Goal: Contribute content: Contribute content

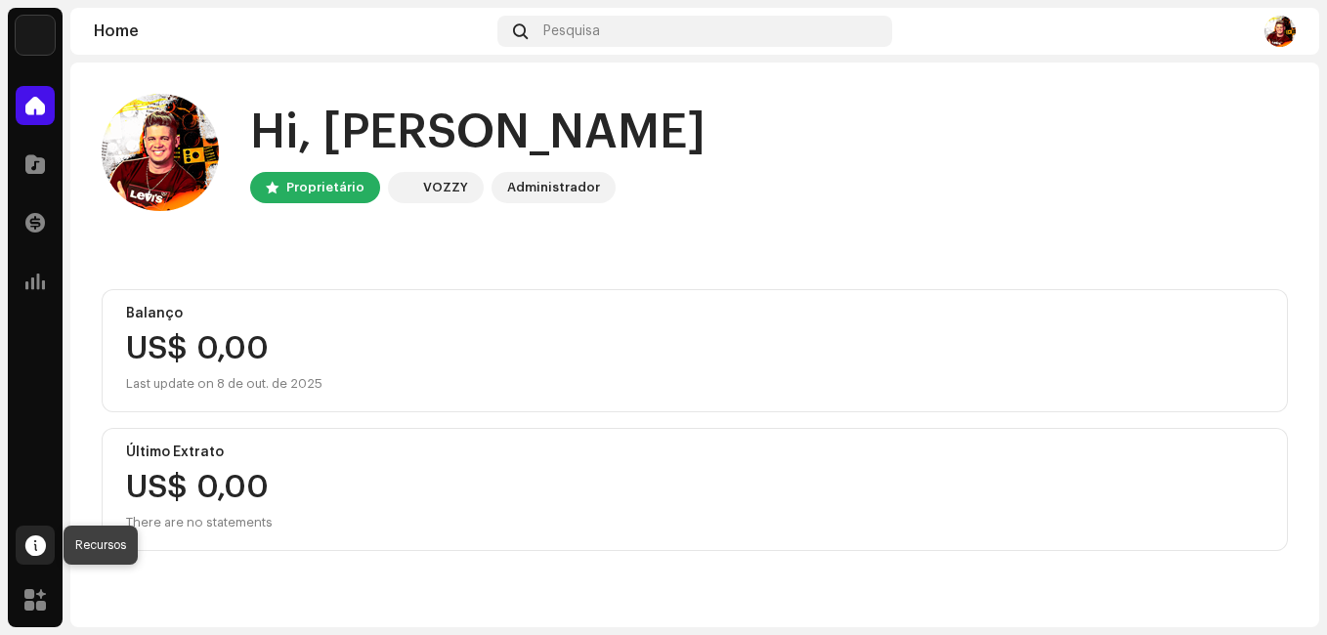
click at [26, 545] on span at bounding box center [35, 545] width 21 height 16
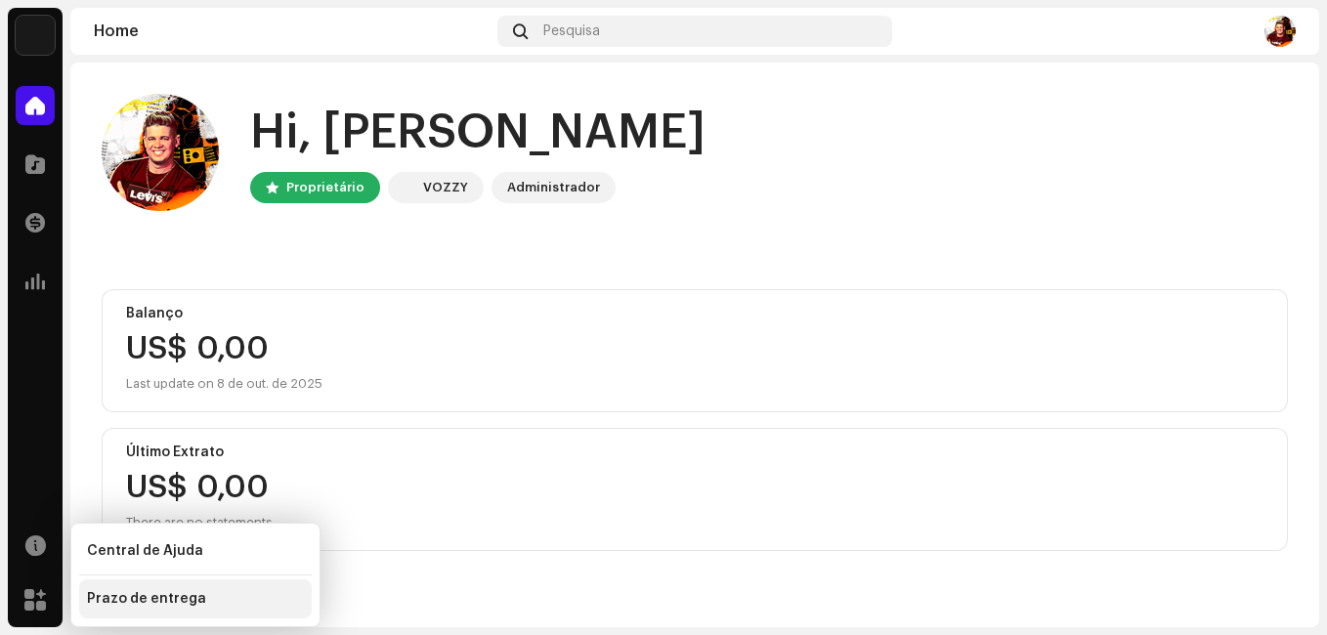
click at [122, 600] on div "Prazo de entrega" at bounding box center [146, 599] width 119 height 16
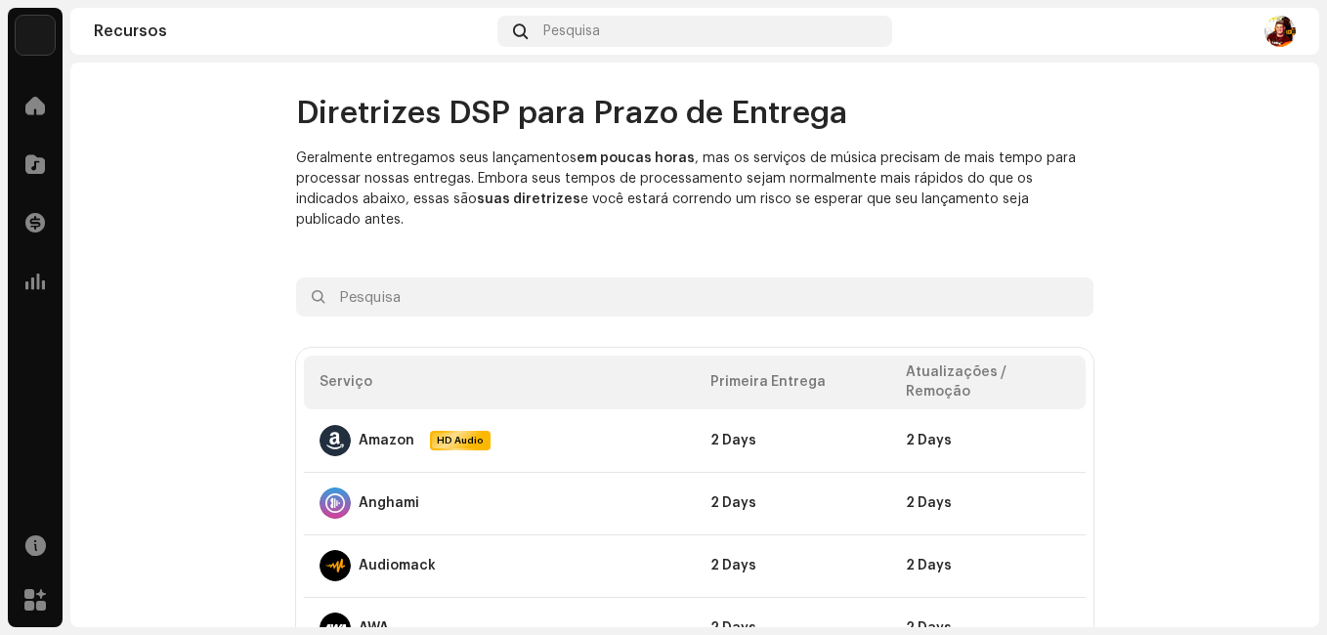
click at [57, 106] on div "Home" at bounding box center [35, 105] width 55 height 55
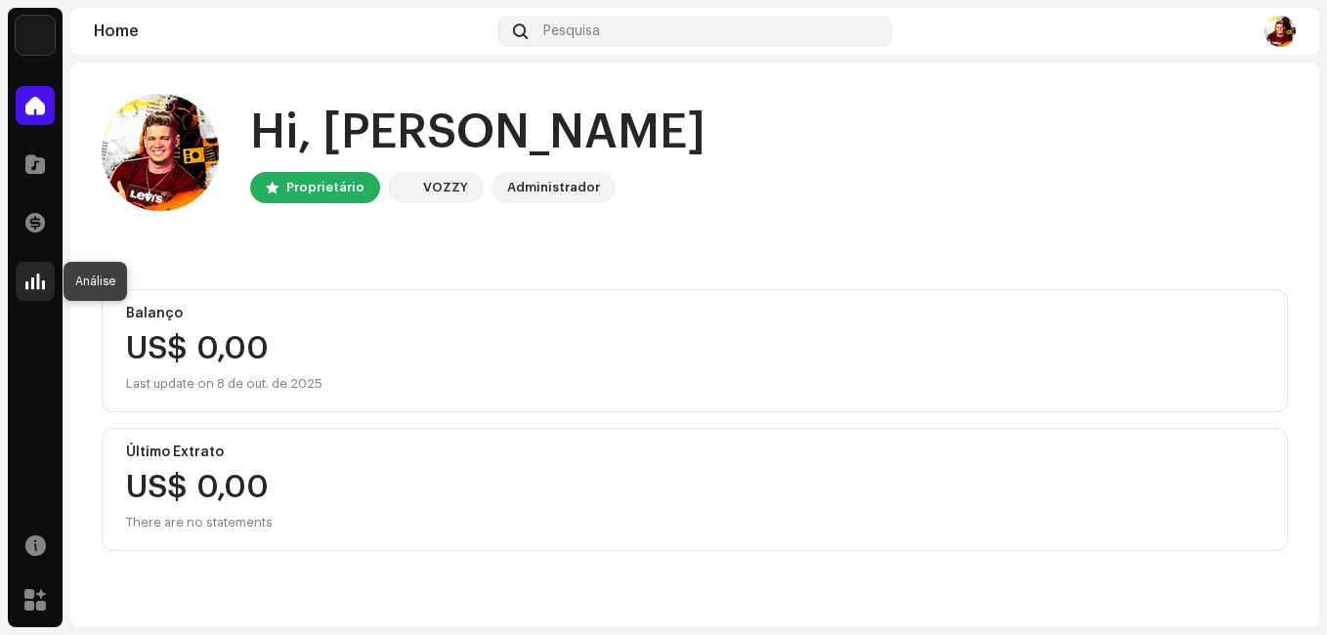
click at [38, 298] on div at bounding box center [35, 281] width 39 height 39
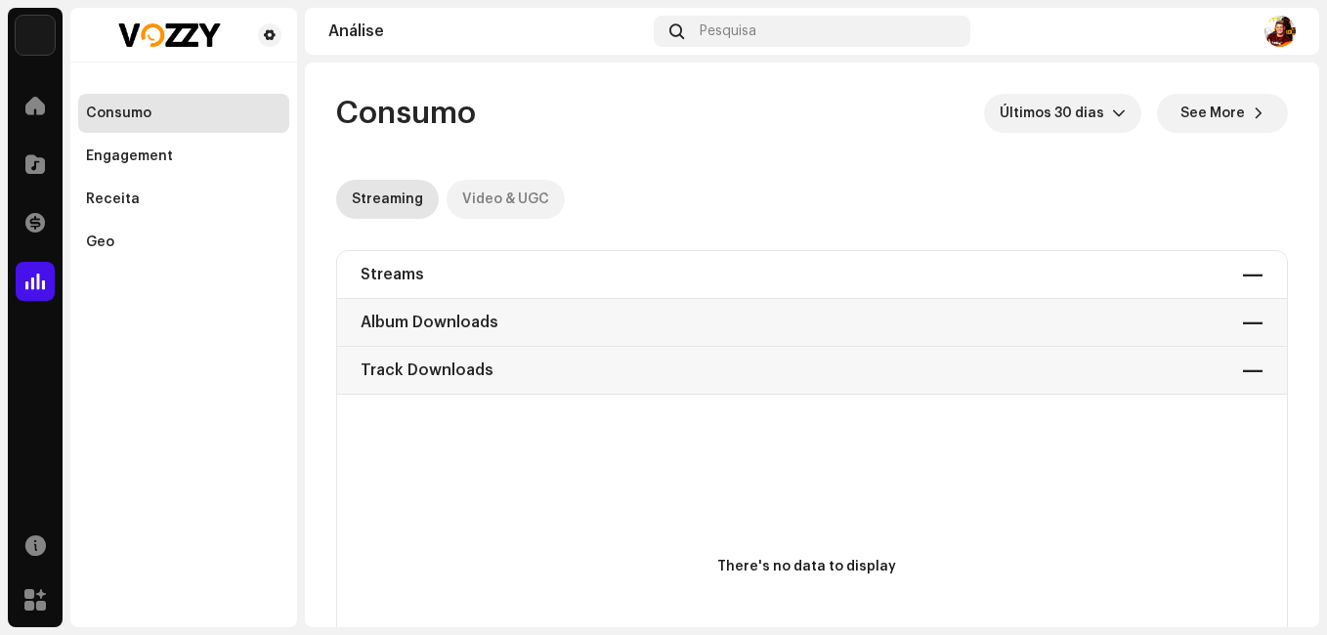
click at [486, 200] on div "Video & UGC" at bounding box center [505, 199] width 87 height 39
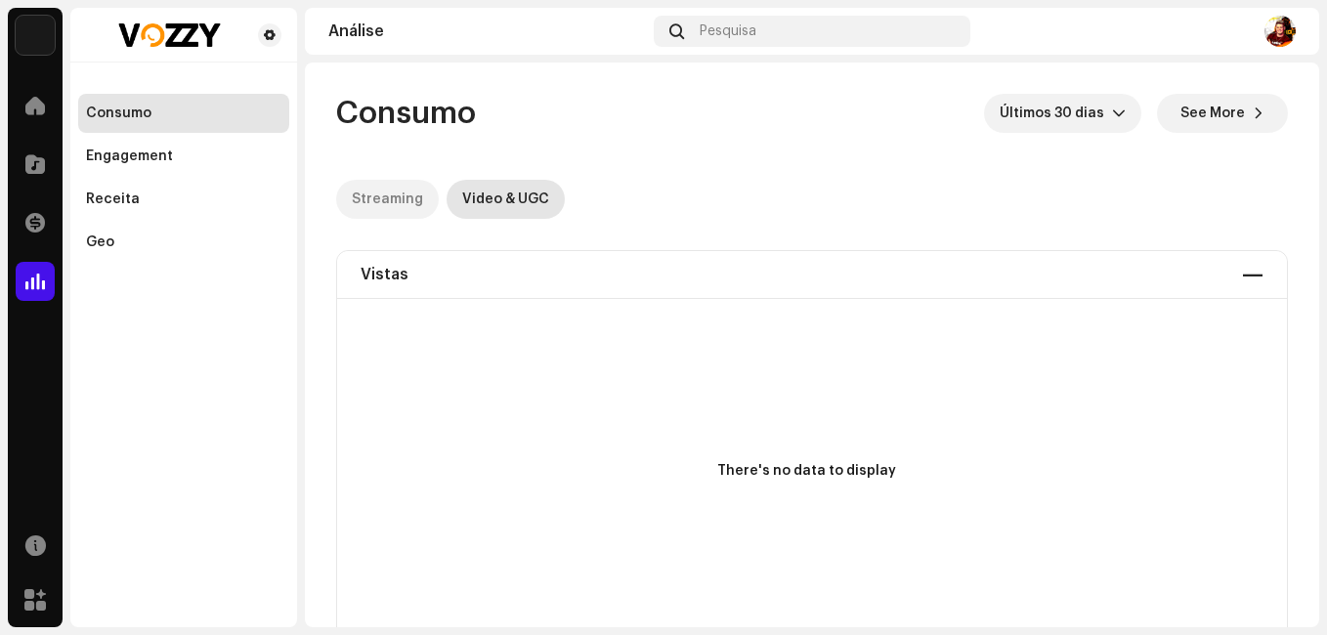
click at [381, 206] on div "Streaming" at bounding box center [387, 199] width 71 height 39
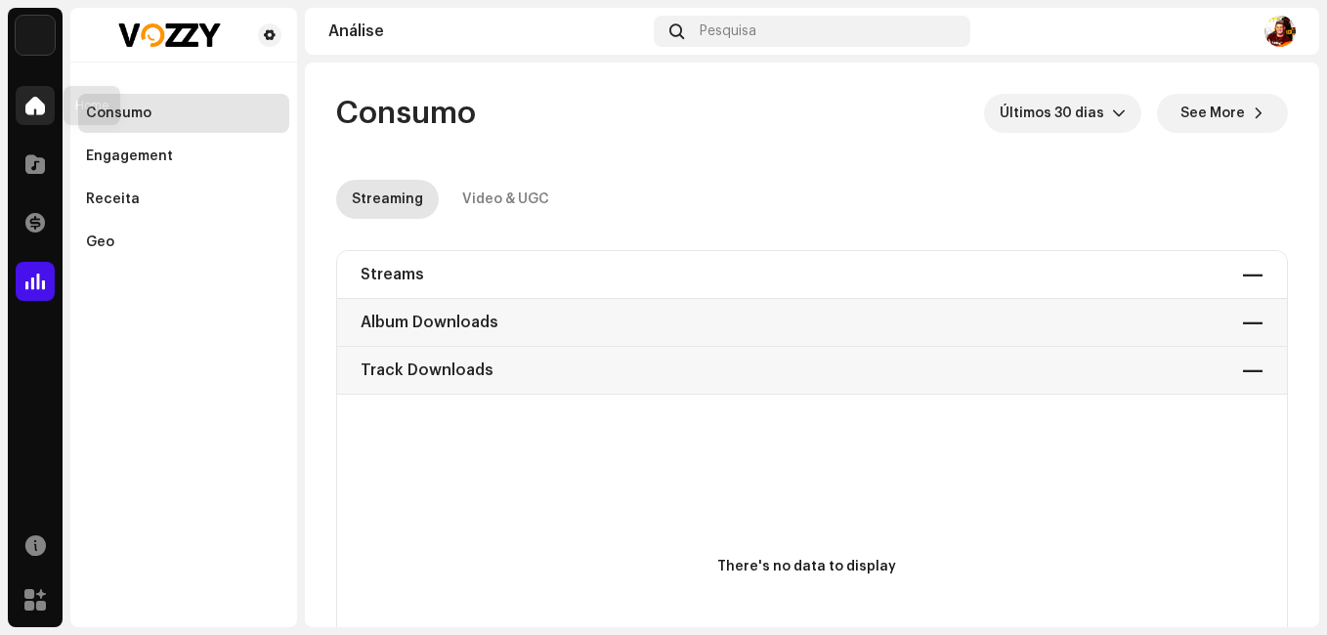
click at [35, 105] on span at bounding box center [35, 106] width 20 height 16
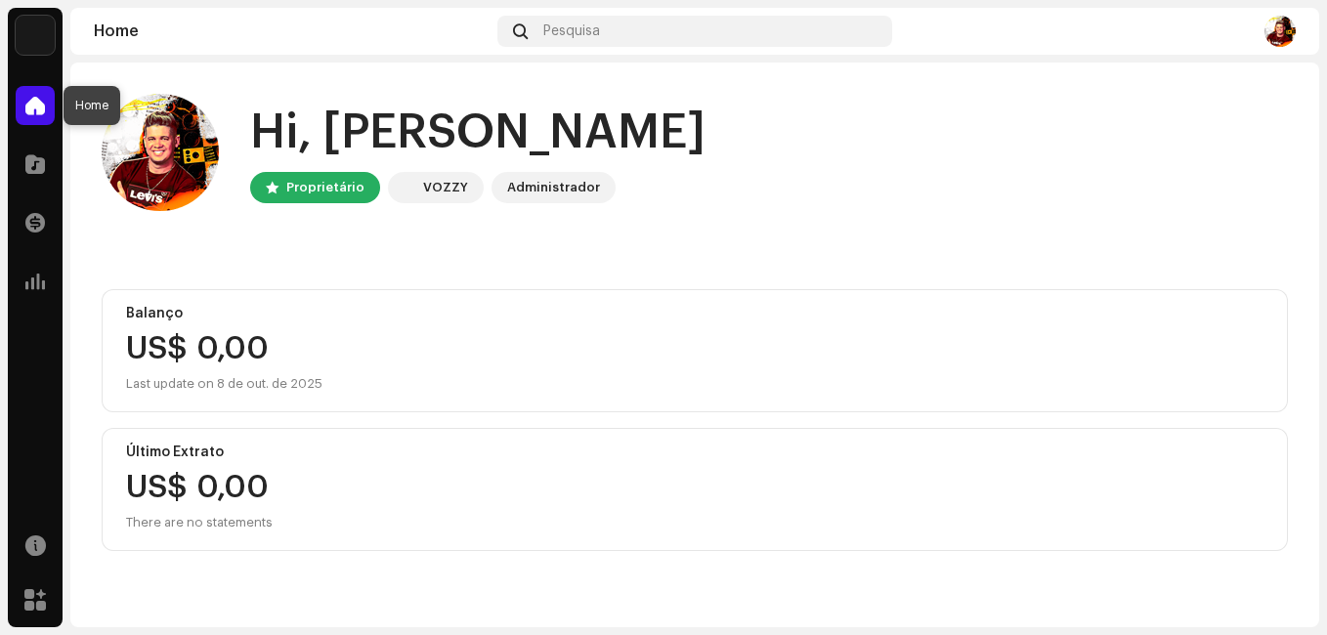
click at [32, 116] on div at bounding box center [35, 105] width 39 height 39
click at [76, 371] on div "Hi, [PERSON_NAME] VOZZY Administrador [PERSON_NAME] US$ 0,00 Last update on [DA…" at bounding box center [694, 323] width 1249 height 520
click at [50, 347] on div "Home Catálogo Transações Análise Recursos Marketplace" at bounding box center [35, 352] width 55 height 549
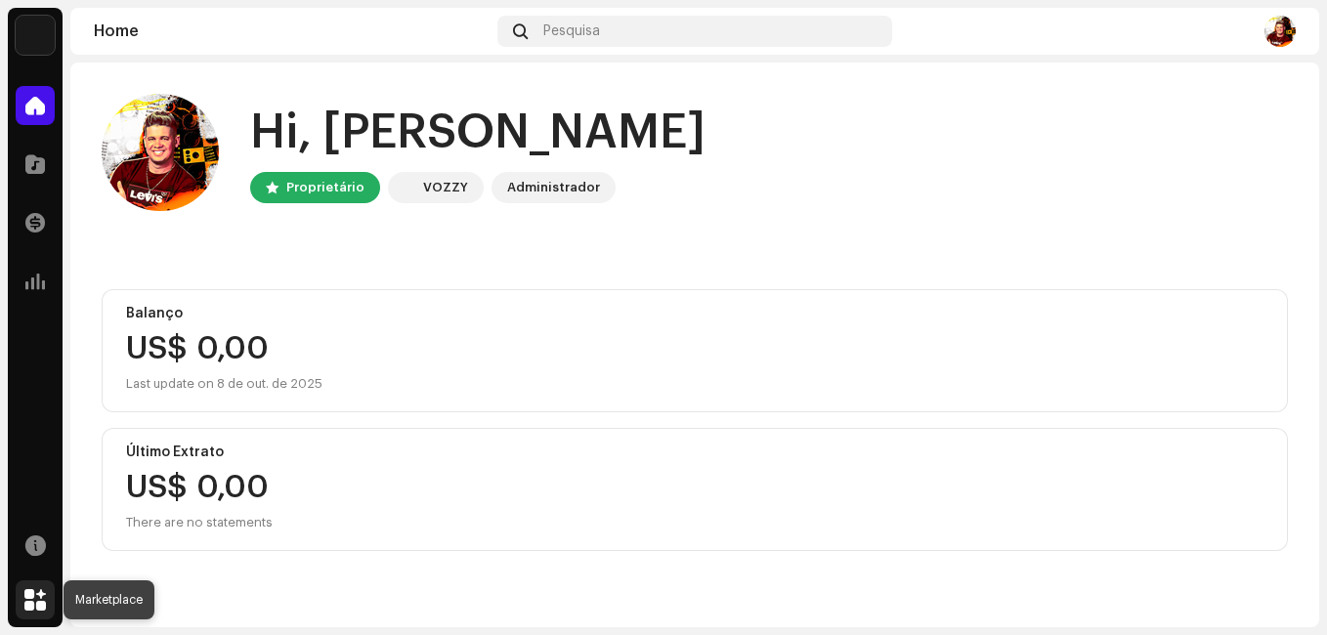
click at [36, 600] on span at bounding box center [34, 600] width 21 height 16
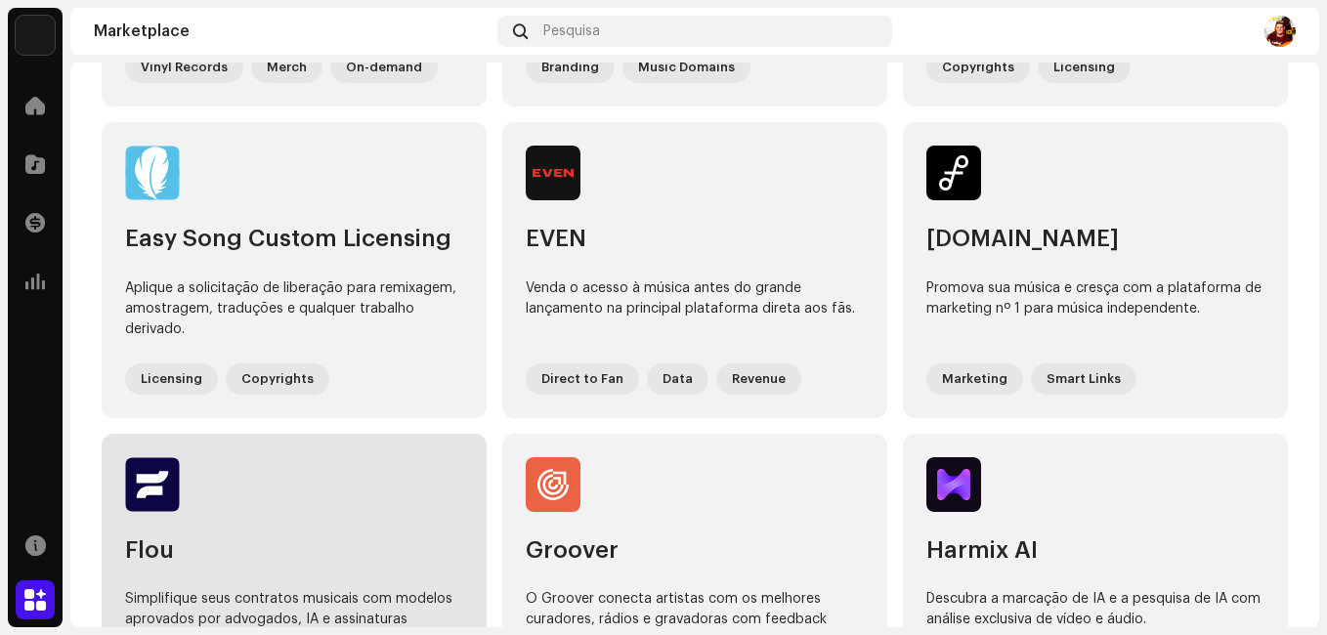
scroll to position [684, 0]
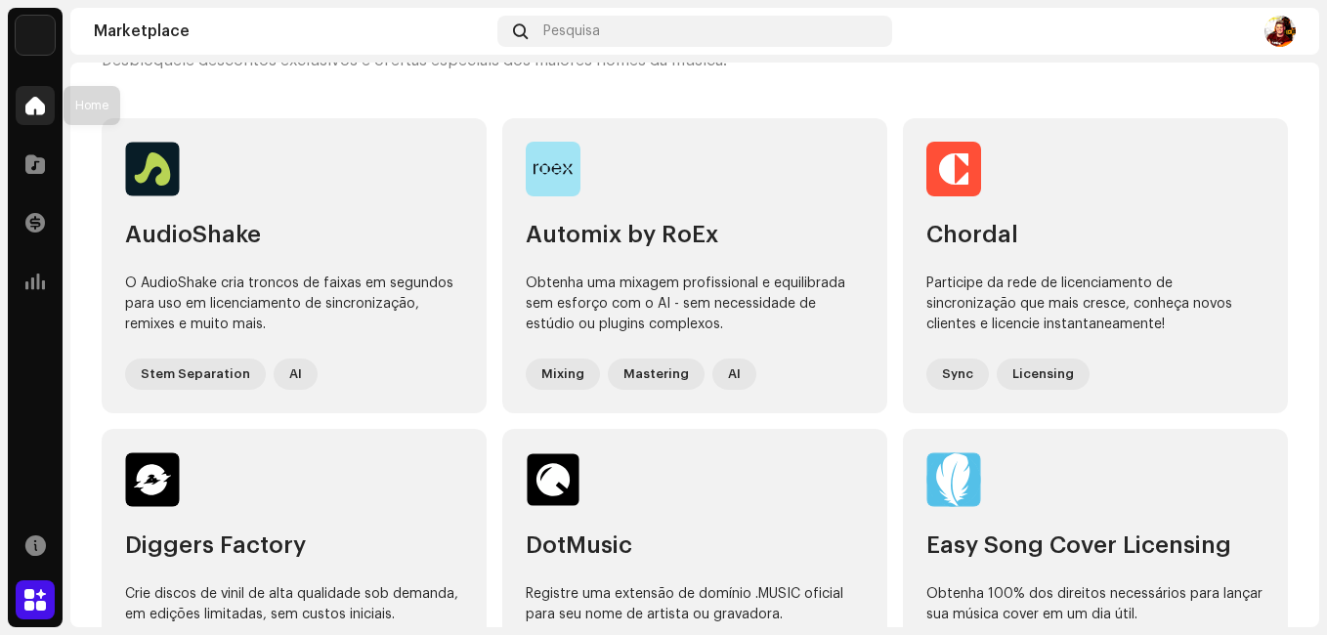
click at [33, 106] on span at bounding box center [35, 106] width 20 height 16
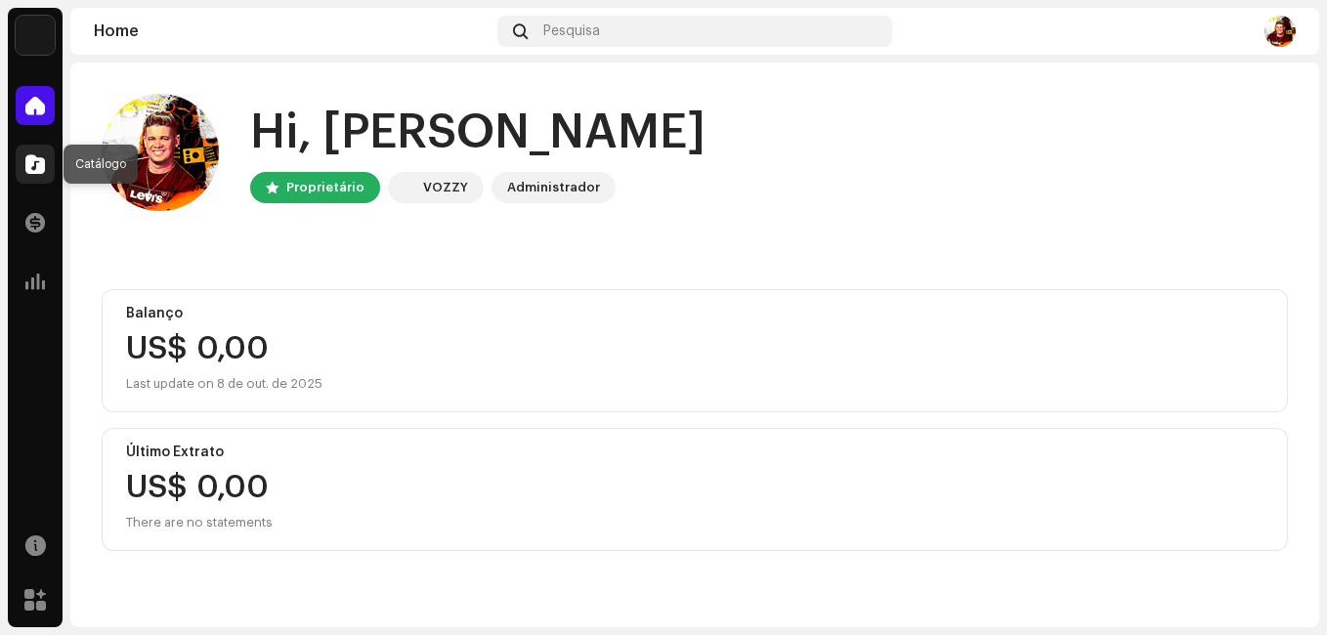
click at [40, 156] on span at bounding box center [35, 164] width 20 height 16
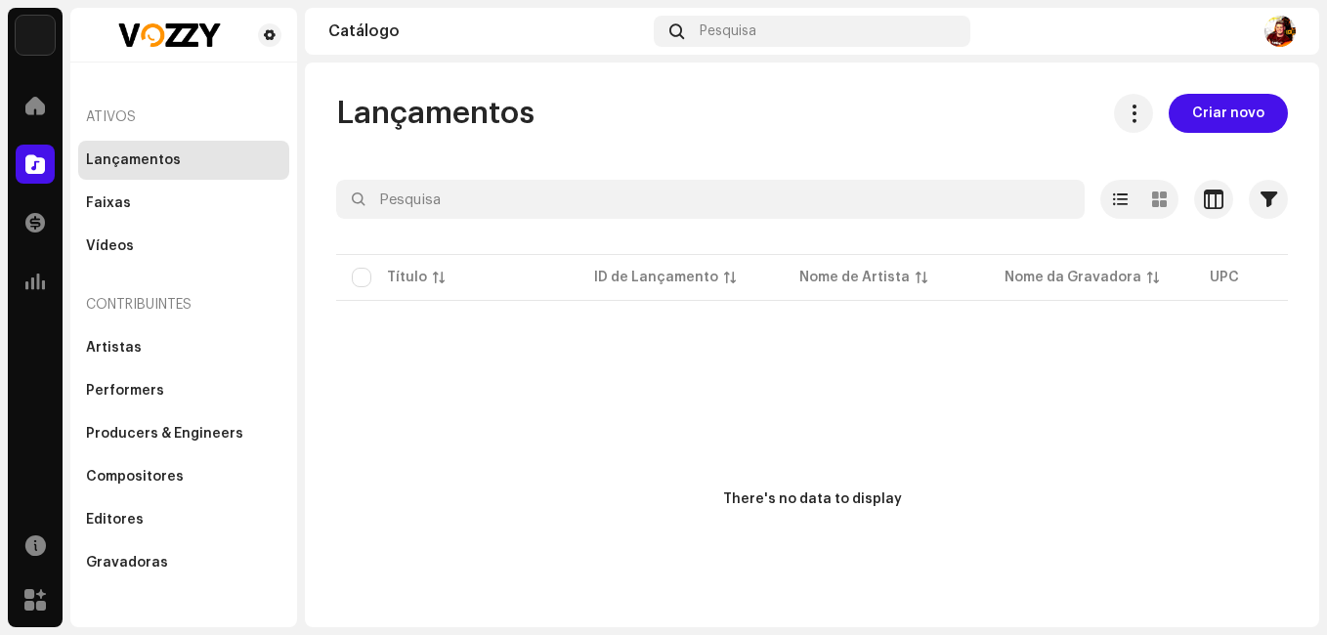
click at [365, 280] on p-table "Título ID de Lançamento Nome de Artista Nome da Gravadora UPC Data de criação F…" at bounding box center [812, 277] width 952 height 55
click at [364, 285] on p-table "Título ID de Lançamento Nome de Artista Nome da Gravadora UPC Data de criação F…" at bounding box center [812, 277] width 952 height 55
click at [359, 275] on p-table "Título ID de Lançamento Nome de Artista Nome da Gravadora UPC Data de criação F…" at bounding box center [812, 277] width 952 height 55
click at [131, 206] on div "Faixas" at bounding box center [183, 203] width 195 height 16
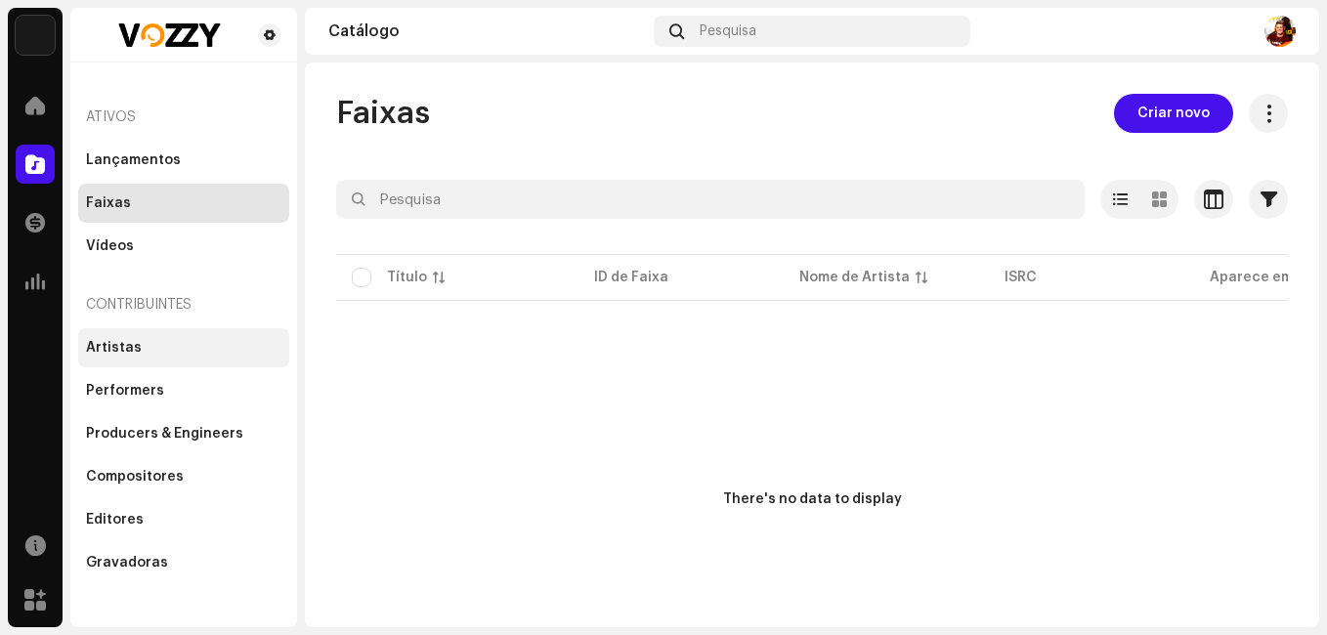
click at [131, 358] on div "Artistas" at bounding box center [183, 347] width 211 height 39
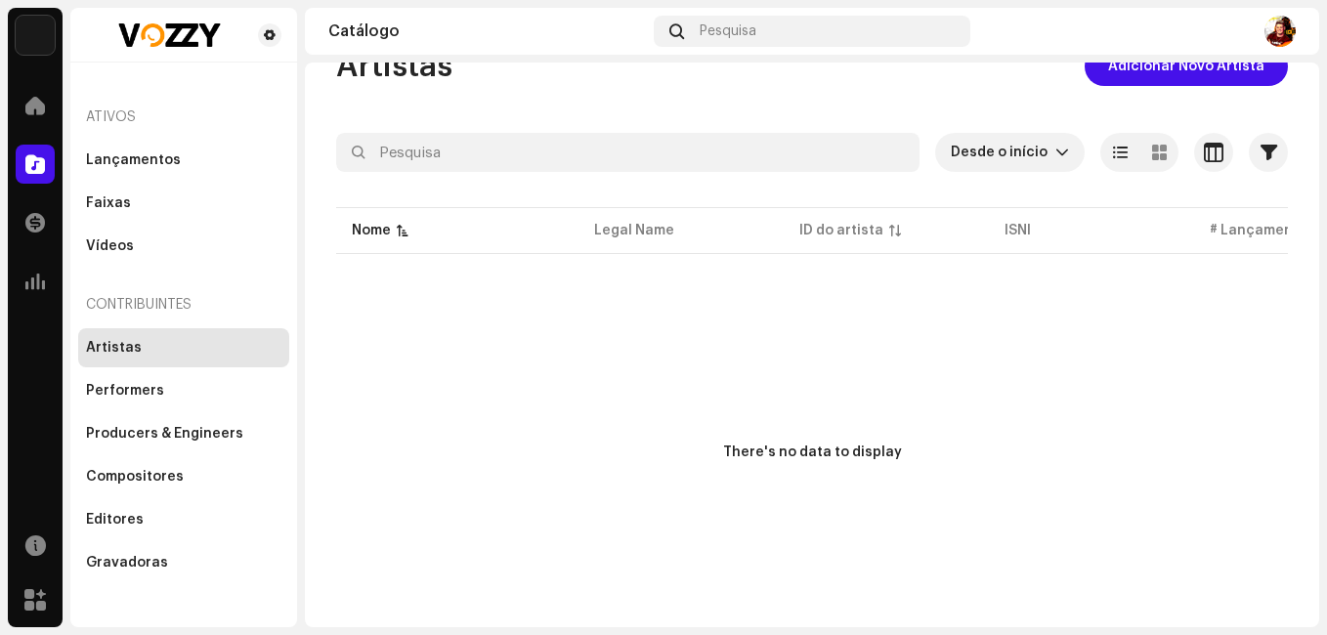
scroll to position [68, 0]
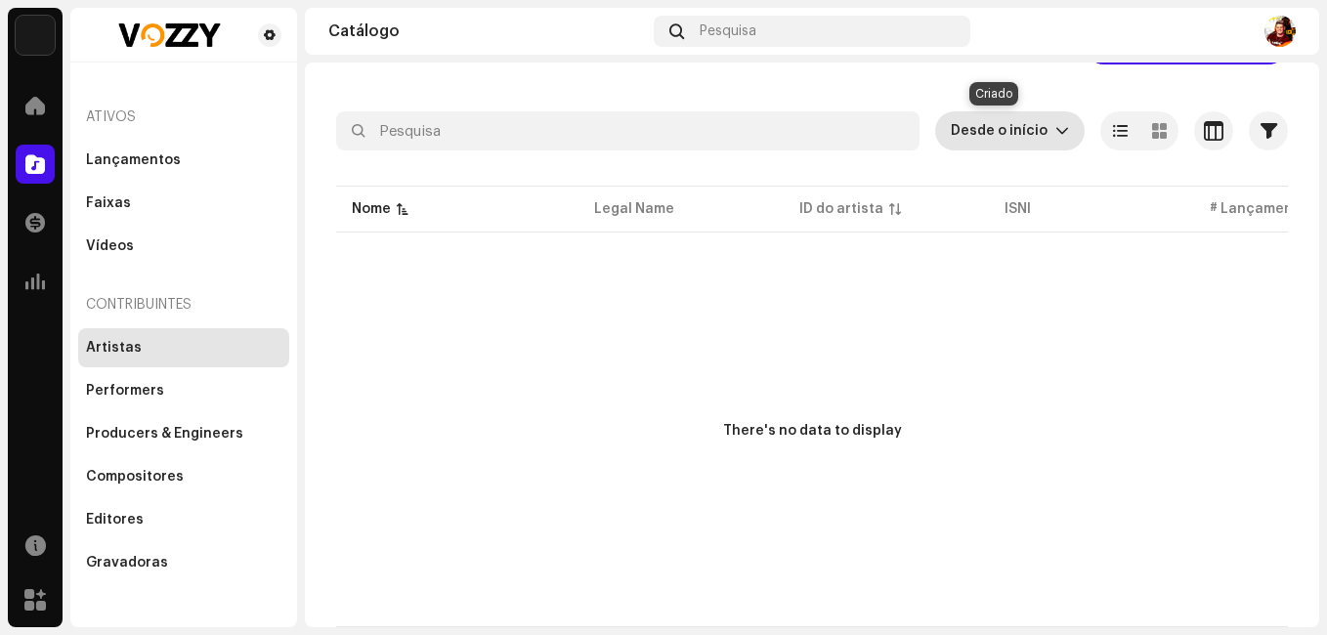
click at [1004, 131] on span "Desde o início" at bounding box center [1003, 130] width 105 height 39
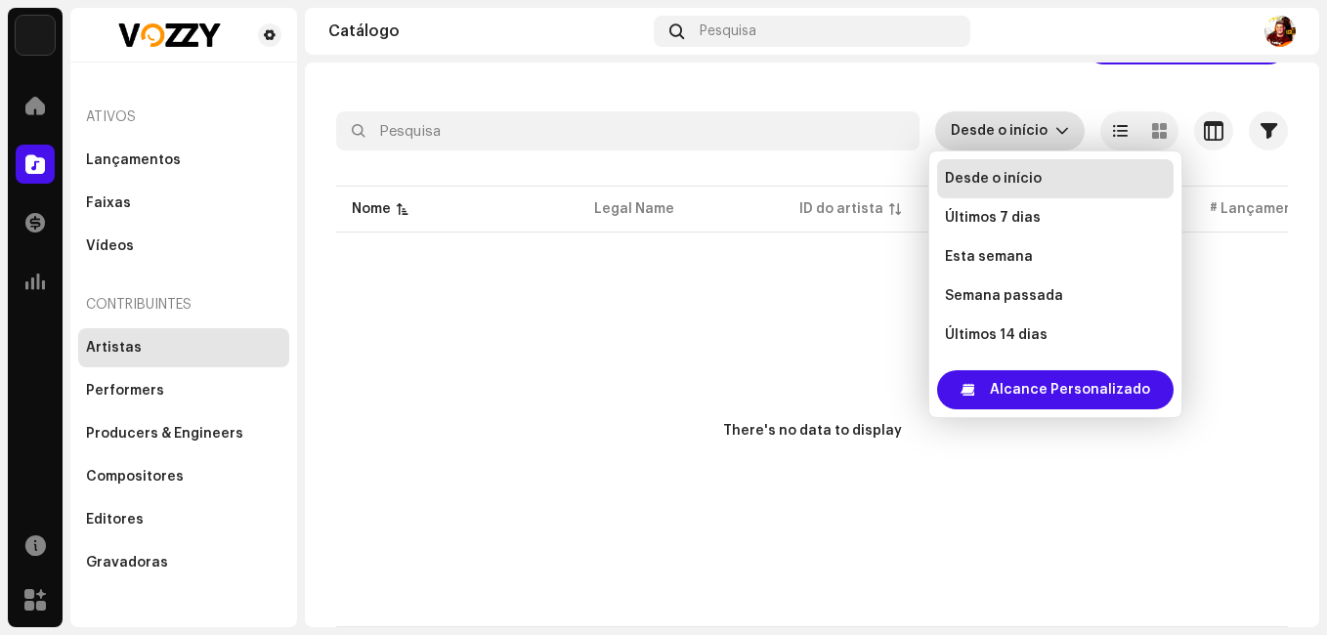
click at [1006, 129] on span "Desde o início" at bounding box center [1003, 130] width 105 height 39
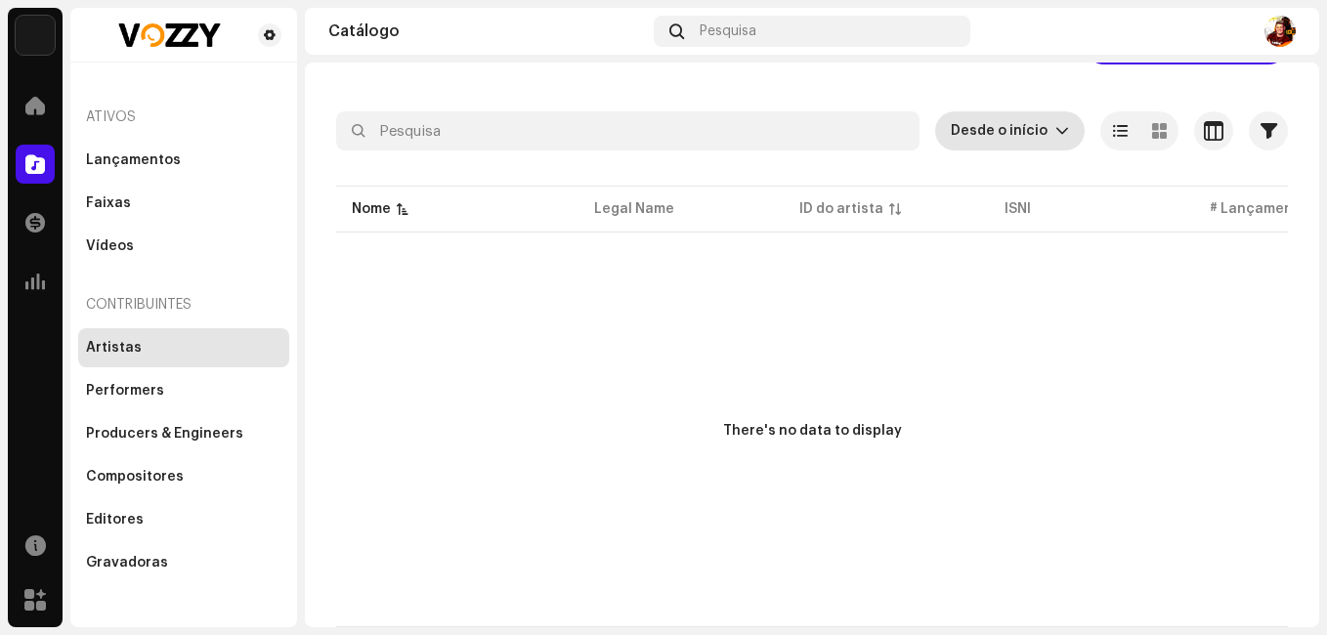
click at [193, 347] on div "Artistas" at bounding box center [183, 348] width 195 height 16
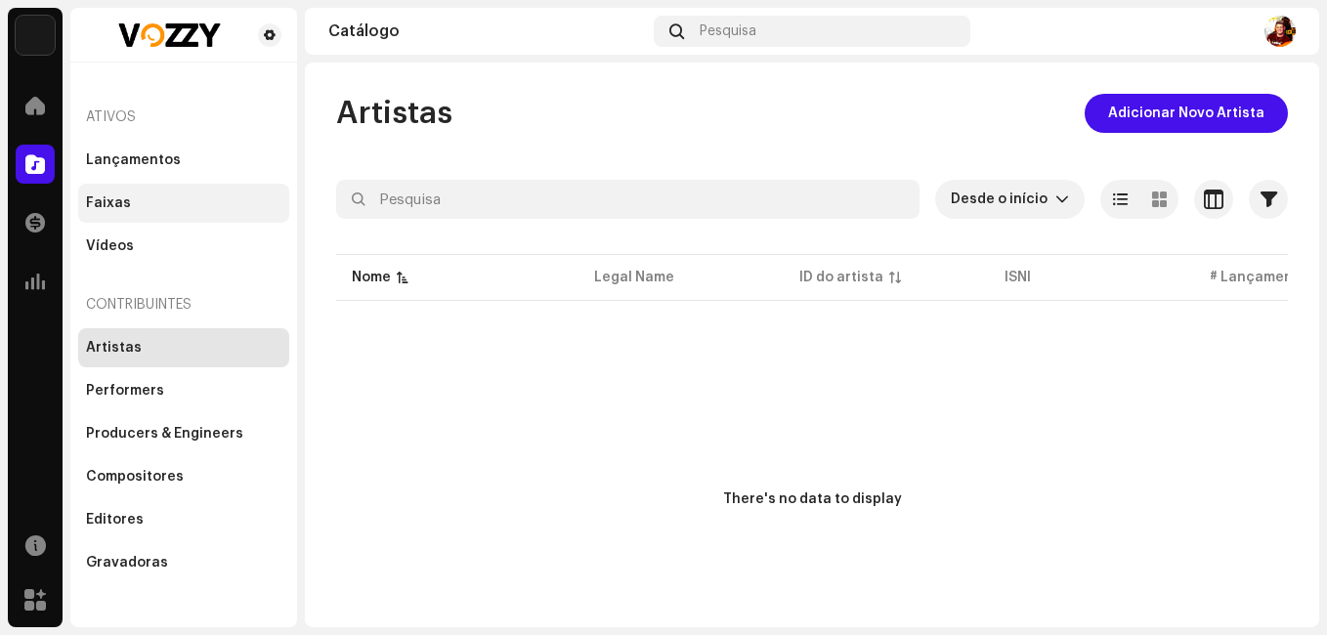
click at [139, 204] on div "Faixas" at bounding box center [183, 203] width 195 height 16
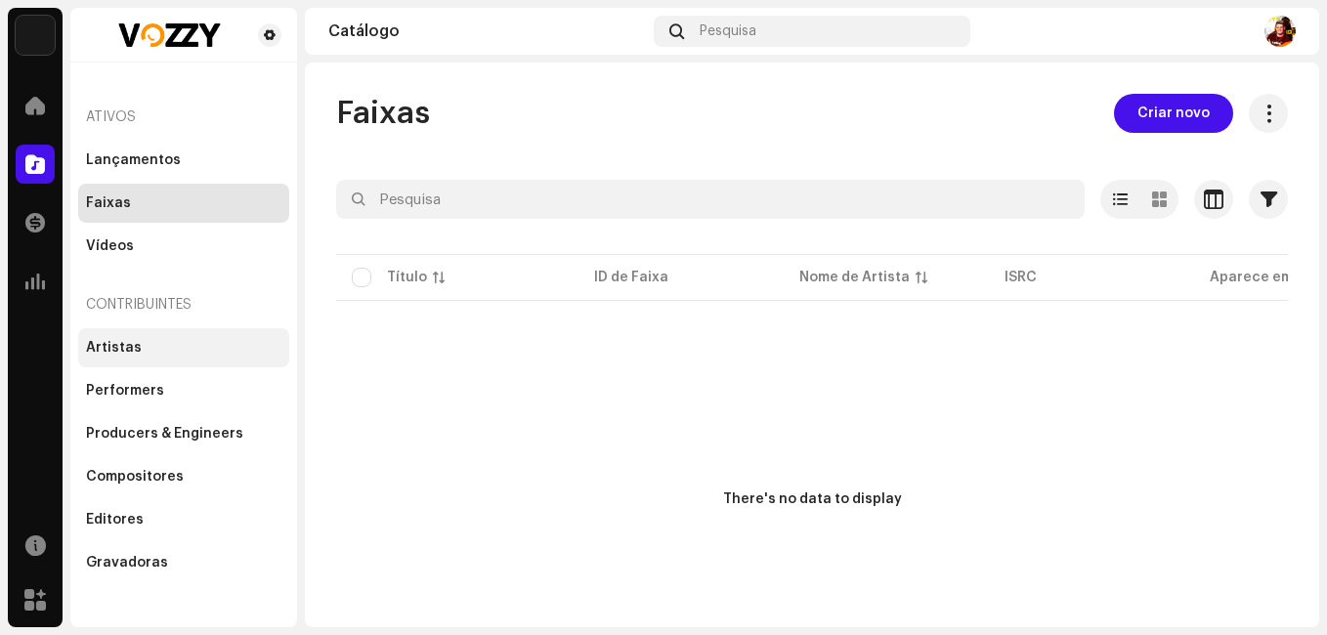
click at [129, 357] on div "Artistas" at bounding box center [183, 347] width 211 height 39
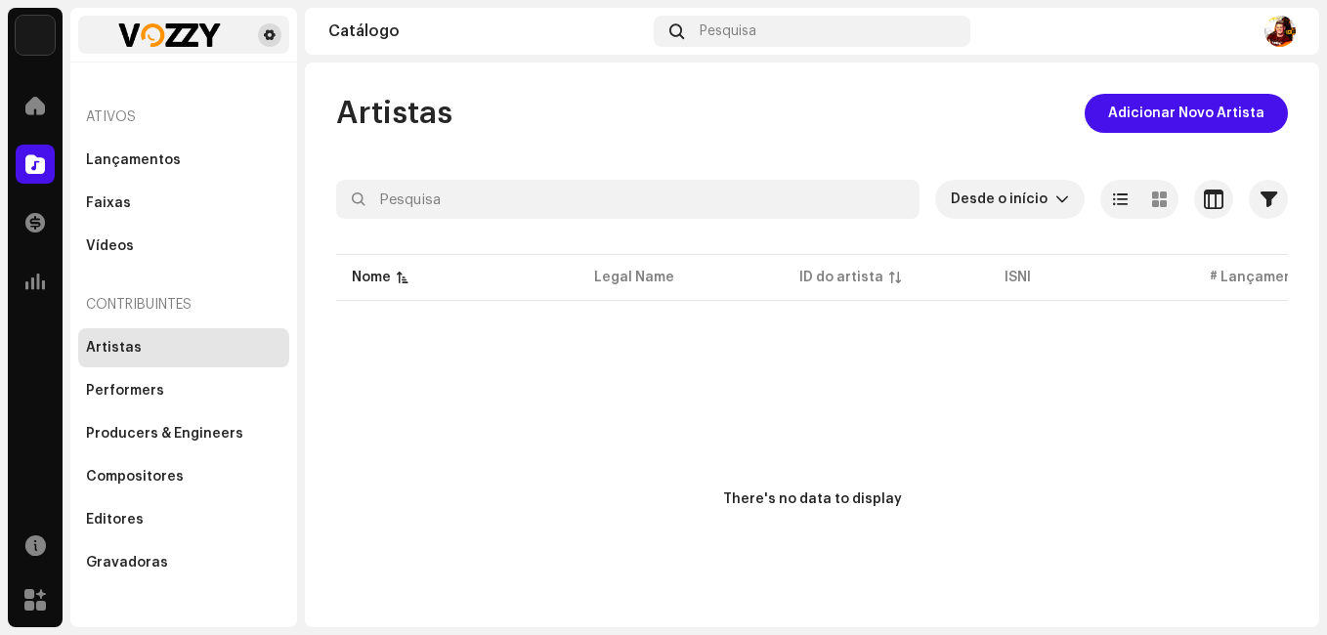
click at [273, 37] on span at bounding box center [270, 35] width 12 height 16
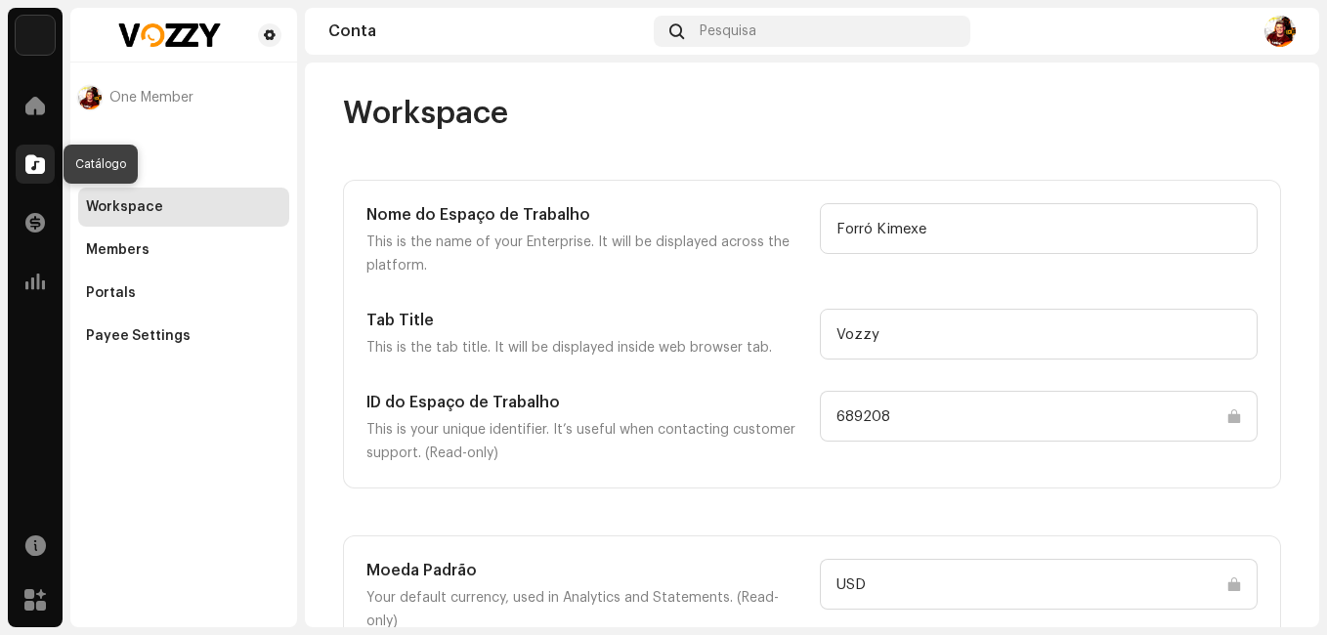
click at [39, 152] on div at bounding box center [35, 164] width 39 height 39
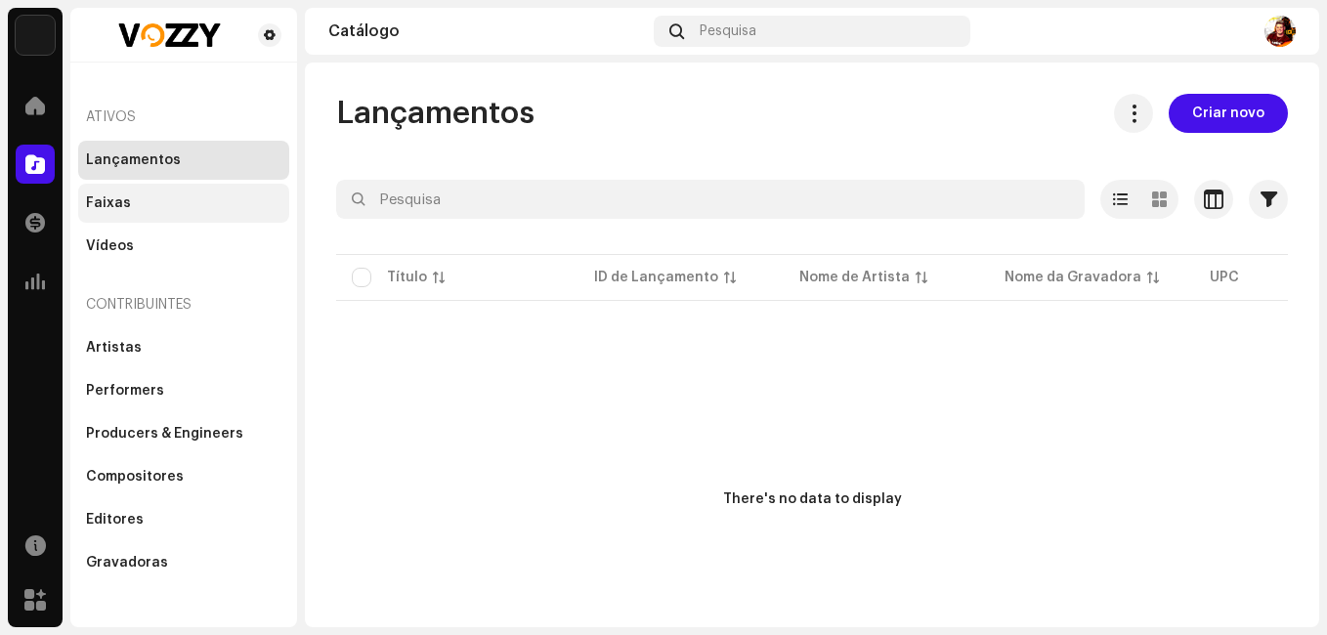
click at [150, 211] on div "Faixas" at bounding box center [183, 203] width 211 height 39
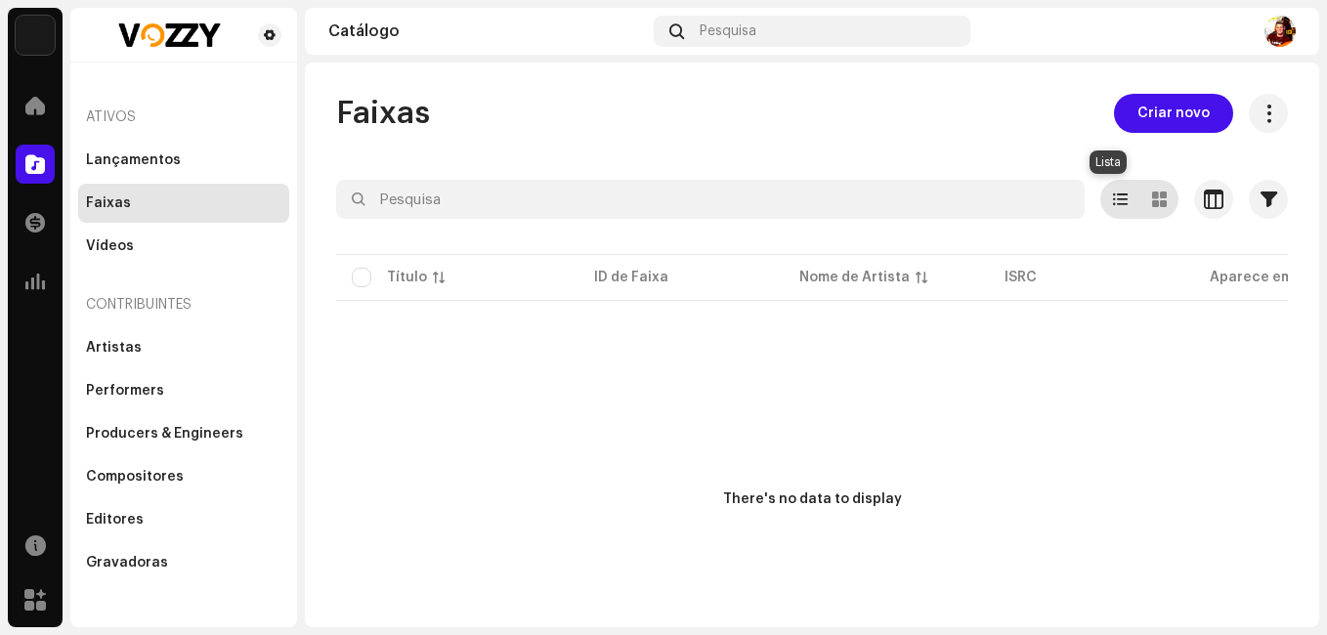
click at [1113, 196] on span at bounding box center [1120, 200] width 15 height 16
click at [1057, 133] on div "Faixas Criar novo Selecionado 0 Deselecionar todos 0 Opções Filtros Status de d…" at bounding box center [812, 395] width 1014 height 602
click at [1141, 117] on span "Criar novo" at bounding box center [1173, 113] width 72 height 39
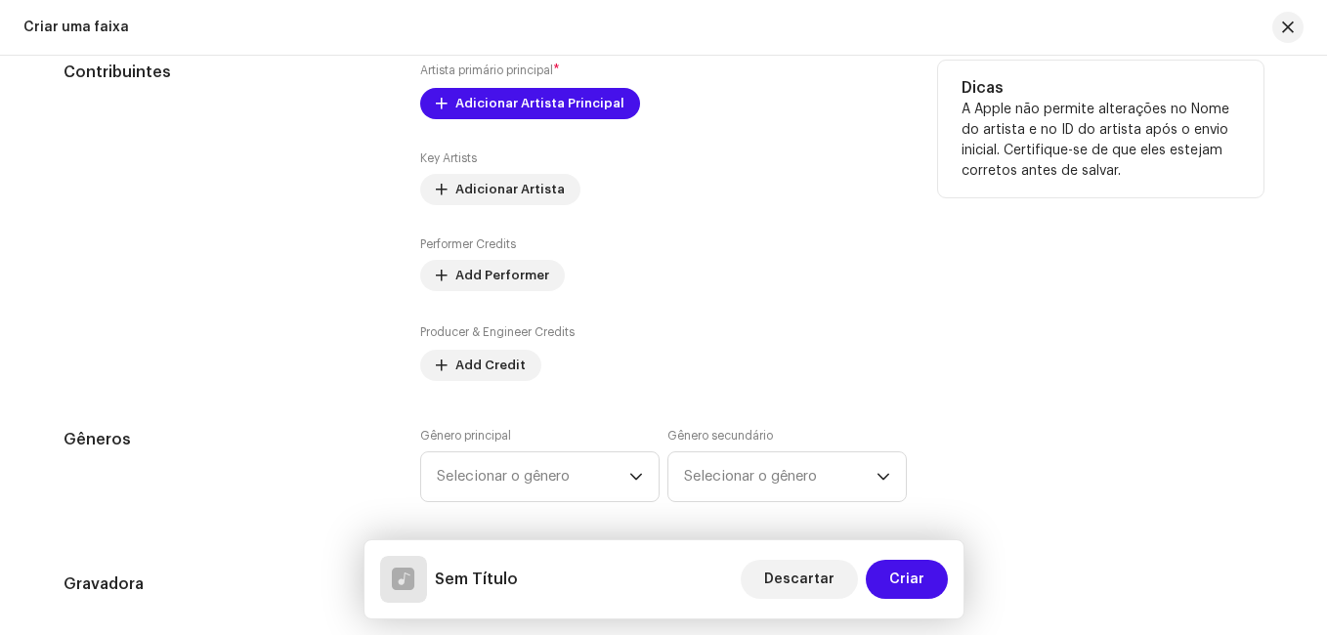
scroll to position [1142, 0]
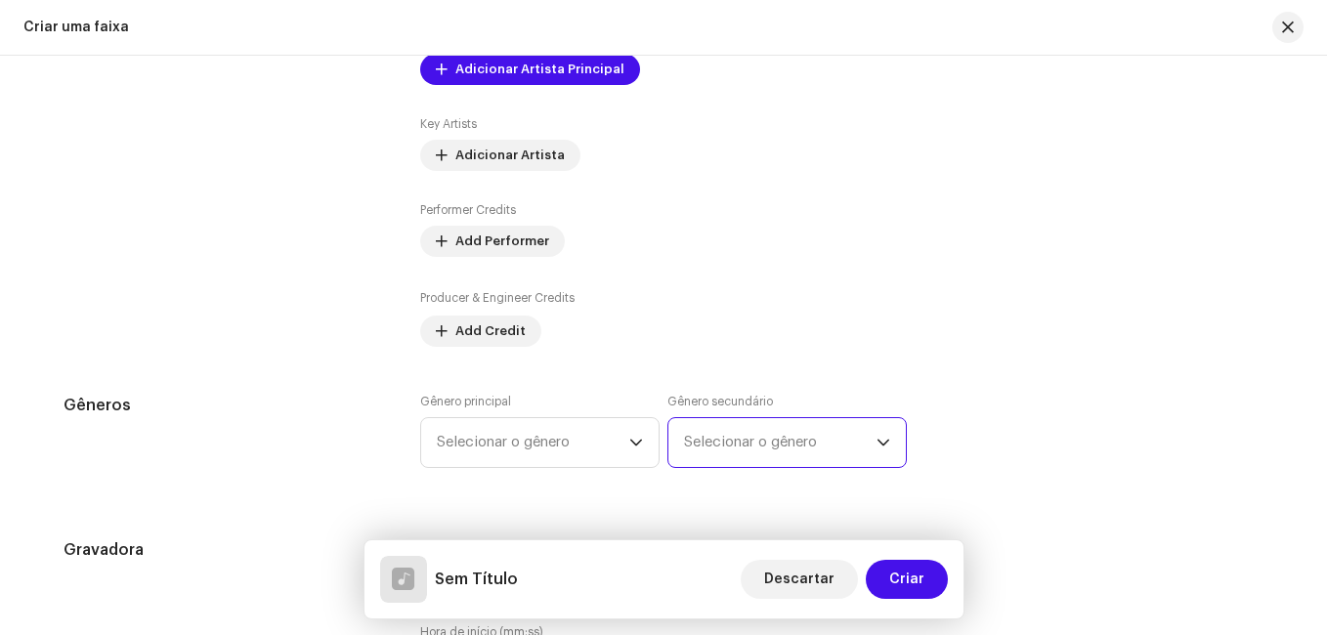
click at [865, 441] on span "Selecionar o gênero" at bounding box center [780, 442] width 193 height 49
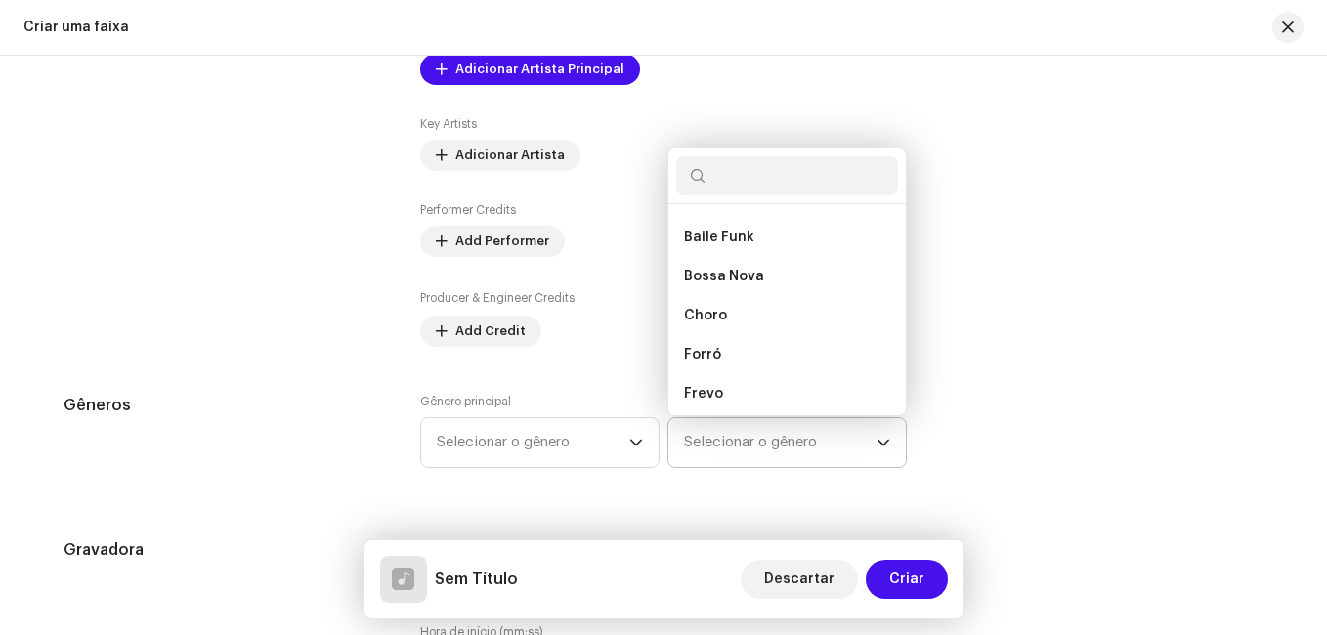
scroll to position [2541, 0]
click at [779, 356] on li "Forró" at bounding box center [787, 353] width 222 height 39
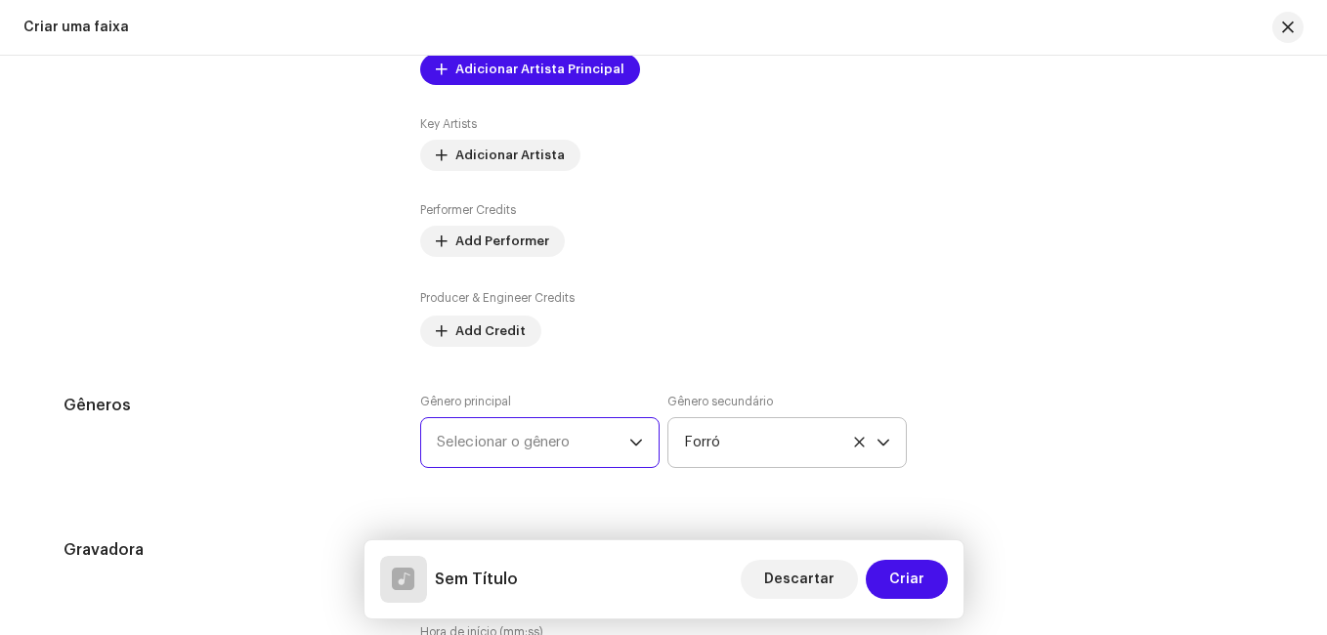
click at [607, 442] on span "Selecionar o gênero" at bounding box center [533, 442] width 193 height 49
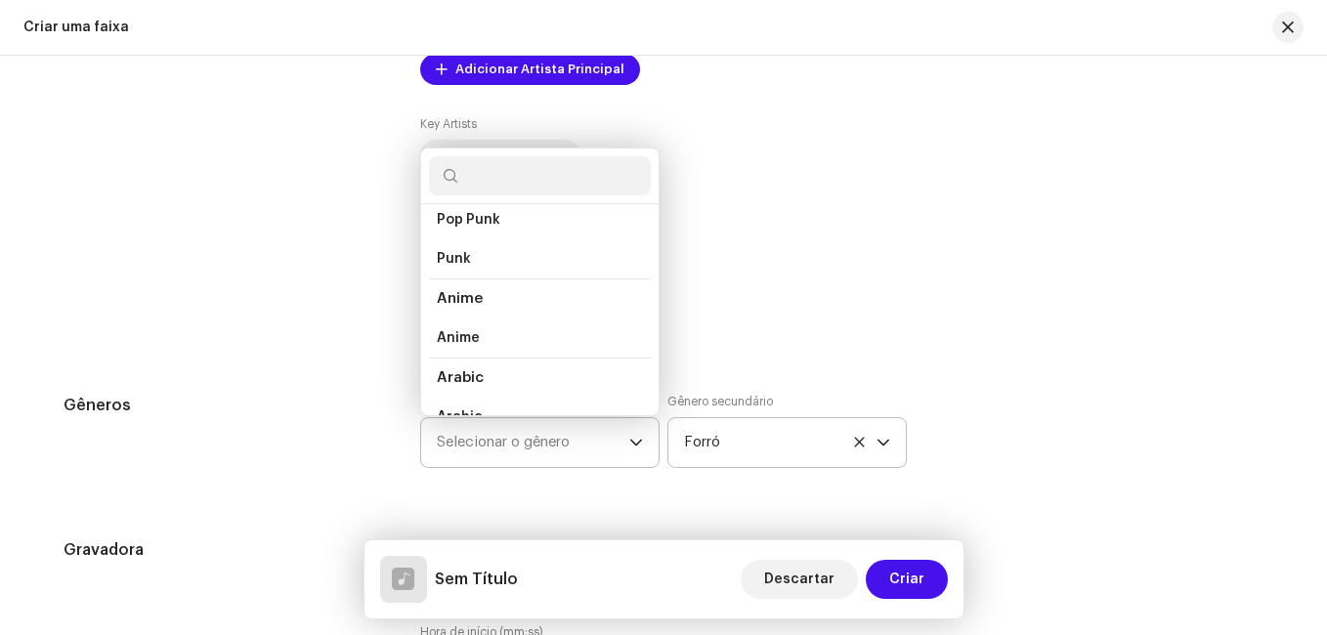
scroll to position [1564, 0]
click at [880, 438] on icon "dropdown trigger" at bounding box center [884, 443] width 14 height 14
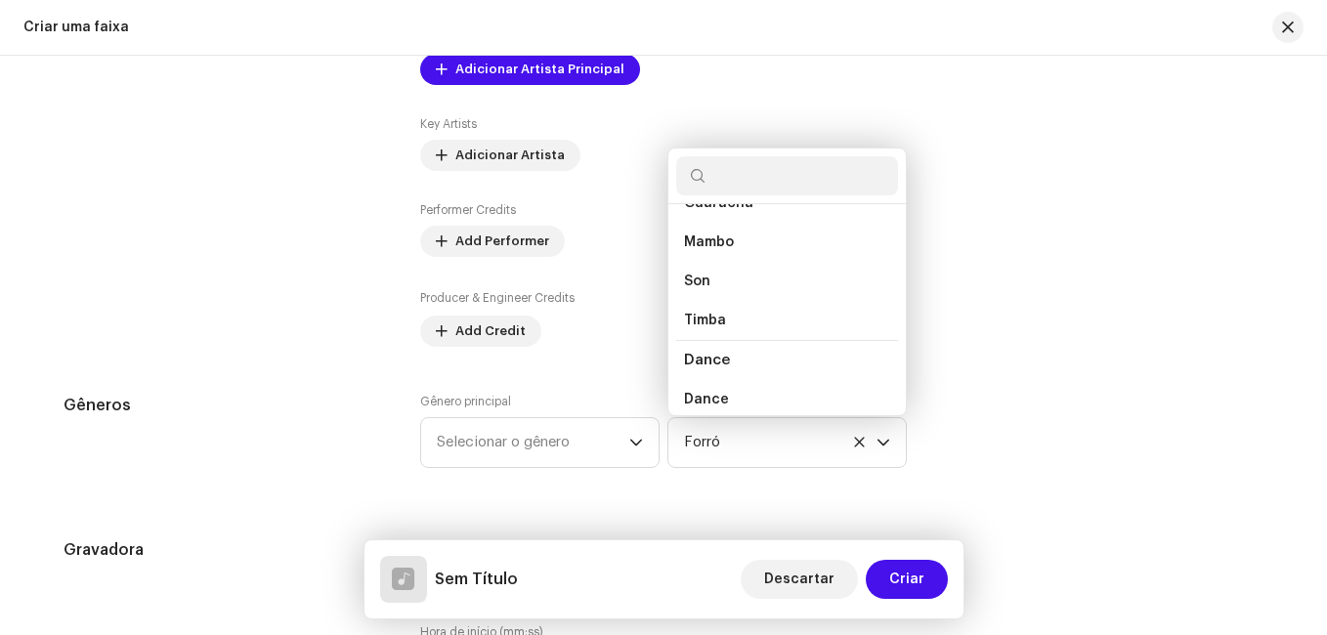
scroll to position [6274, 0]
click at [757, 170] on input "text" at bounding box center [787, 175] width 222 height 39
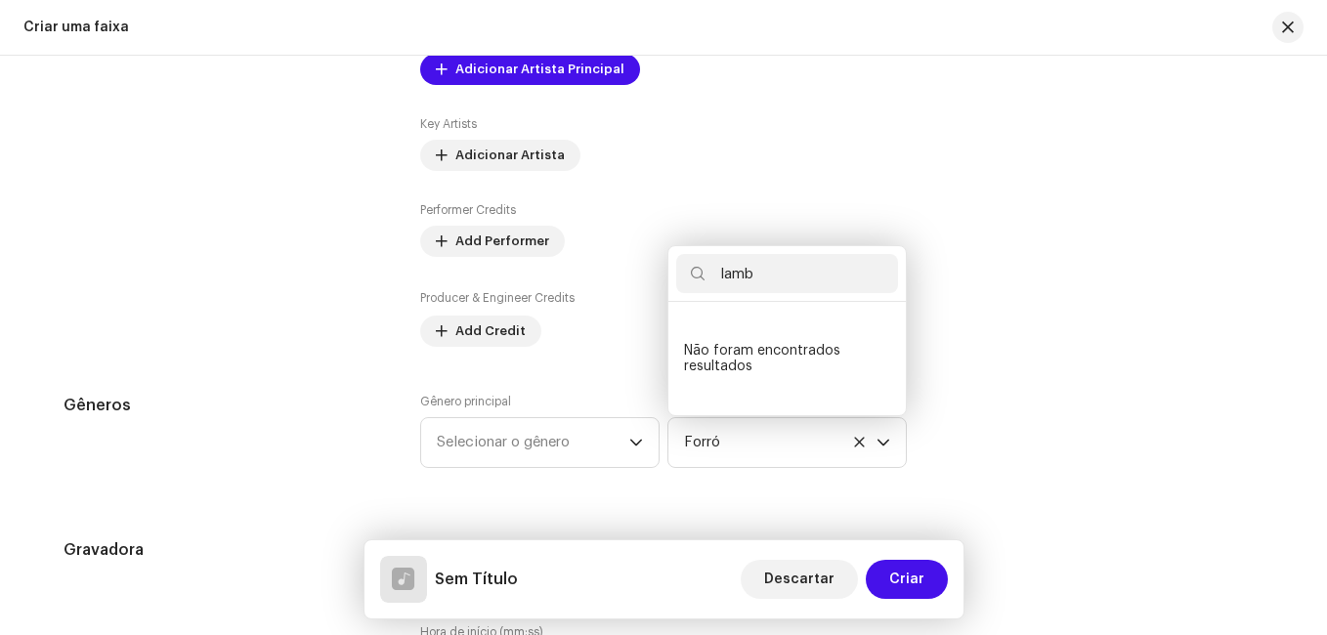
scroll to position [0, 0]
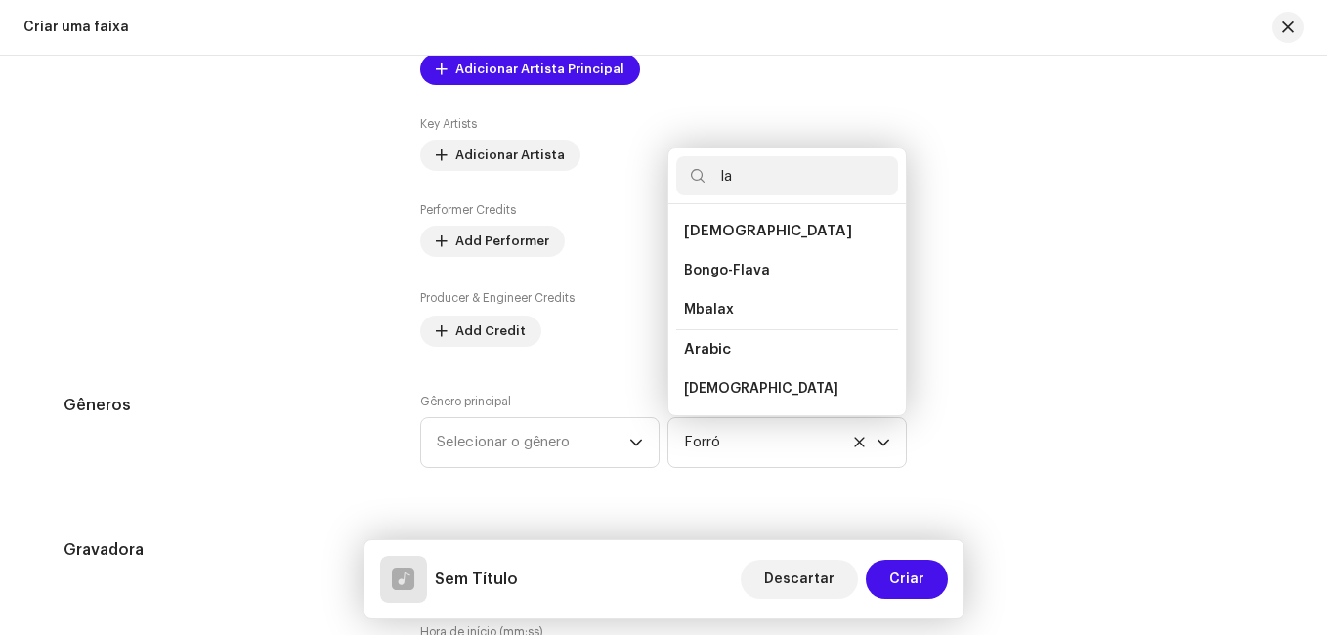
type input "l"
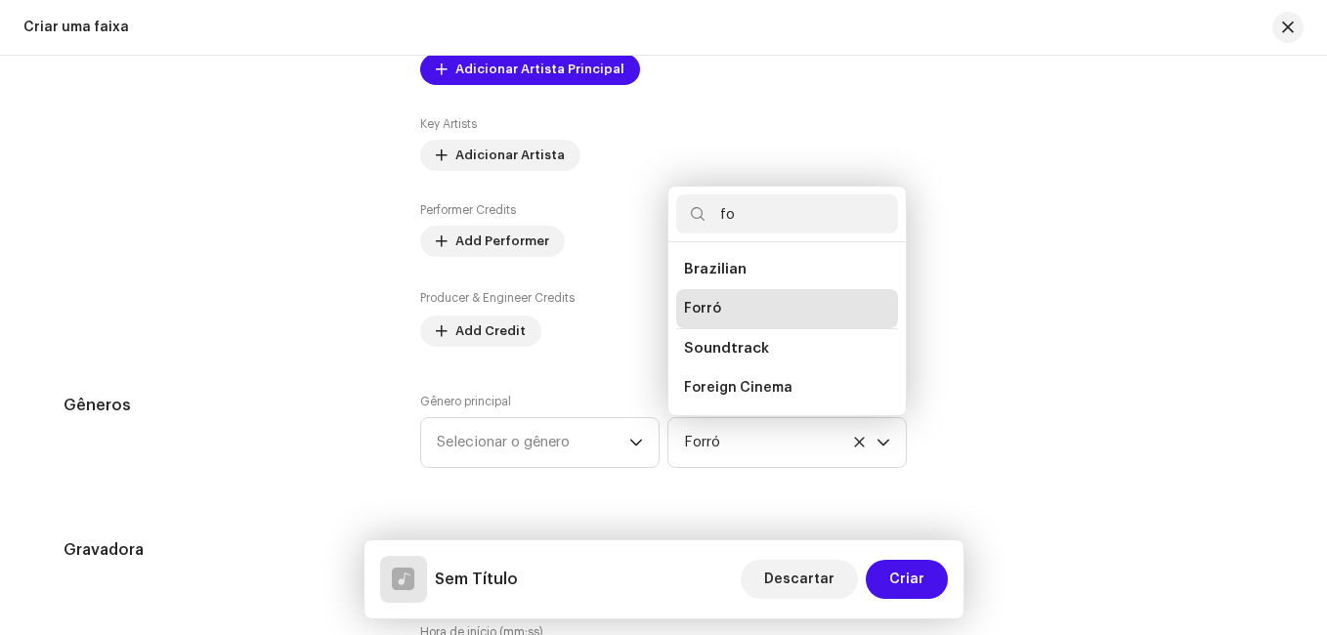
type input "f"
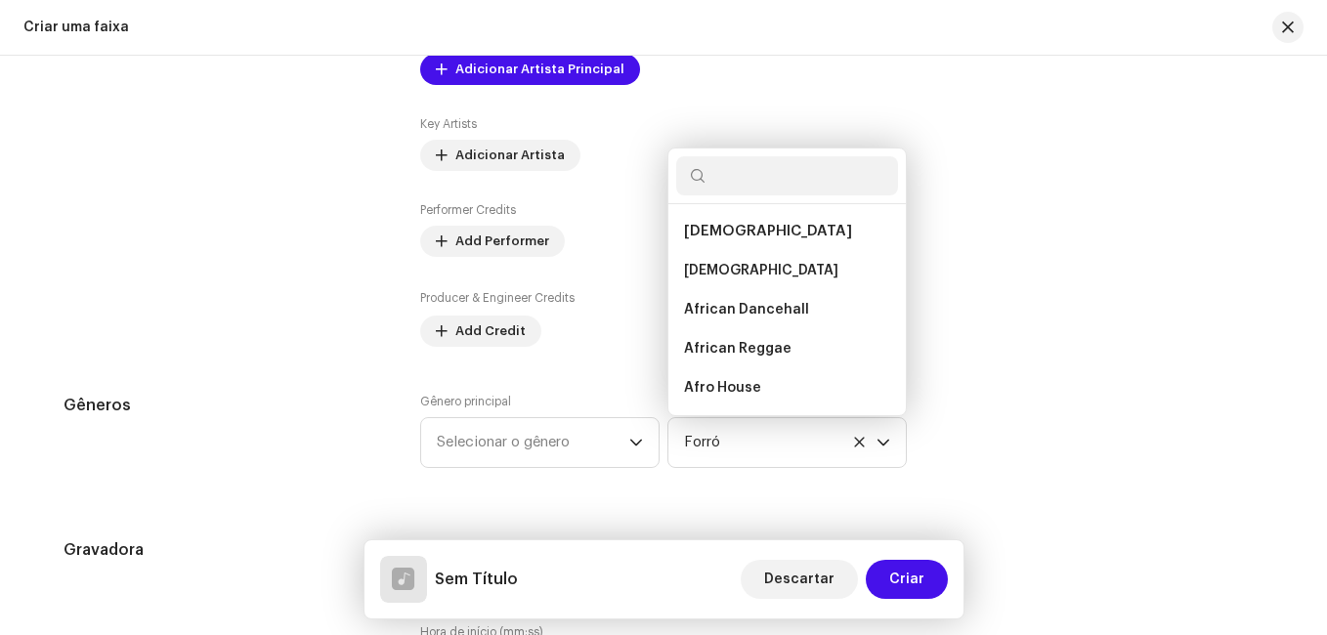
drag, startPoint x: 371, startPoint y: 457, endPoint x: 366, endPoint y: 430, distance: 27.8
click at [366, 448] on div "Gêneros" at bounding box center [226, 443] width 325 height 98
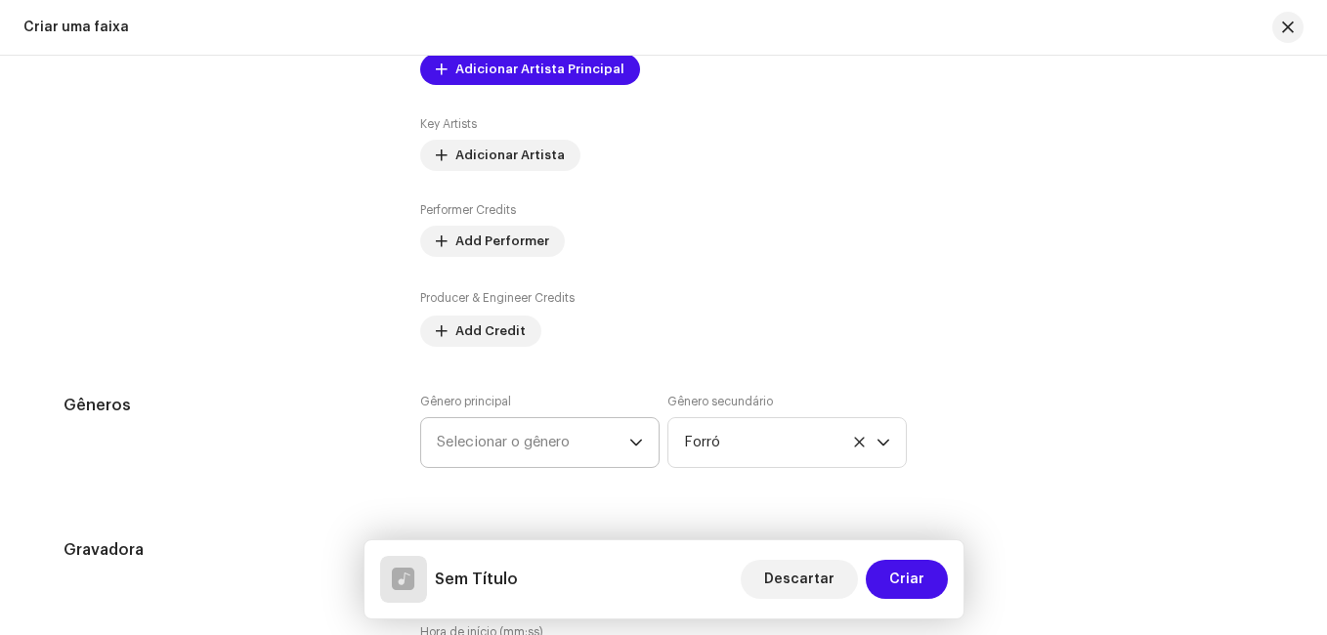
click at [526, 446] on span "Selecionar o gênero" at bounding box center [533, 442] width 193 height 49
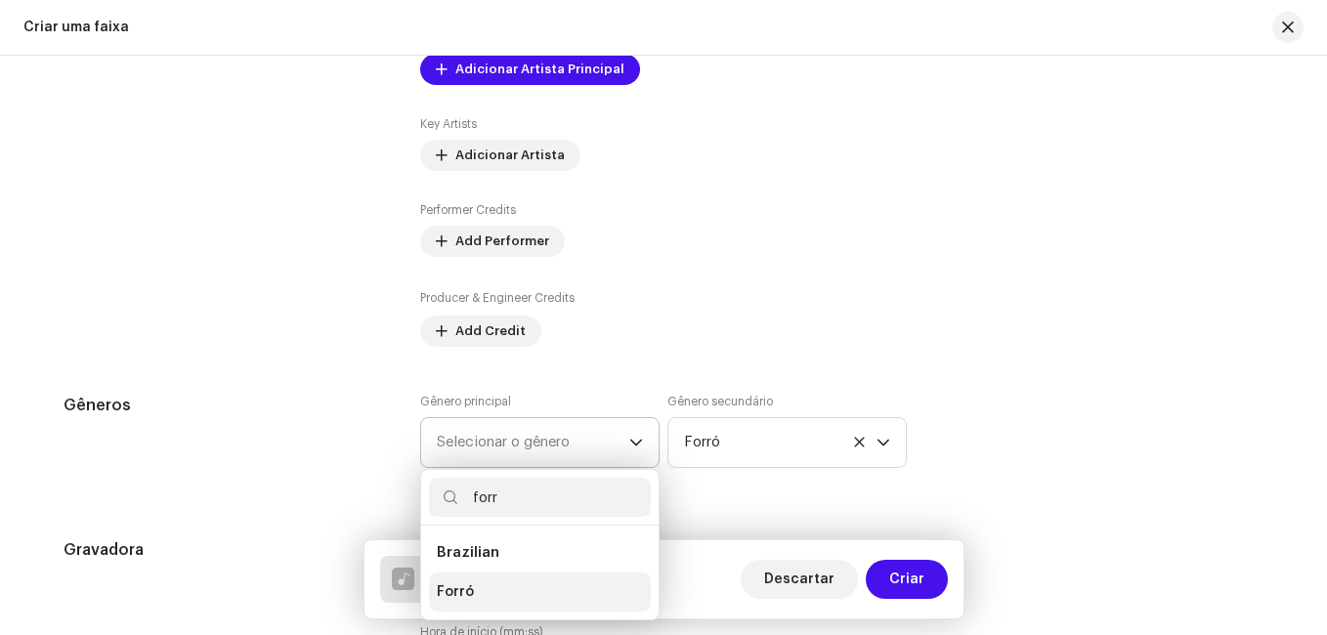
type input "forr"
click at [474, 593] on li "Forró" at bounding box center [540, 592] width 222 height 39
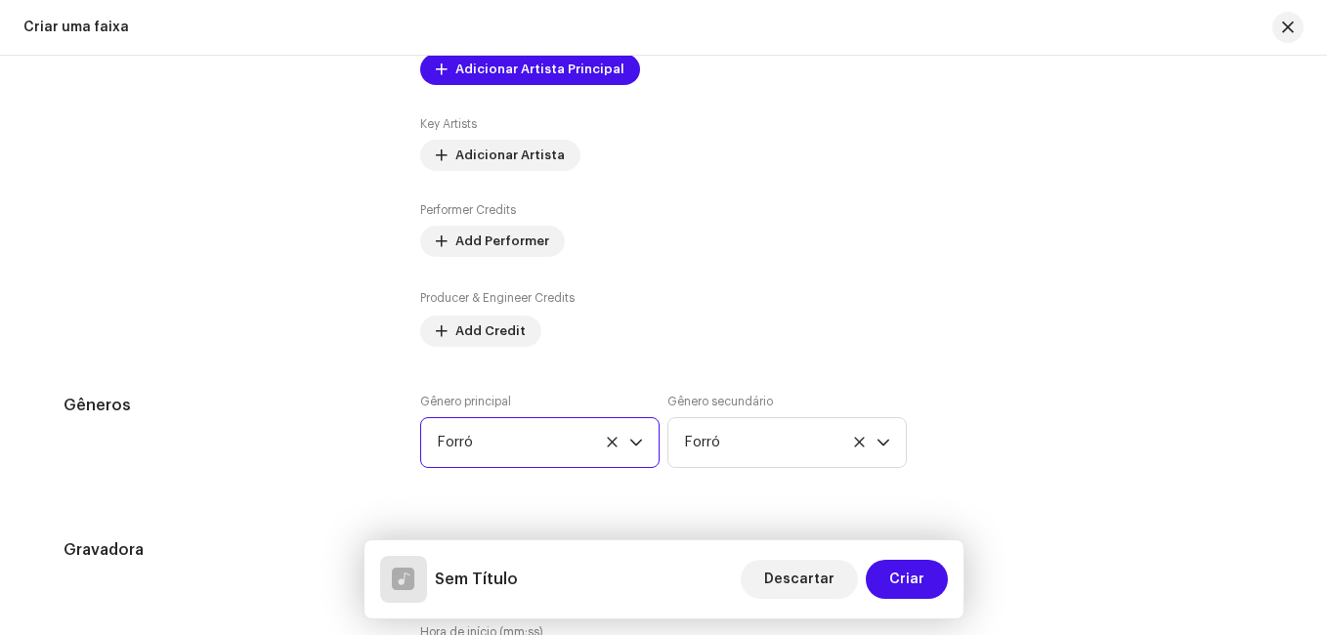
click at [374, 471] on div "Gêneros" at bounding box center [226, 443] width 325 height 98
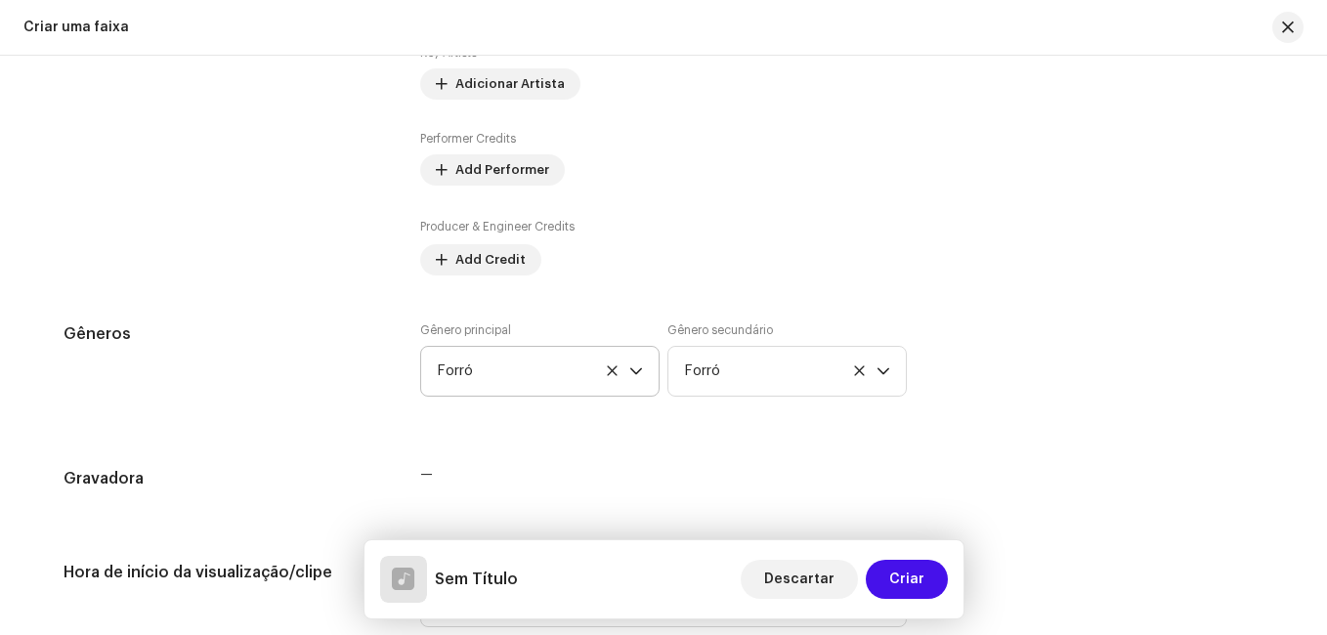
scroll to position [1338, 0]
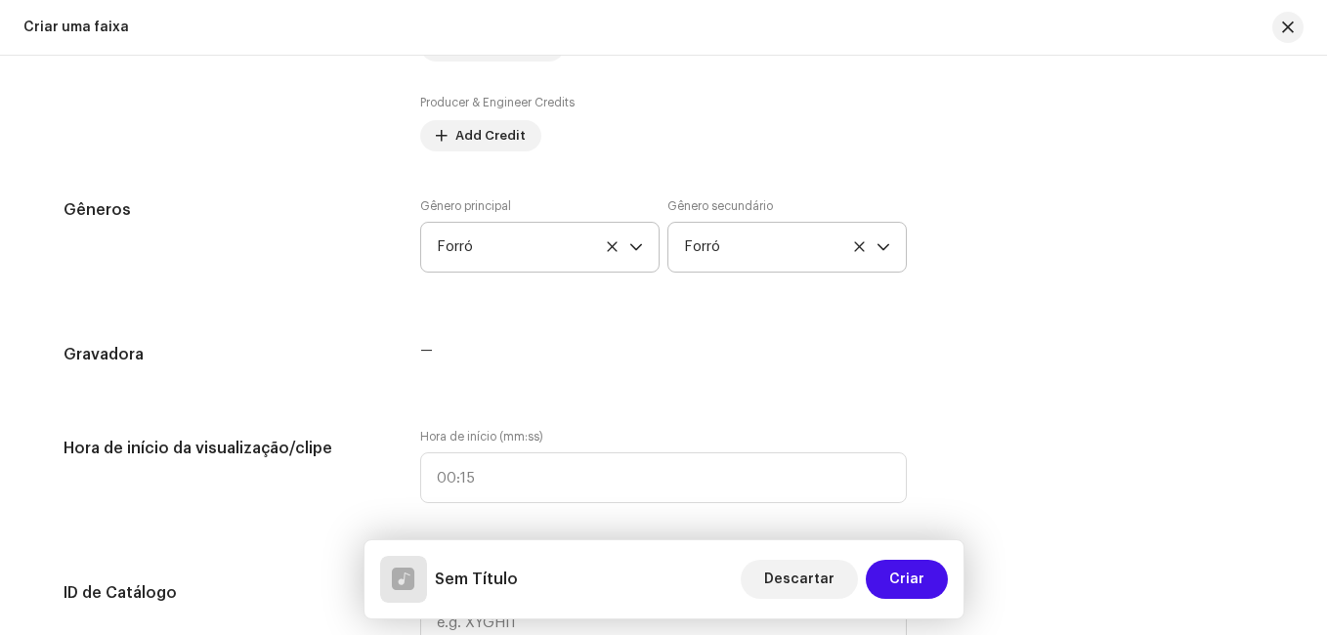
click at [854, 243] on icon at bounding box center [859, 246] width 10 height 10
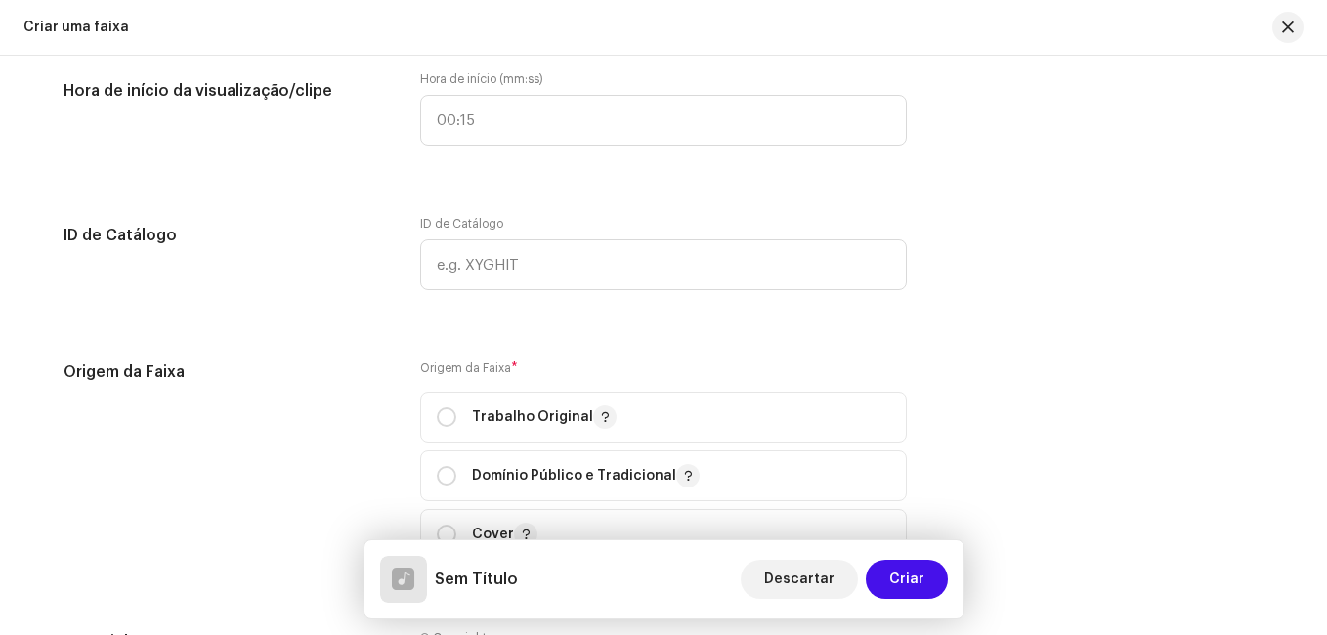
scroll to position [1729, 0]
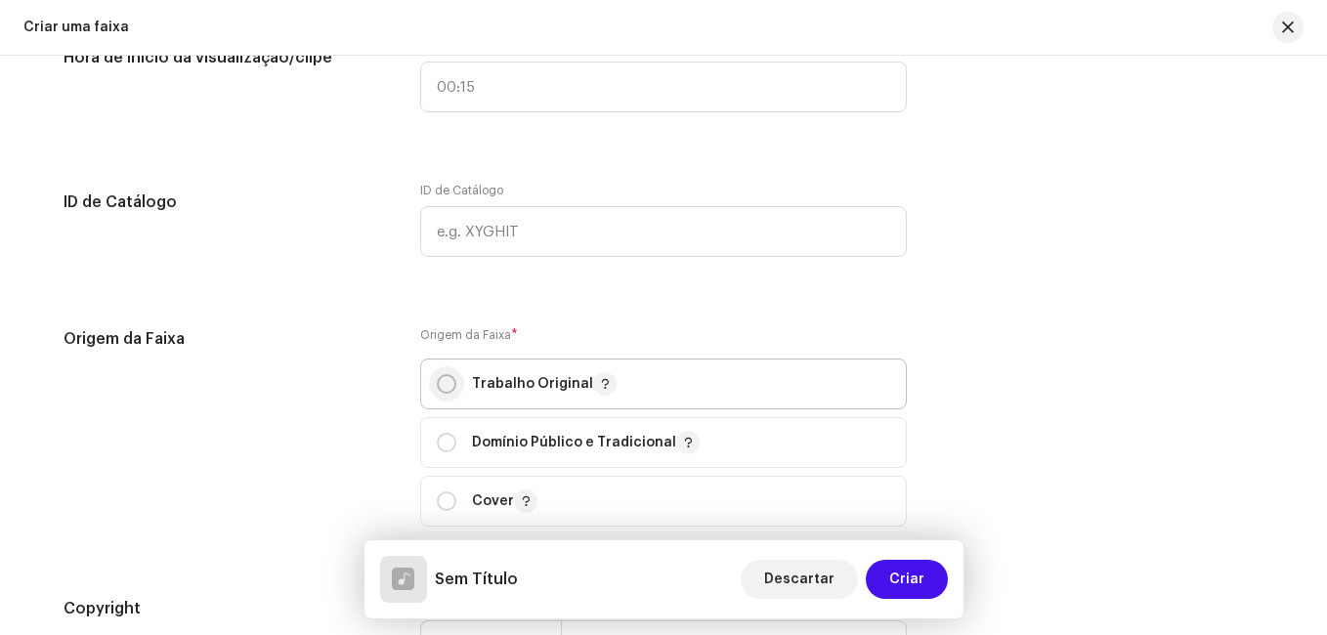
click at [443, 383] on input "radio" at bounding box center [447, 384] width 20 height 20
radio input "true"
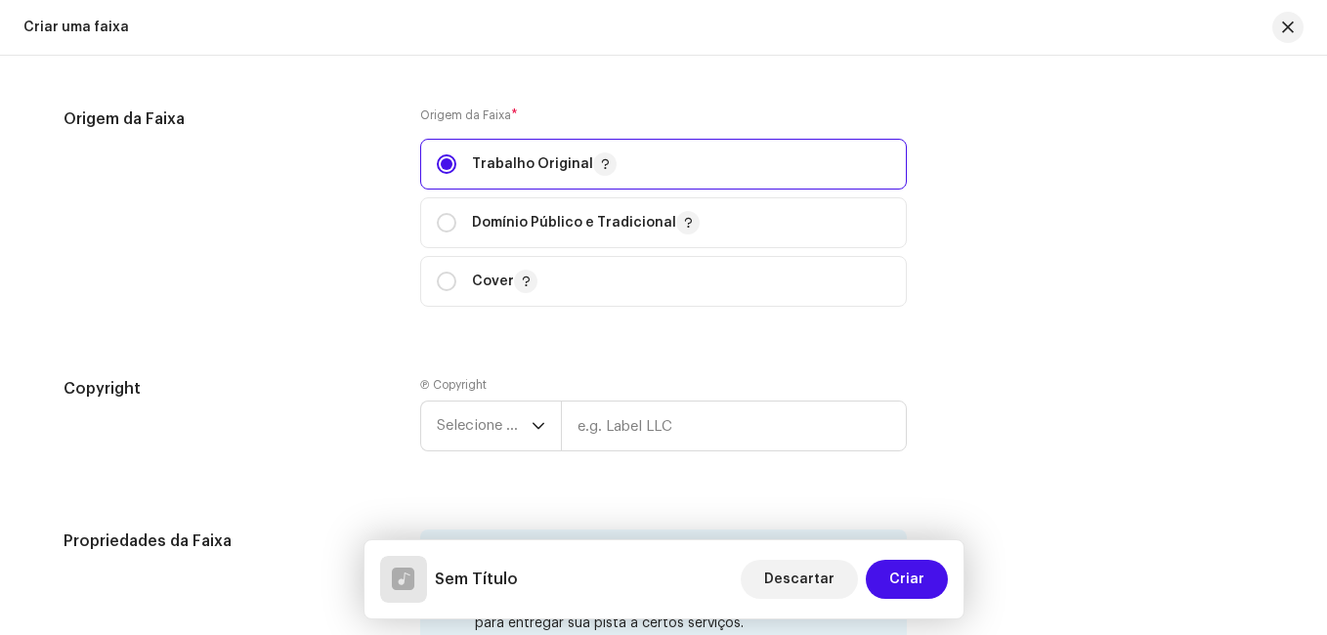
scroll to position [2022, 0]
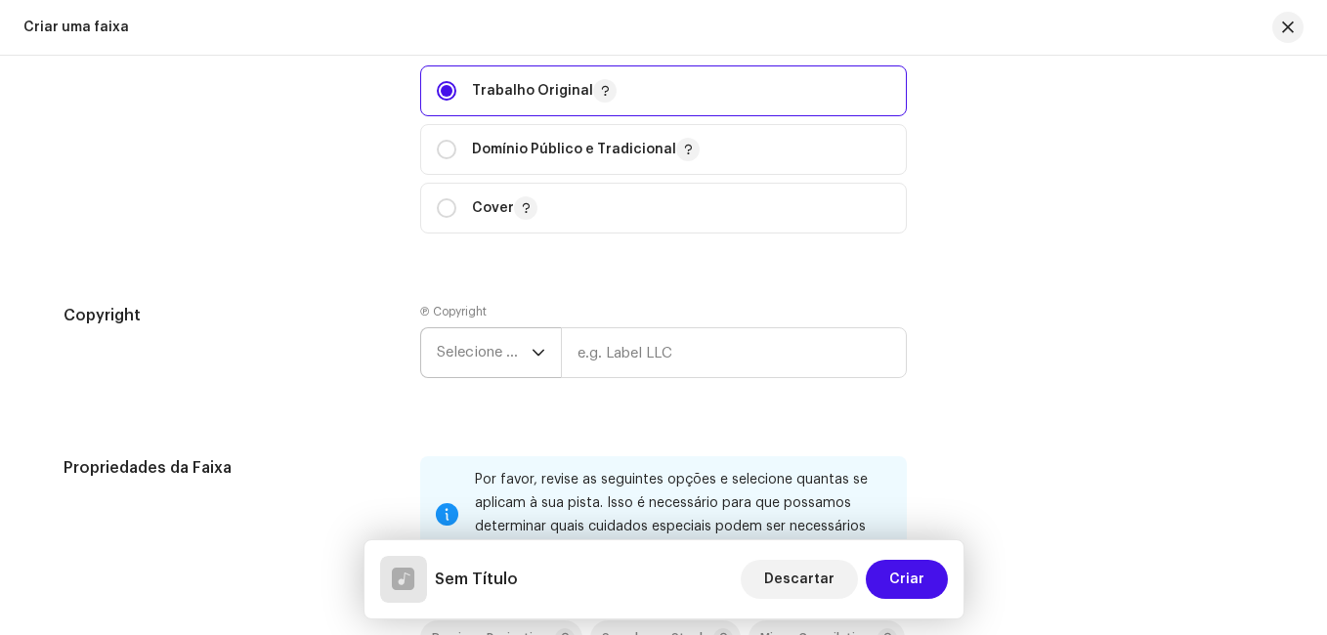
click at [532, 350] on icon "dropdown trigger" at bounding box center [539, 353] width 14 height 14
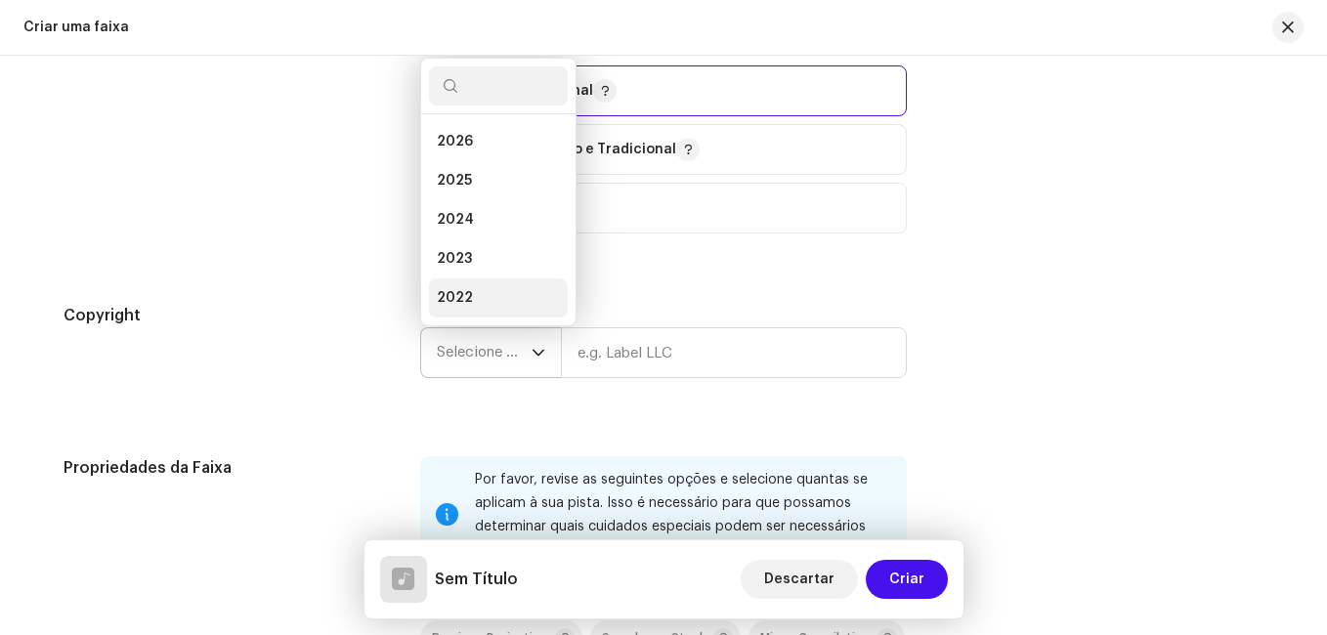
scroll to position [31, 0]
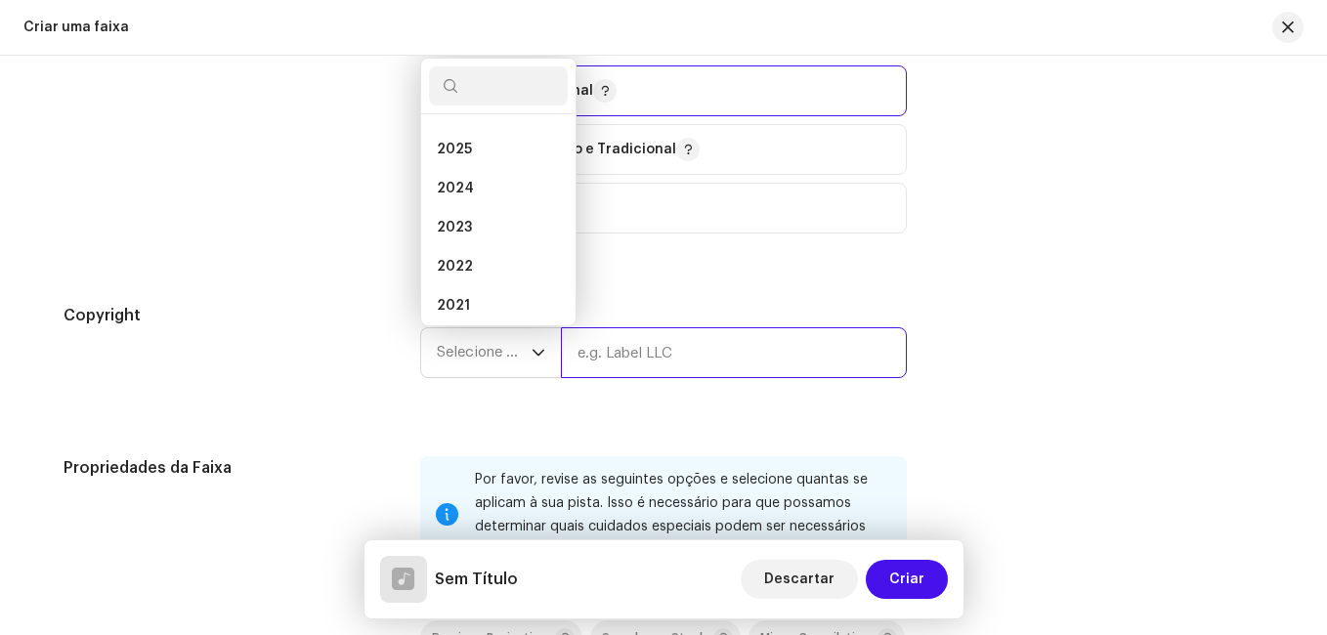
click at [600, 350] on input "text" at bounding box center [734, 352] width 346 height 51
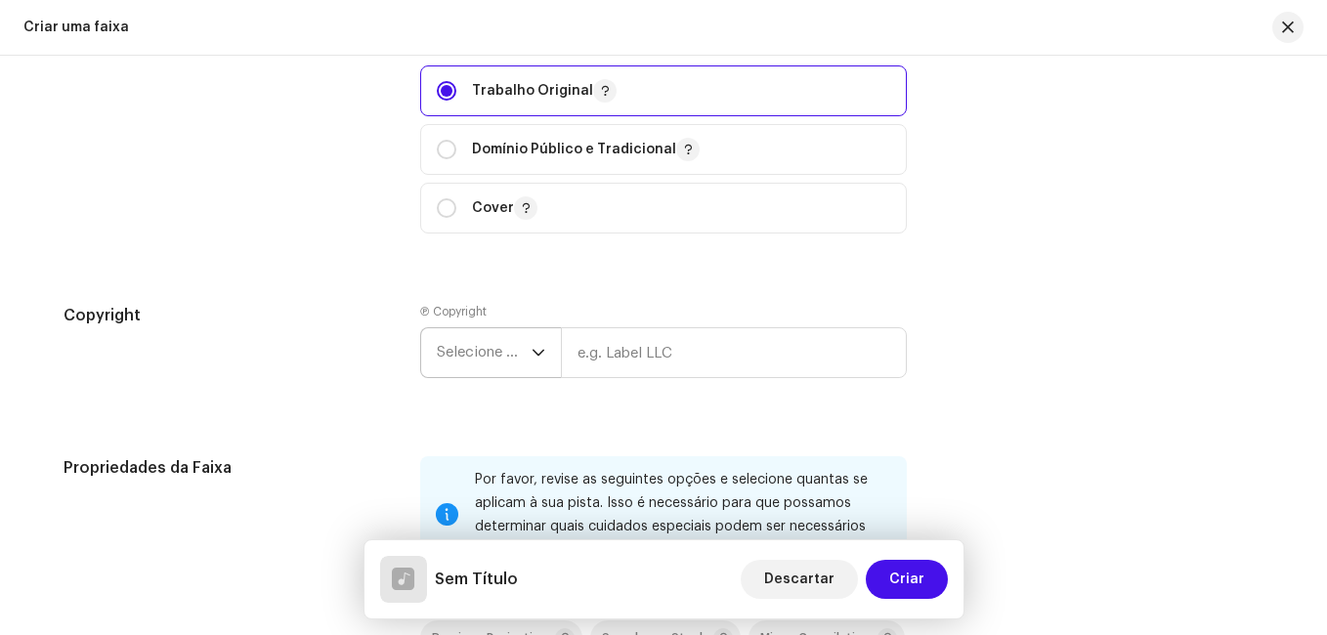
click at [522, 357] on span "Selecione o ano" at bounding box center [484, 352] width 95 height 49
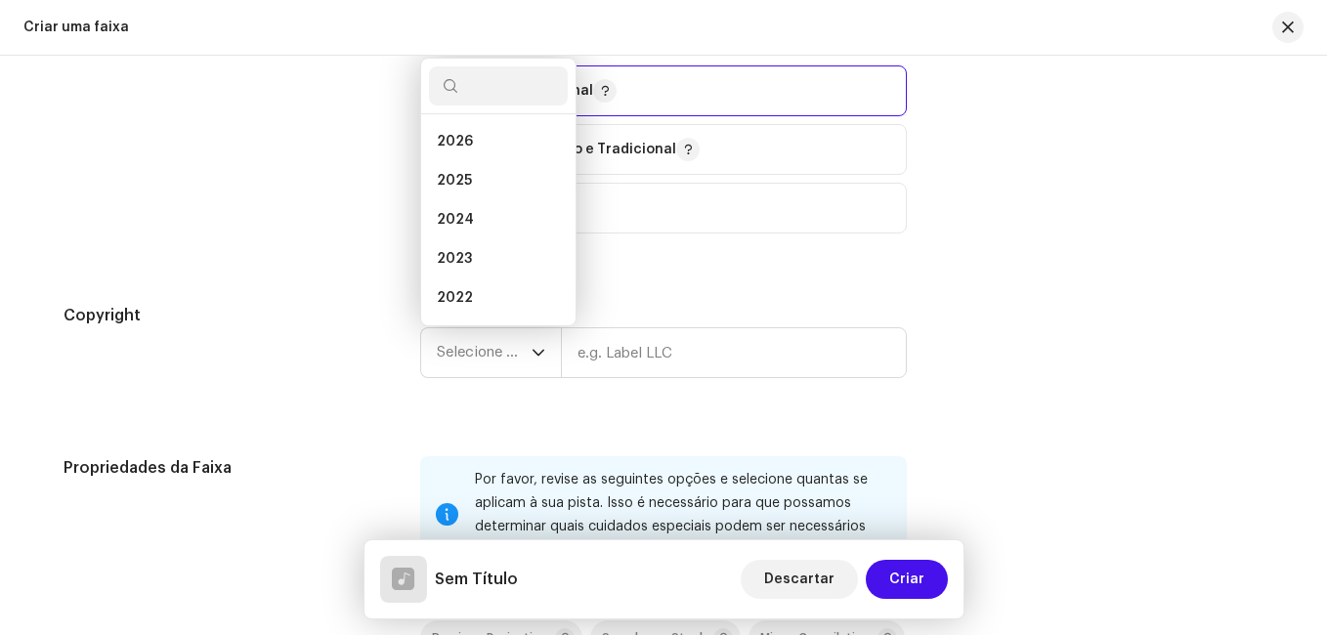
click at [380, 160] on div "Origem da Faixa" at bounding box center [226, 145] width 325 height 223
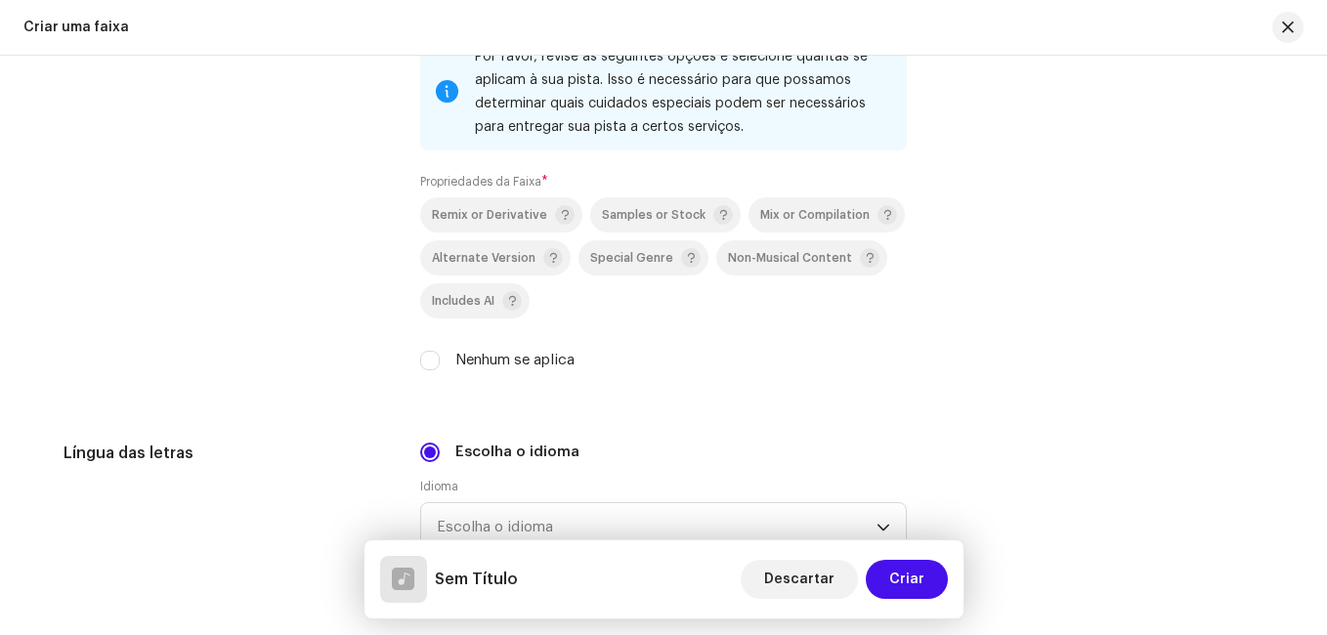
scroll to position [2413, 0]
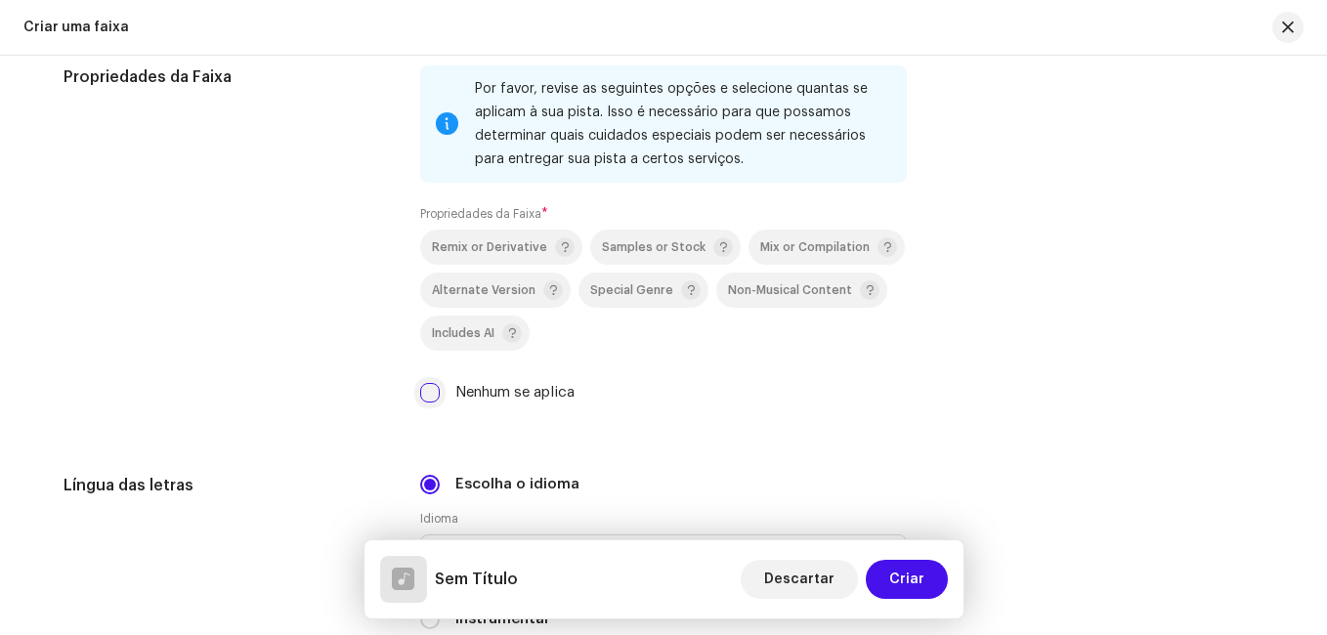
click at [426, 397] on input "Nenhum se aplica" at bounding box center [430, 393] width 20 height 20
checkbox input "true"
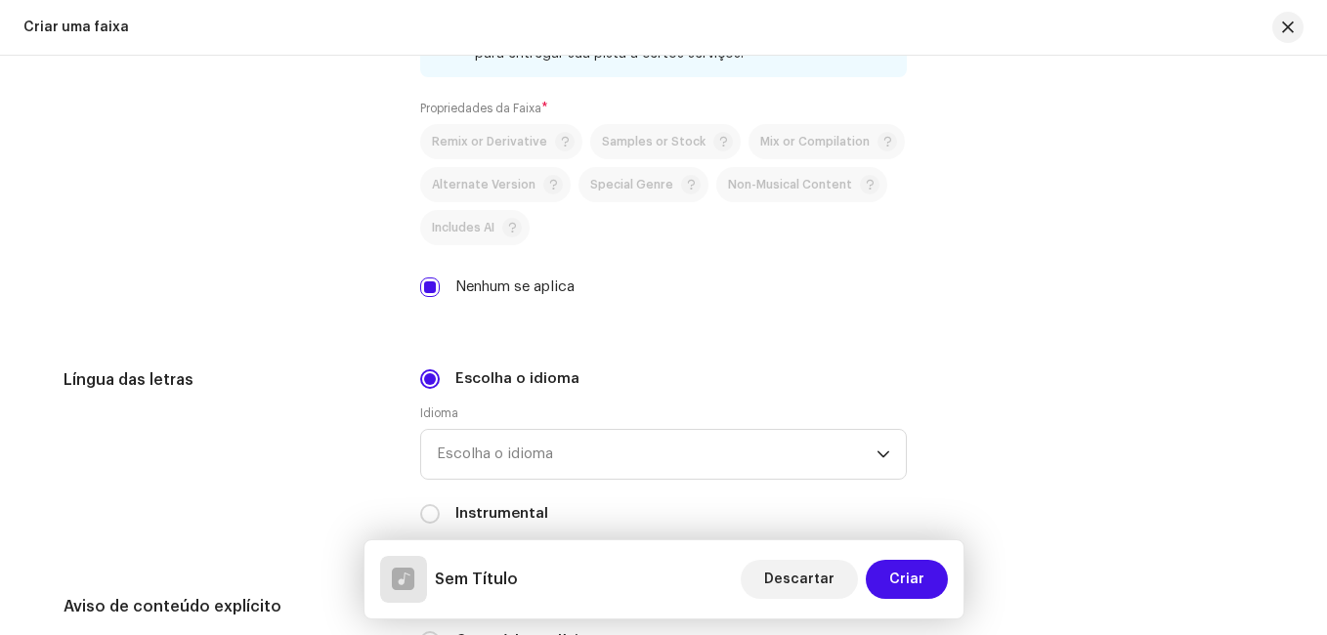
scroll to position [2608, 0]
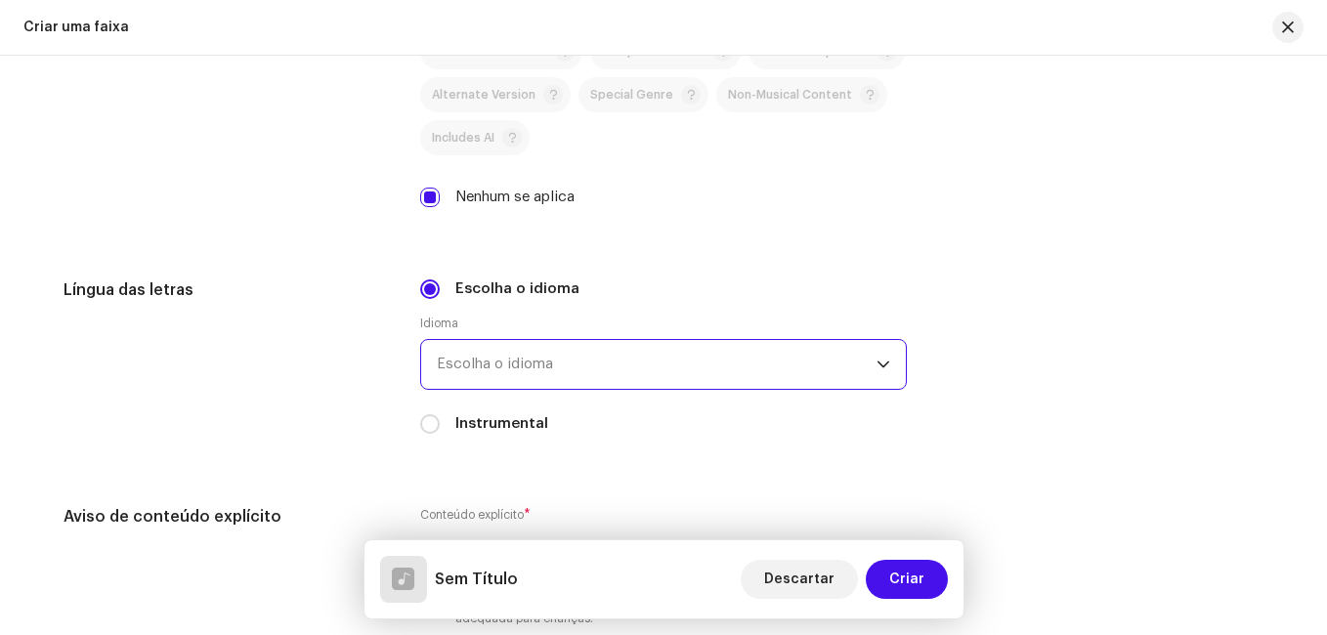
click at [595, 369] on span "Escolha o idioma" at bounding box center [657, 364] width 440 height 49
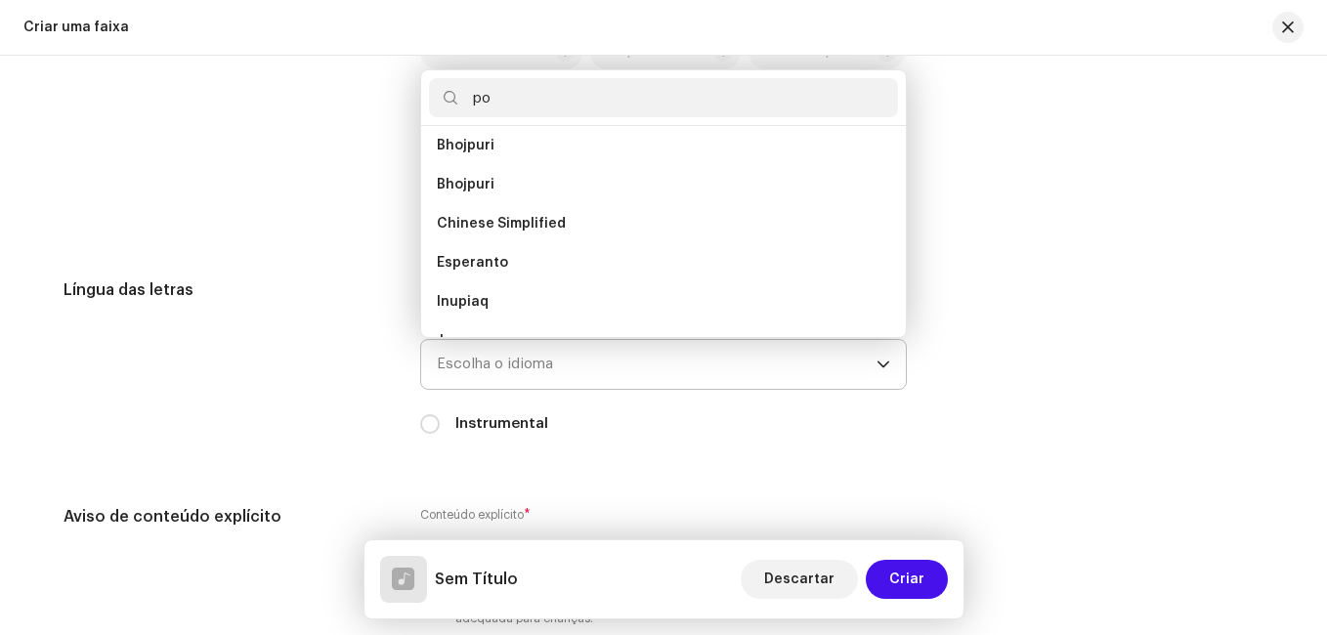
scroll to position [0, 0]
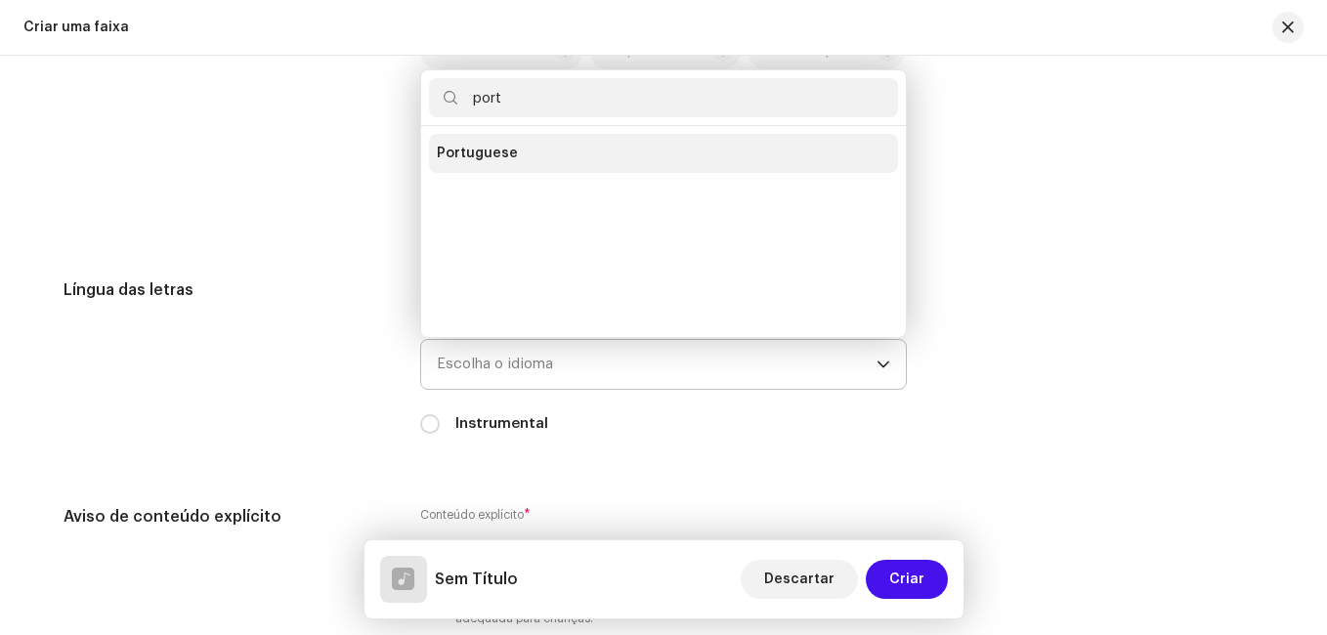
type input "port"
click at [487, 147] on span "Portuguese" at bounding box center [477, 154] width 81 height 20
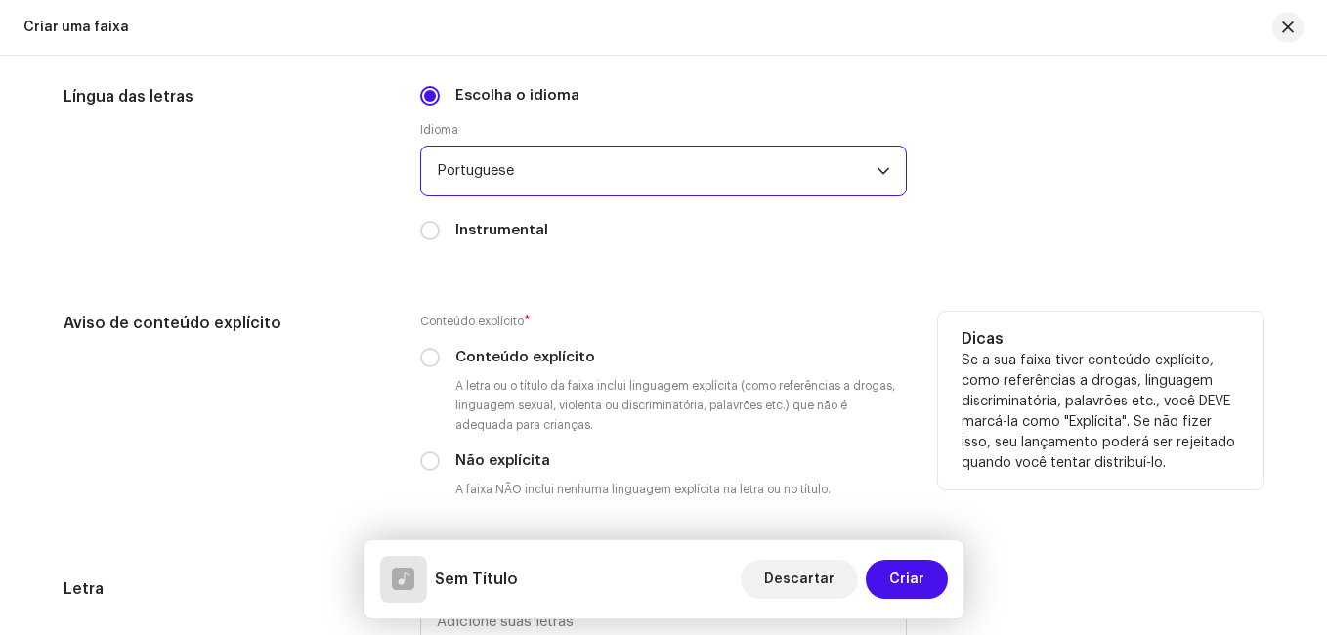
scroll to position [2804, 0]
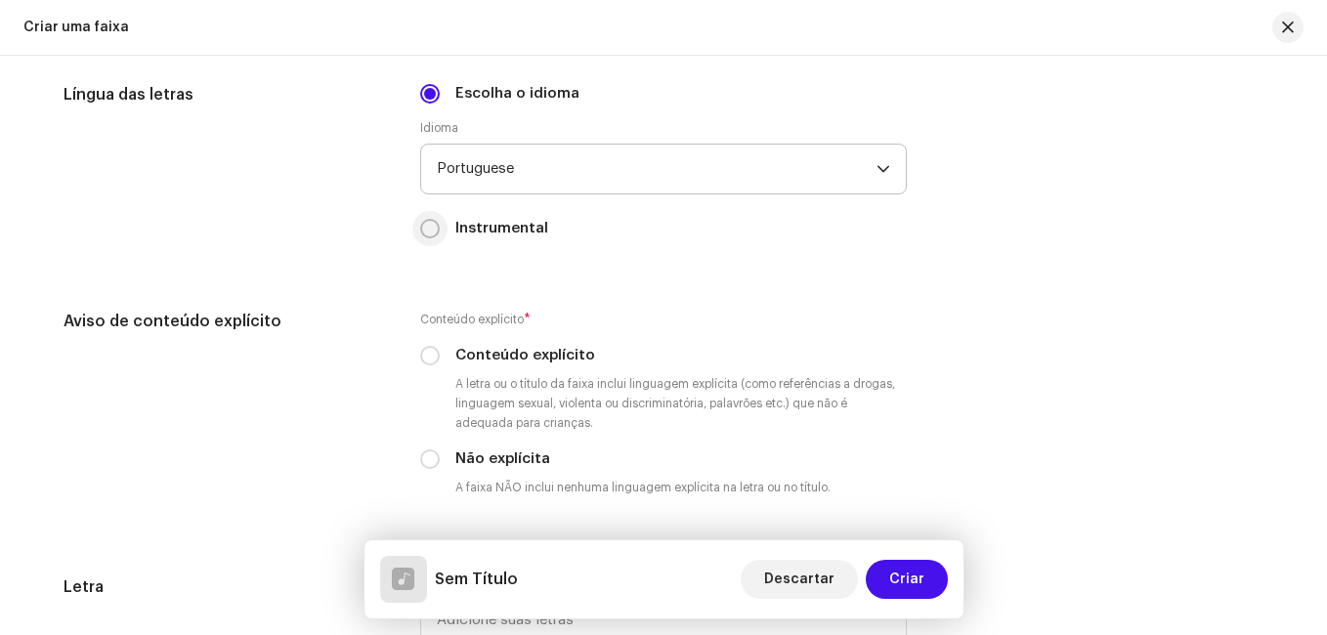
click at [430, 233] on input "Instrumental" at bounding box center [430, 229] width 20 height 20
radio input "true"
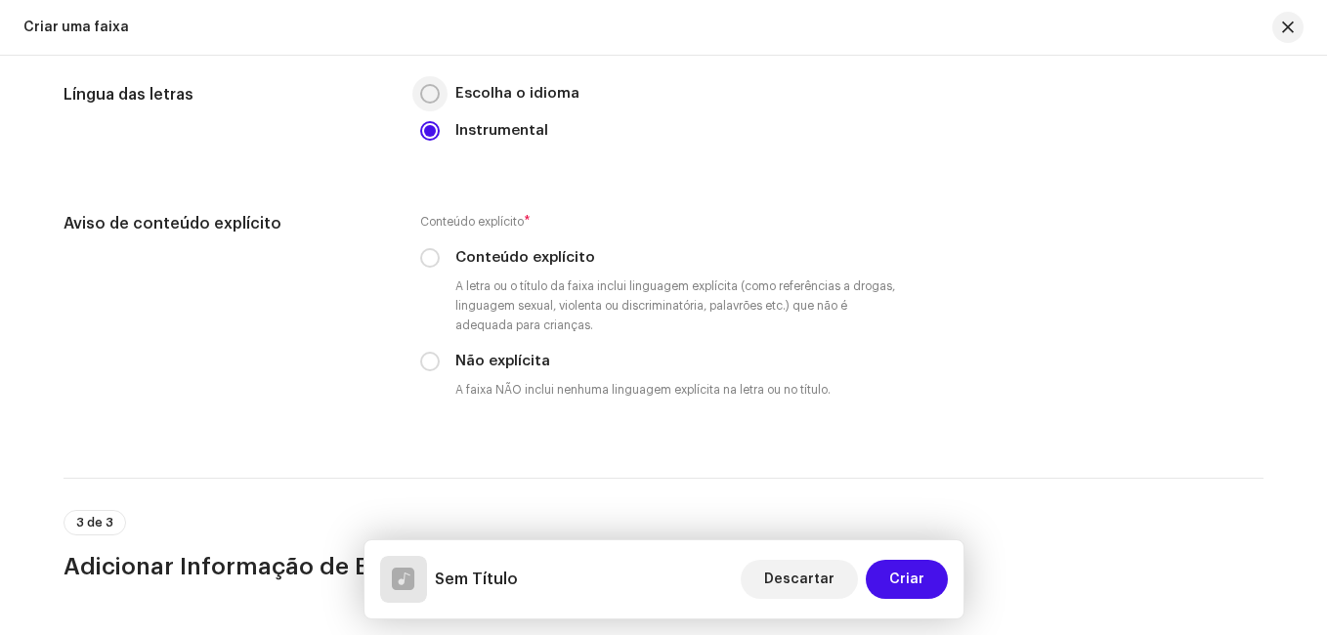
click at [432, 97] on input "Escolha o idioma" at bounding box center [430, 94] width 20 height 20
radio input "true"
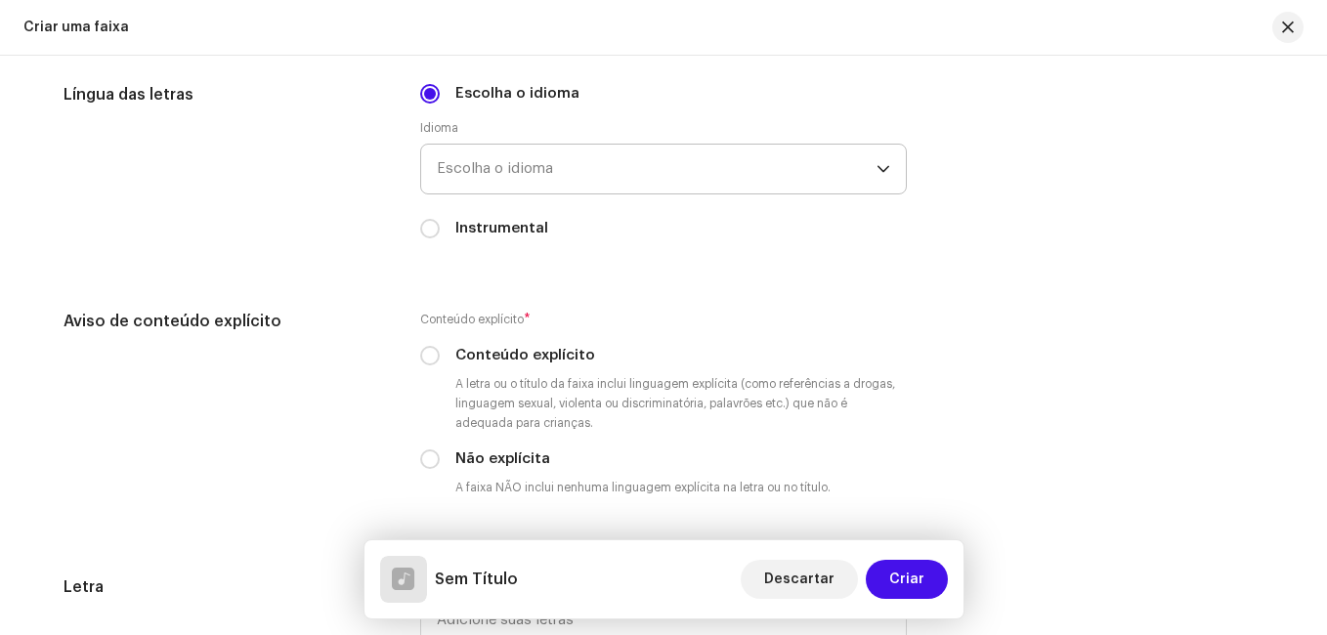
click at [478, 162] on span "Escolha o idioma" at bounding box center [657, 169] width 440 height 49
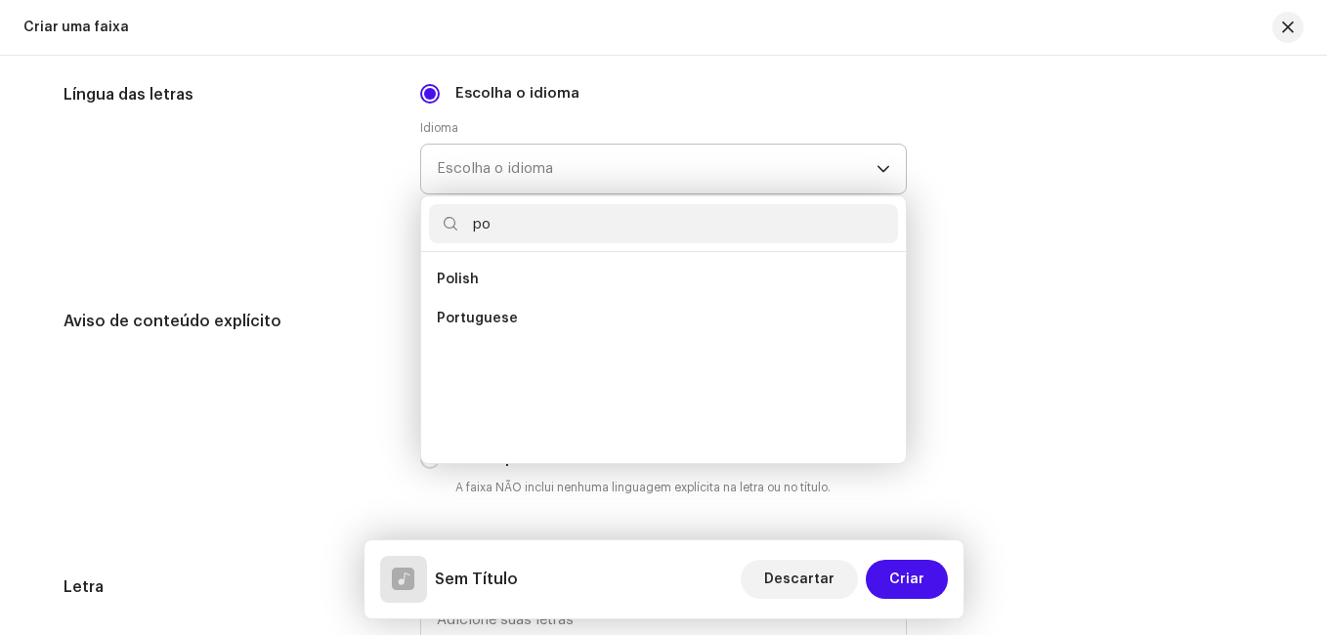
scroll to position [0, 0]
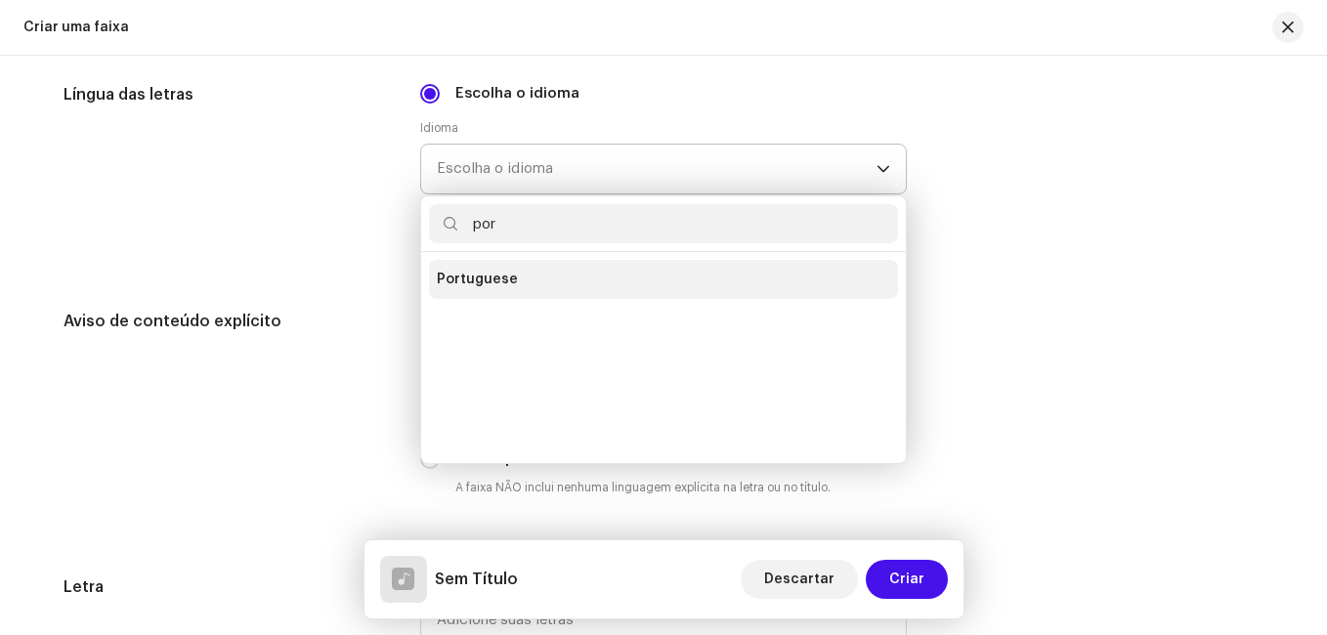
type input "por"
click at [486, 280] on span "Portuguese" at bounding box center [477, 280] width 81 height 20
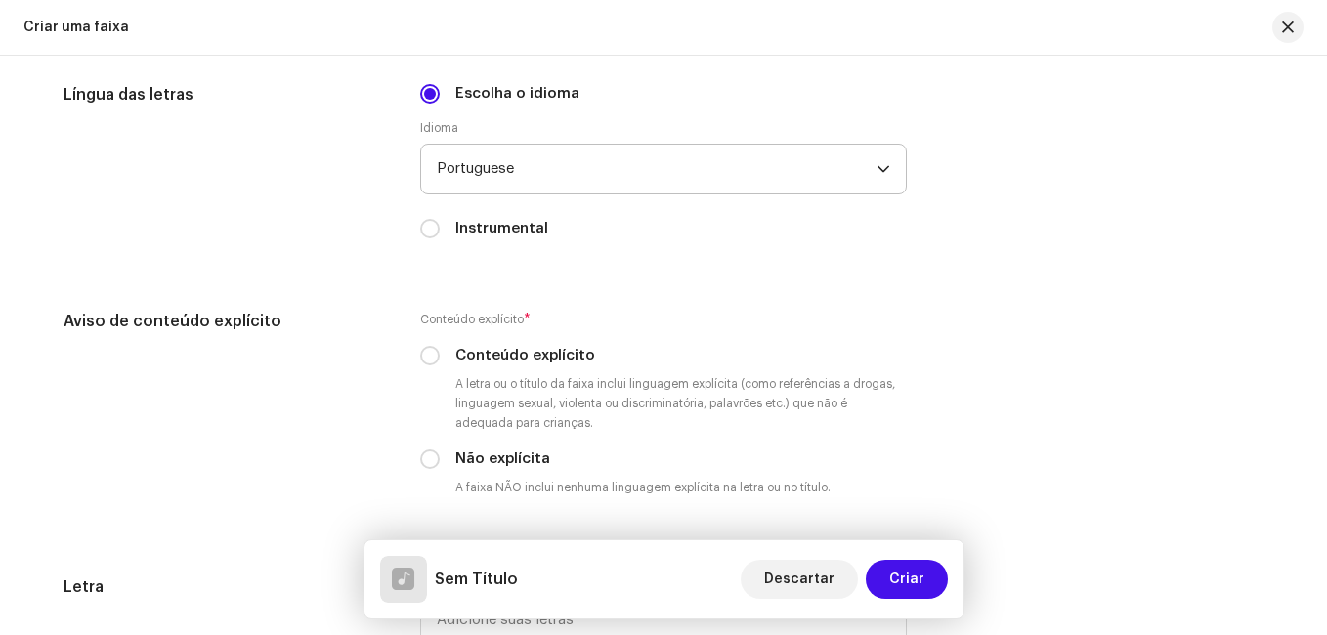
click at [370, 227] on div "Língua das letras" at bounding box center [226, 173] width 325 height 180
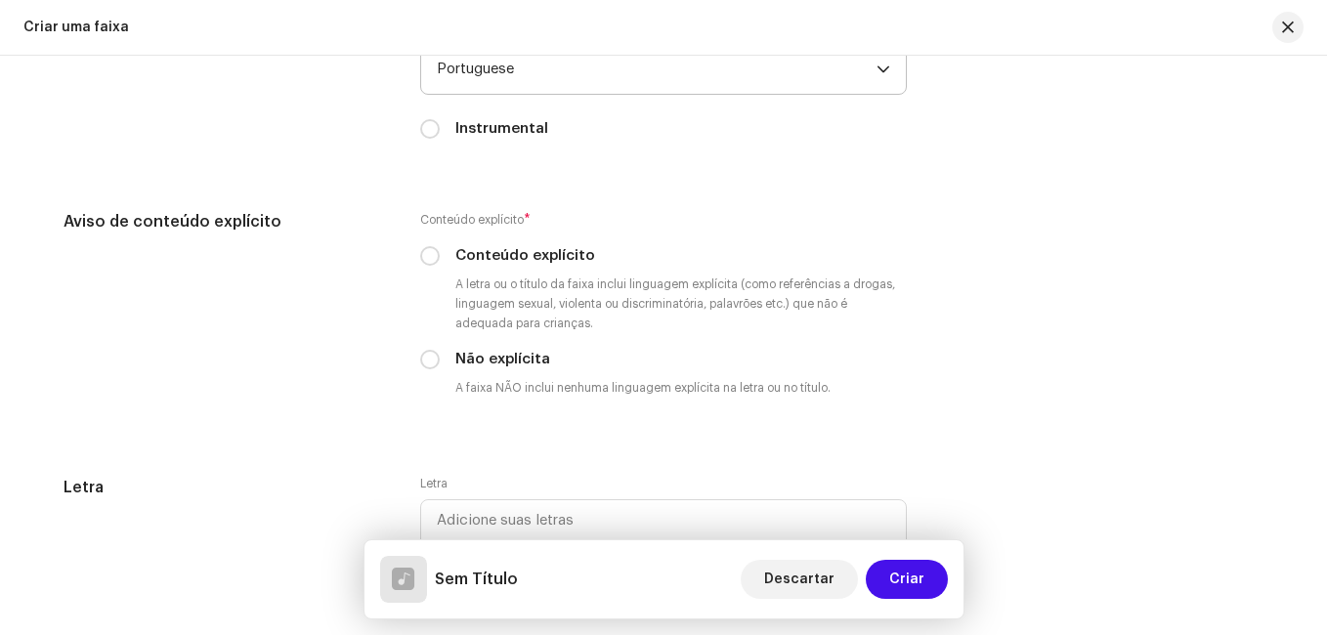
scroll to position [2901, 0]
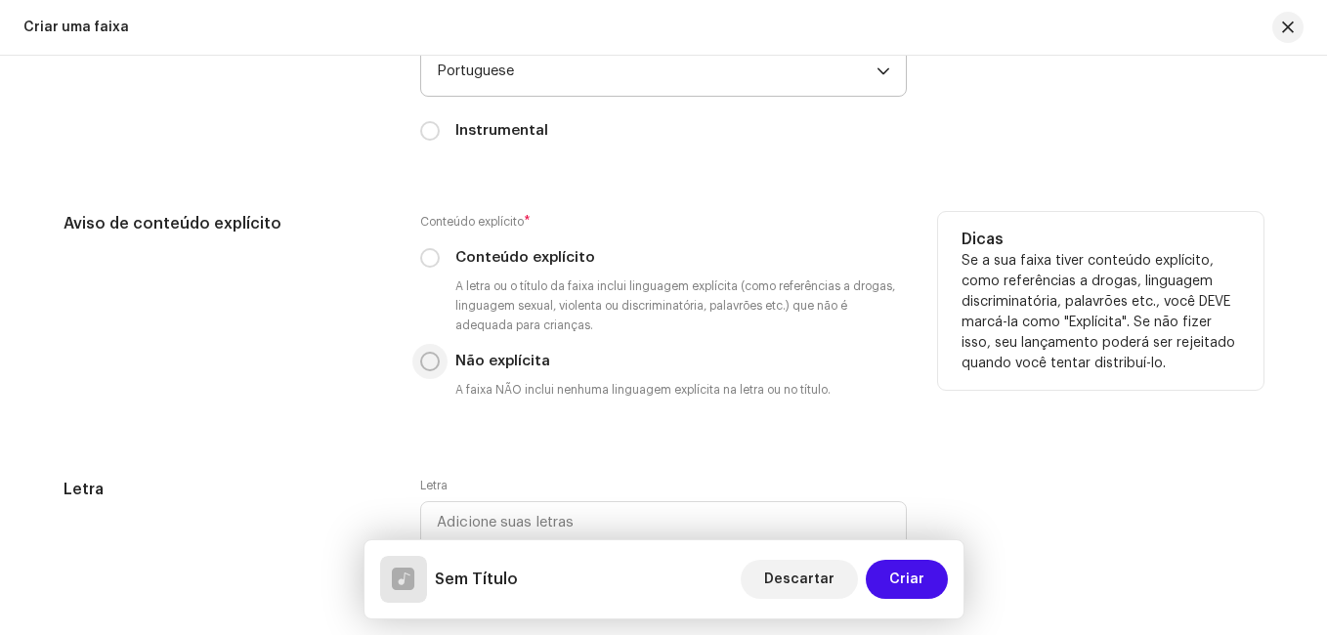
click at [426, 364] on input "Não explícita" at bounding box center [430, 362] width 20 height 20
radio input "true"
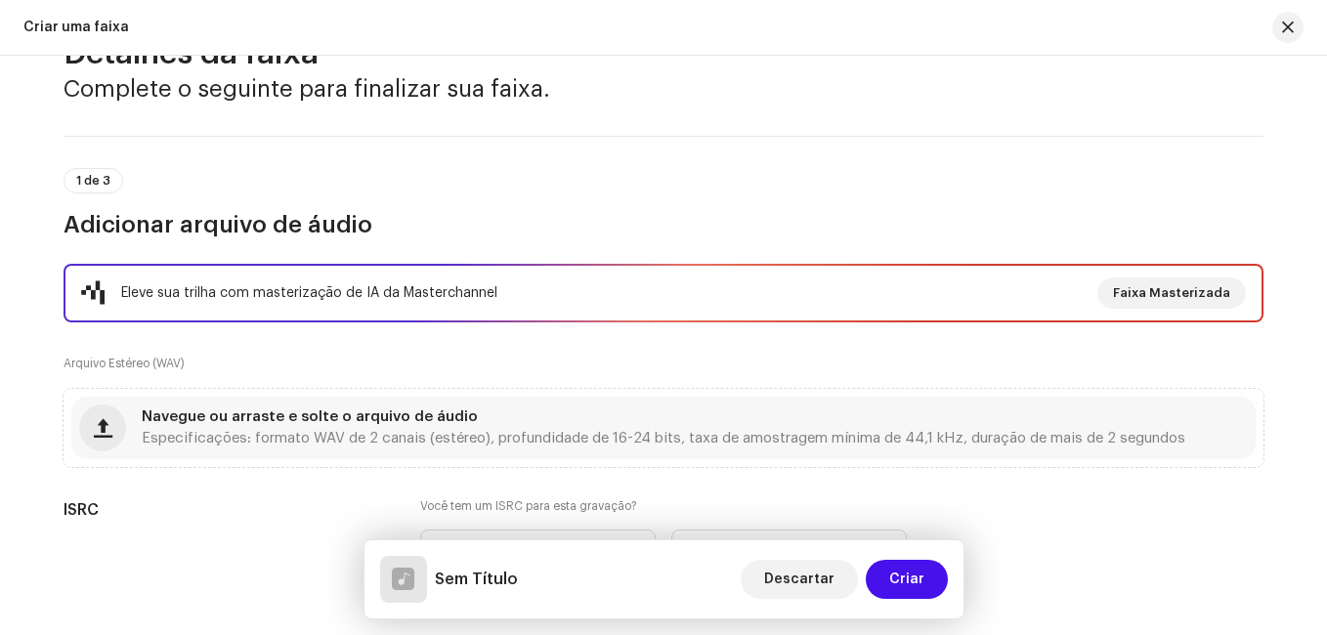
scroll to position [98, 0]
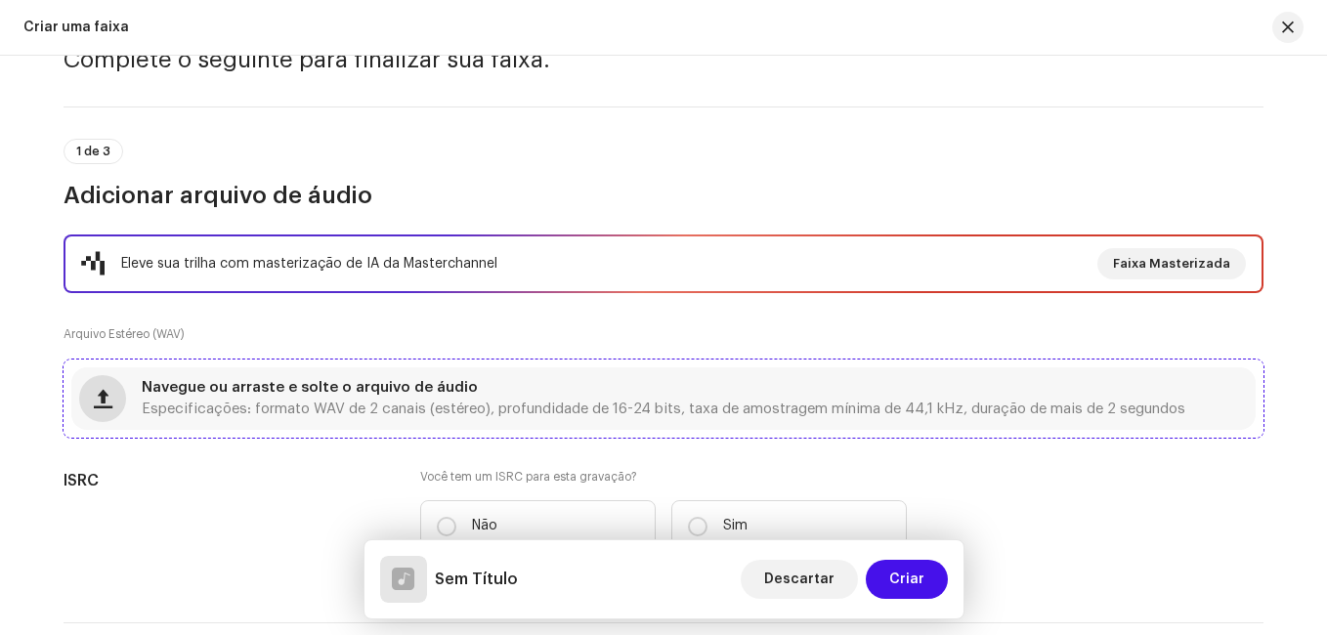
click at [106, 397] on span "button" at bounding box center [103, 399] width 19 height 16
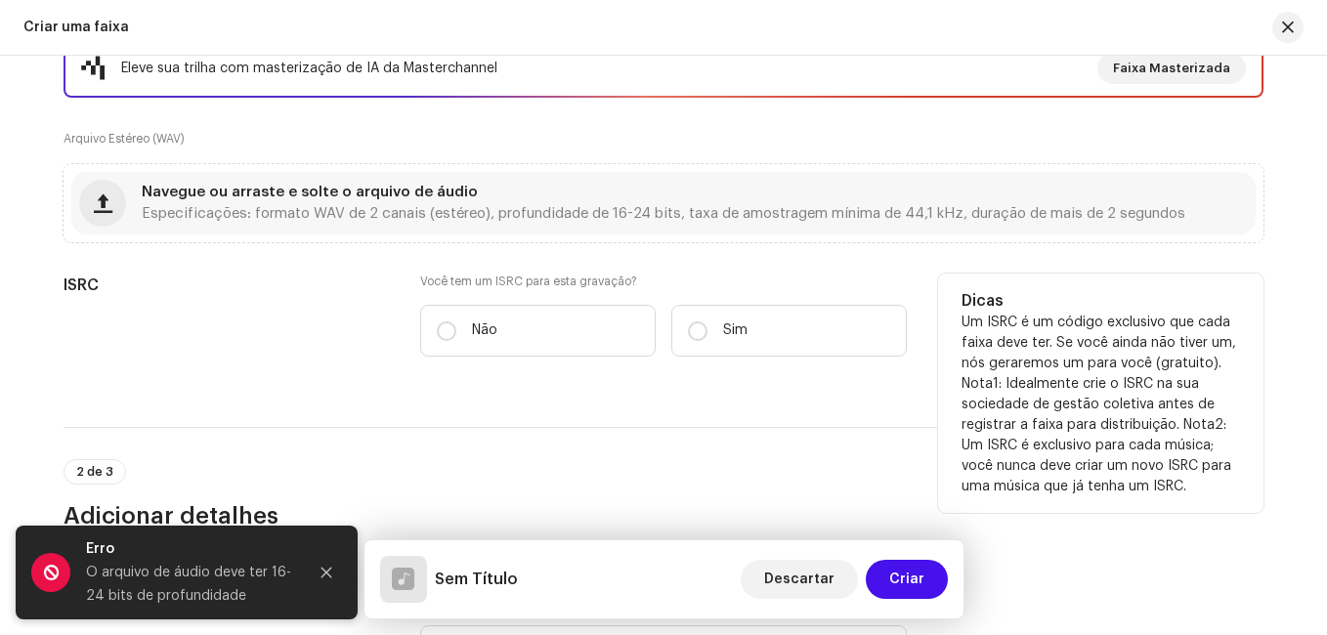
scroll to position [195, 0]
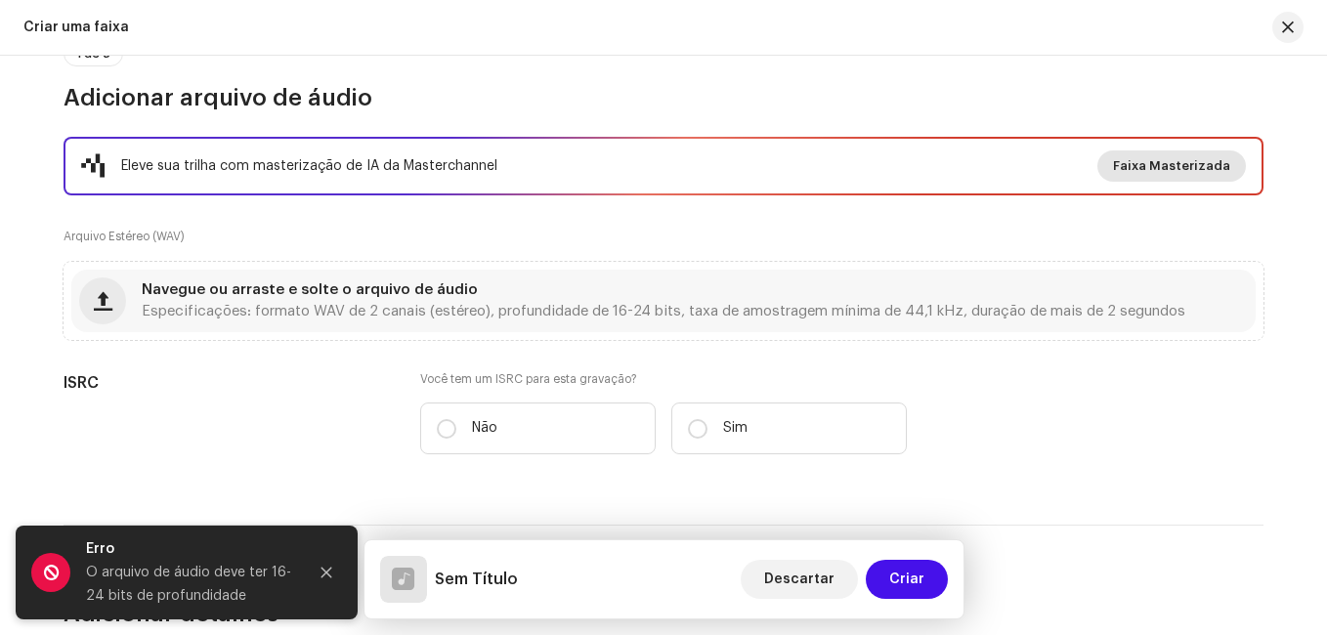
click at [1152, 167] on span "Faixa Masterizada" at bounding box center [1171, 166] width 117 height 39
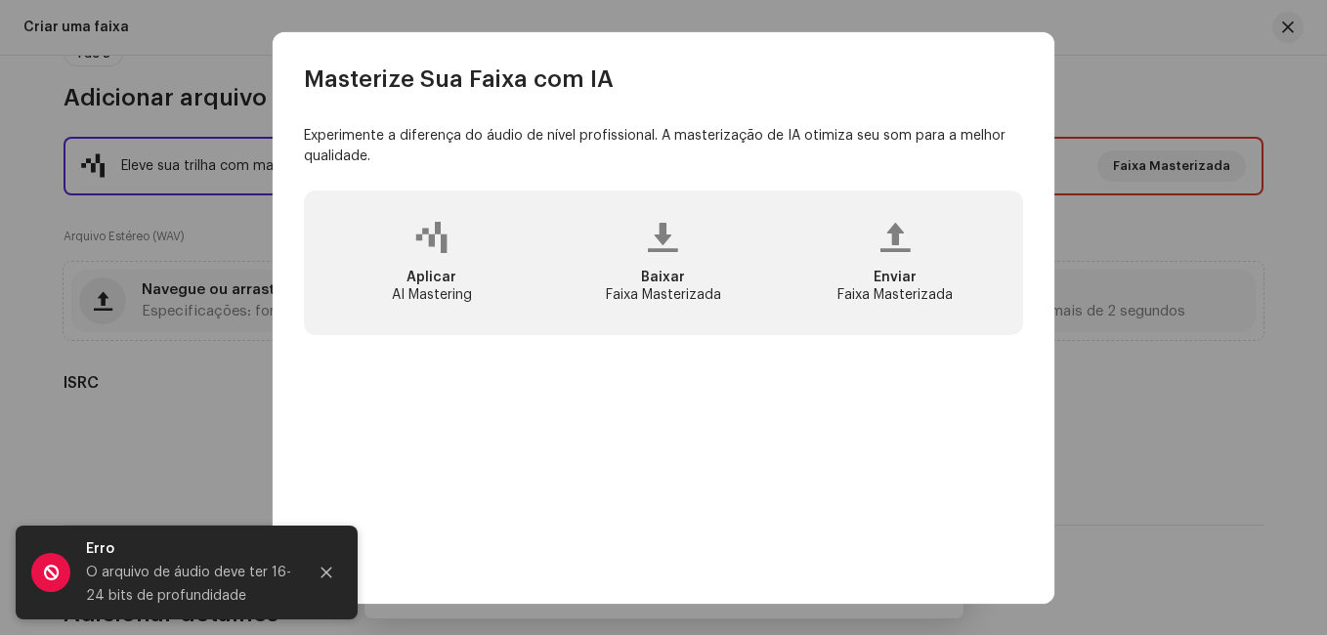
click at [648, 246] on div at bounding box center [663, 237] width 31 height 31
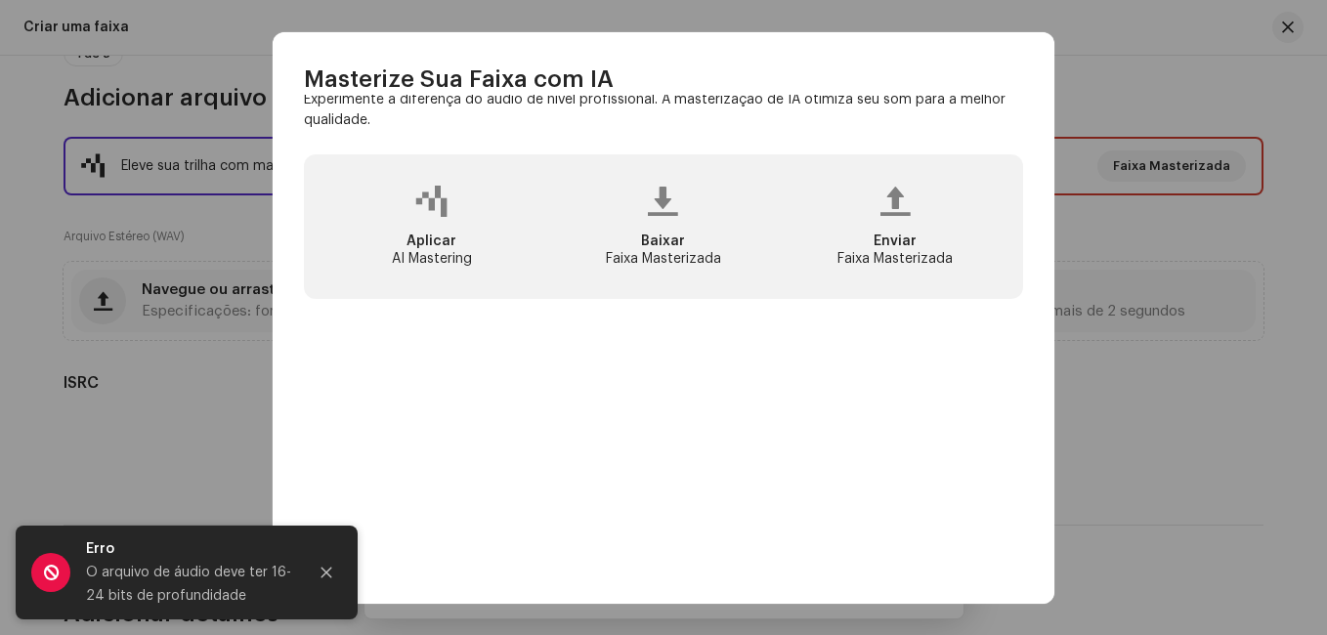
scroll to position [54, 0]
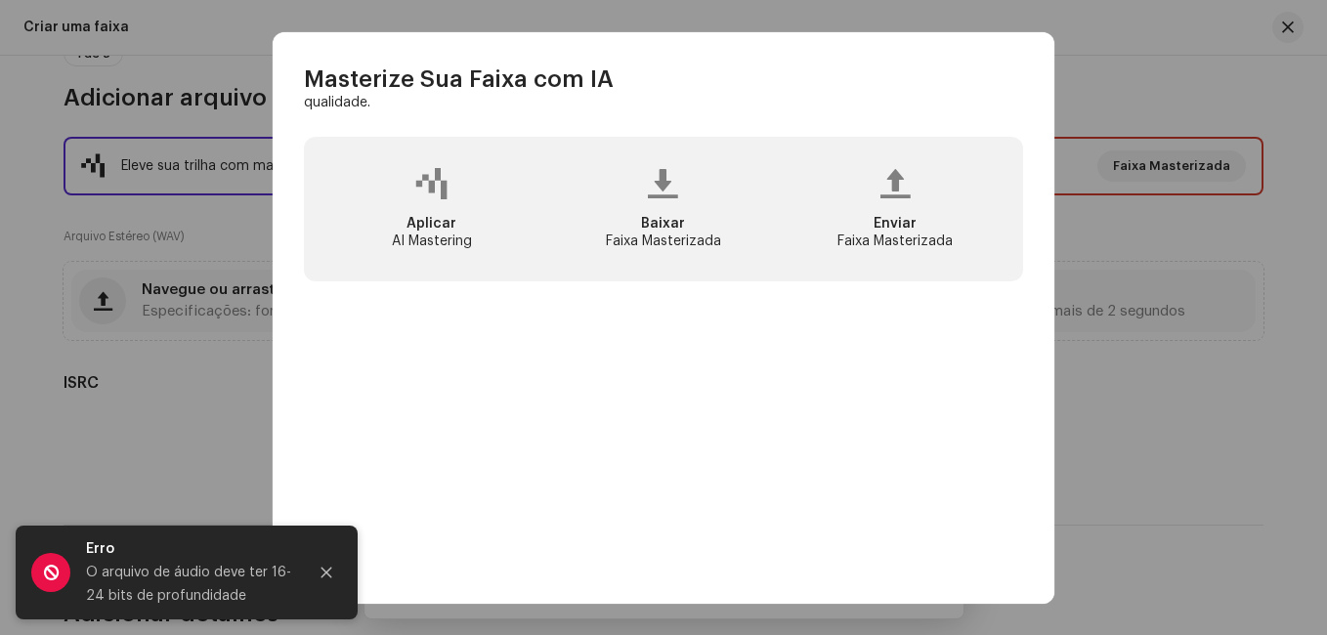
click at [885, 229] on span "Enviar" at bounding box center [895, 224] width 43 height 14
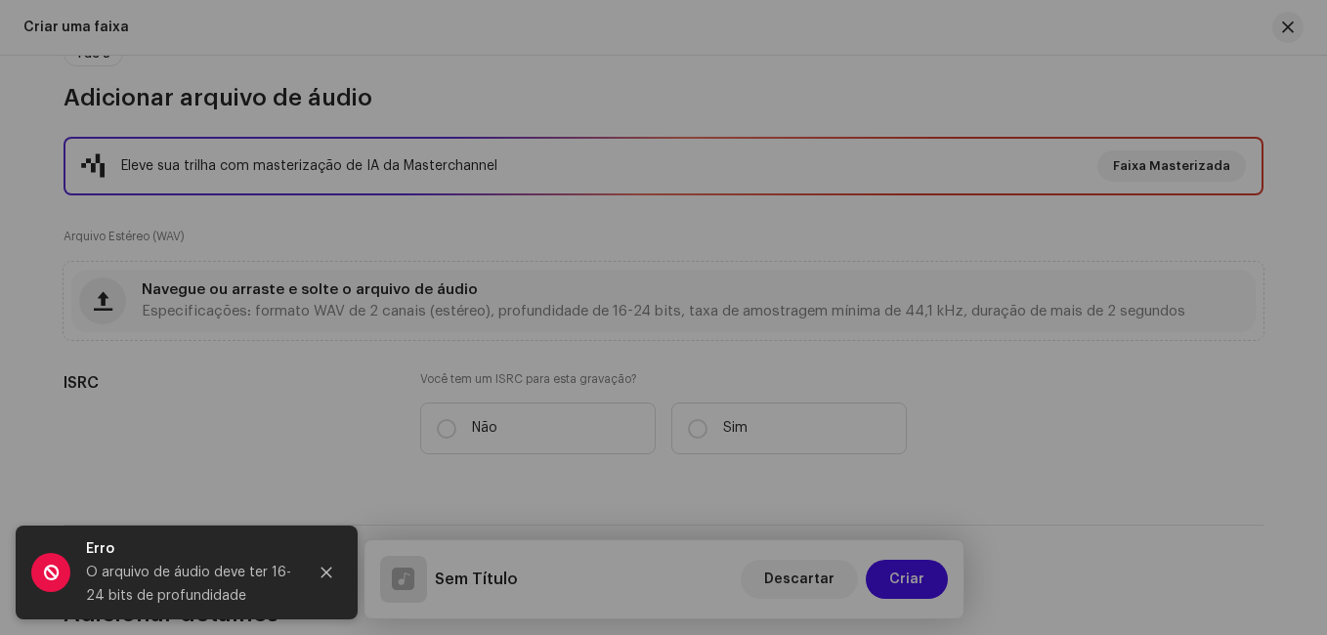
click at [1104, 379] on div "Masterize Sua Faixa com IA Experimente a diferença do áudio de nível profission…" at bounding box center [663, 317] width 1327 height 635
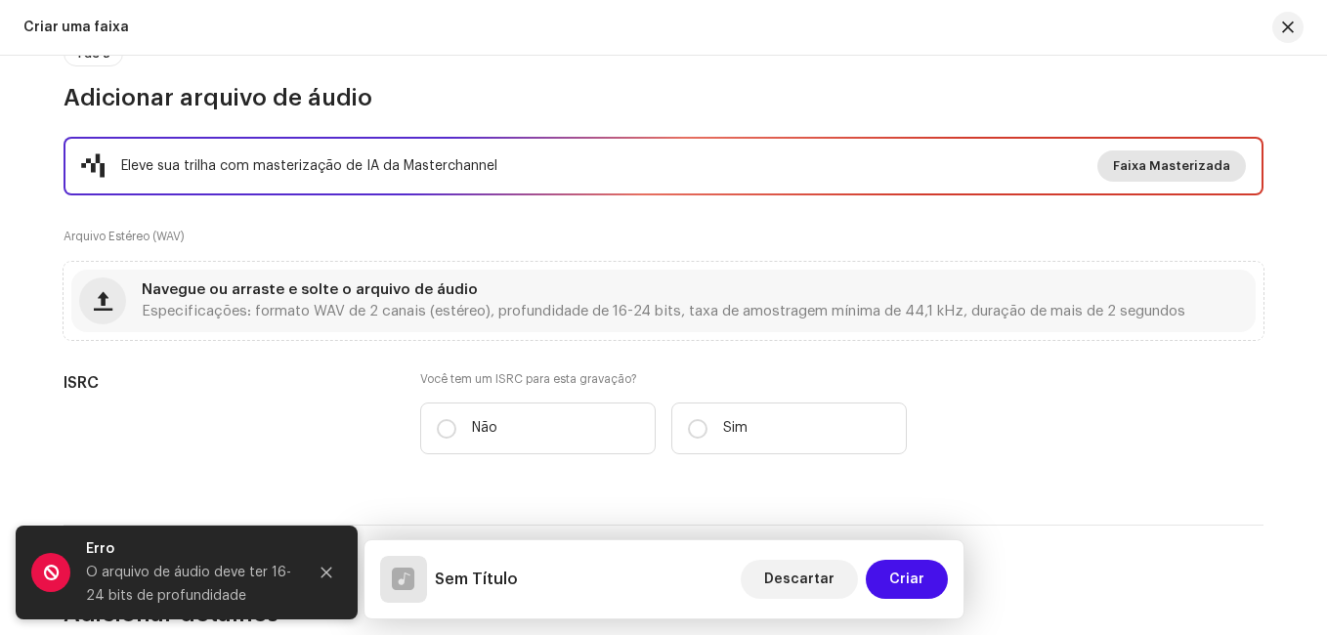
click at [1131, 162] on span "Faixa Masterizada" at bounding box center [1171, 166] width 117 height 39
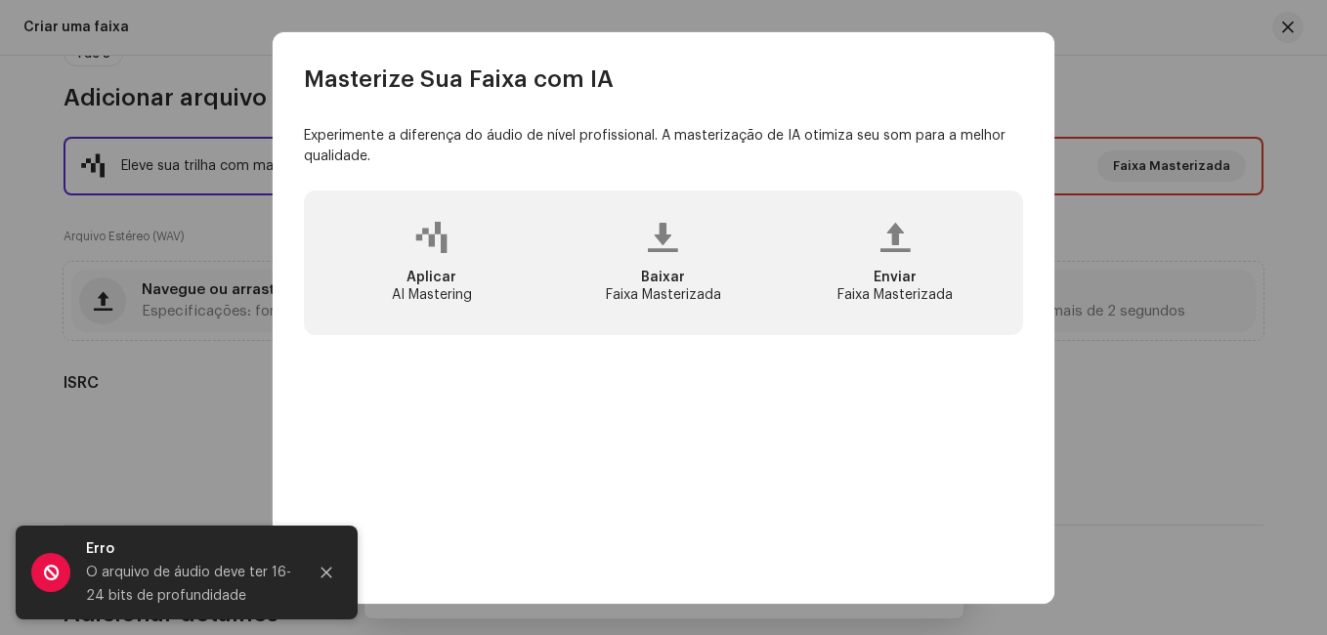
click at [666, 276] on span "Baixar" at bounding box center [663, 278] width 44 height 14
click at [327, 583] on button "Close" at bounding box center [326, 572] width 39 height 39
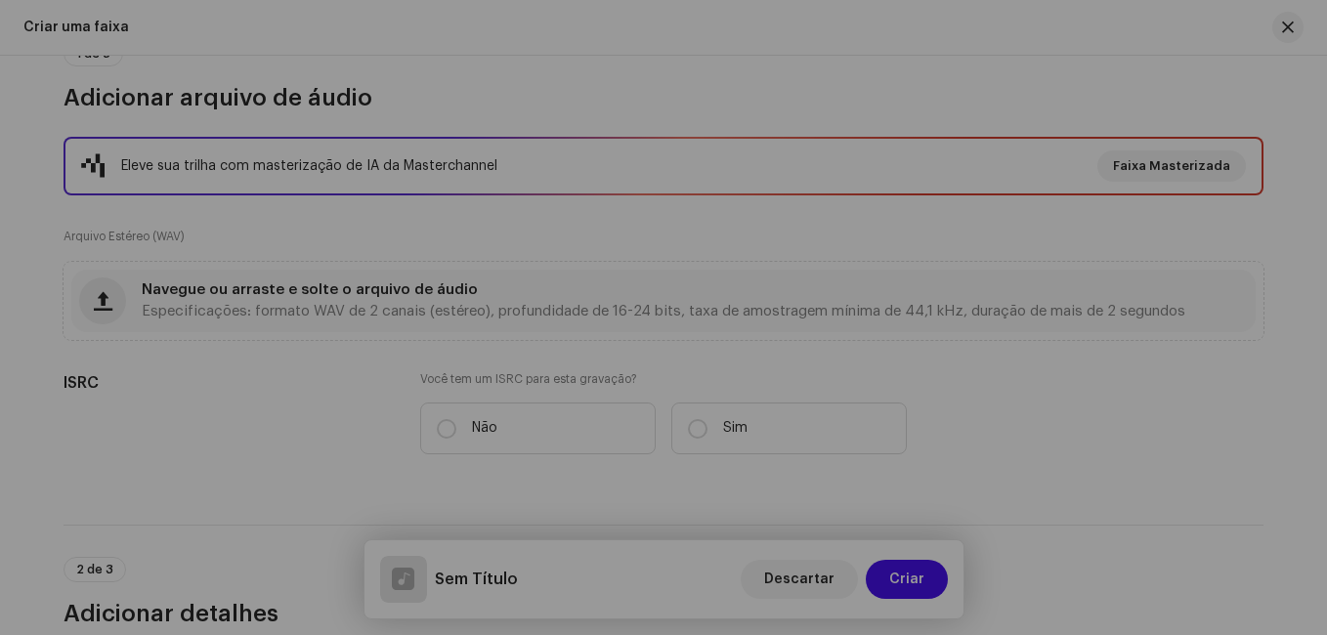
click at [241, 430] on div "Masterize Sua Faixa com IA Experimente a diferença do áudio de nível profission…" at bounding box center [663, 317] width 1327 height 635
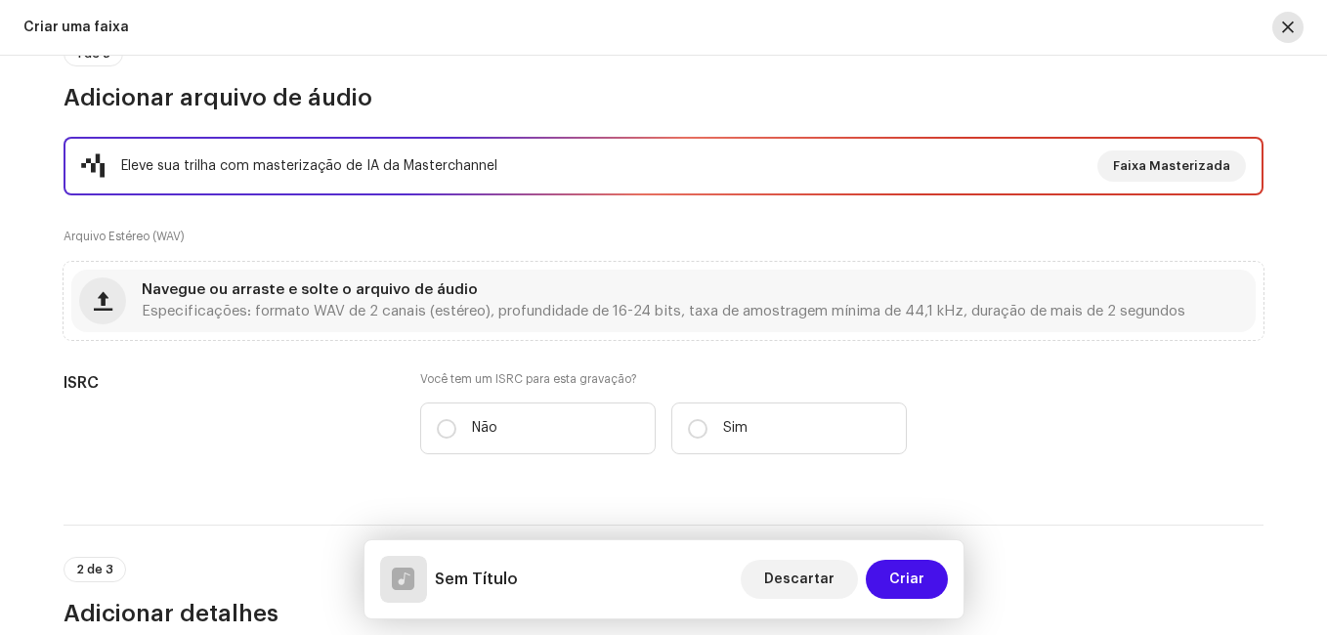
click at [1291, 33] on span "button" at bounding box center [1288, 28] width 12 height 16
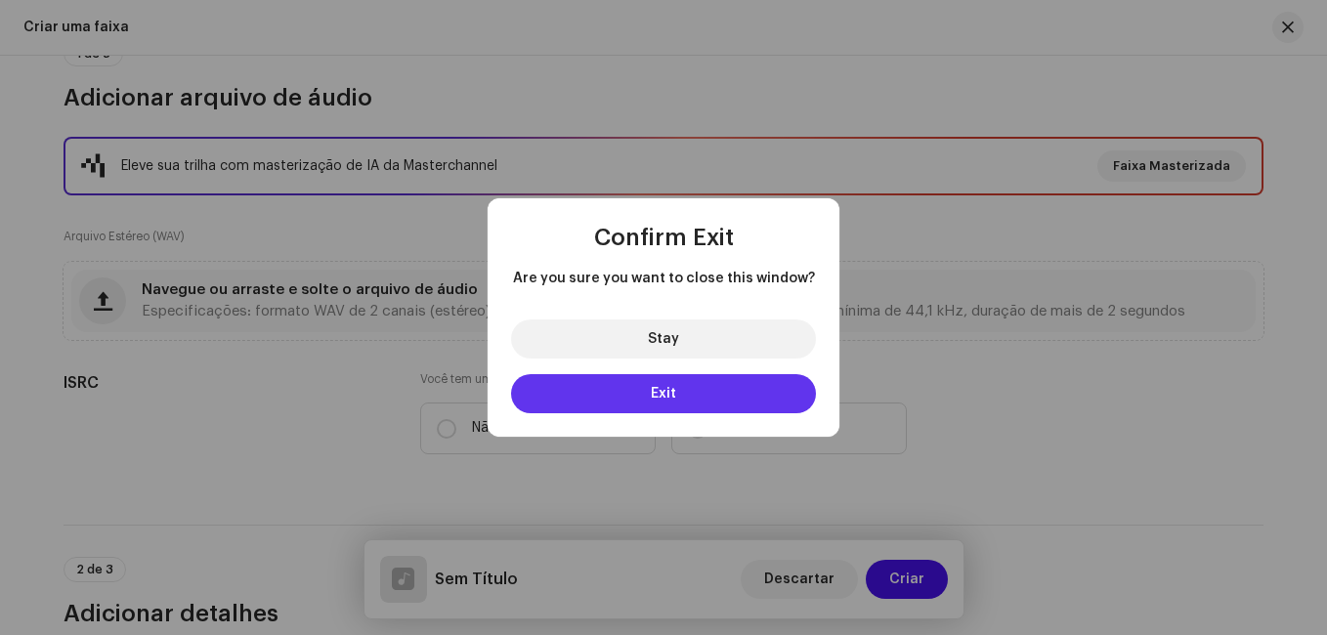
click at [680, 390] on button "Exit" at bounding box center [663, 393] width 305 height 39
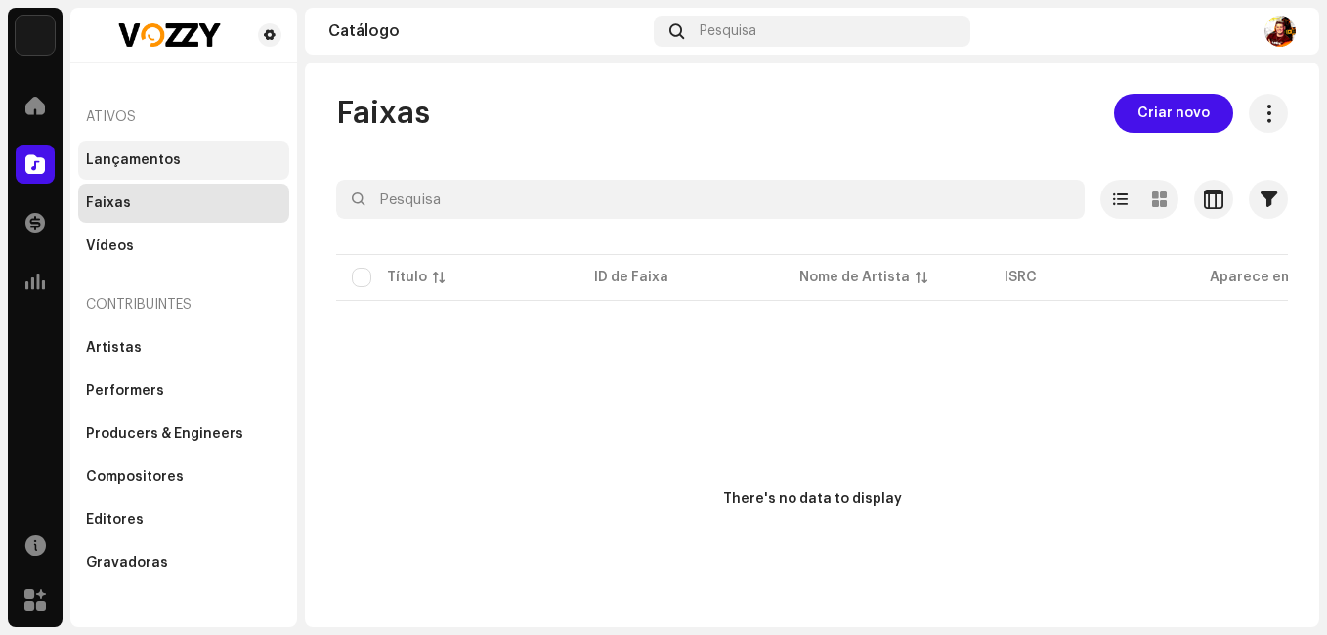
click at [169, 164] on div "Lançamentos" at bounding box center [133, 160] width 95 height 16
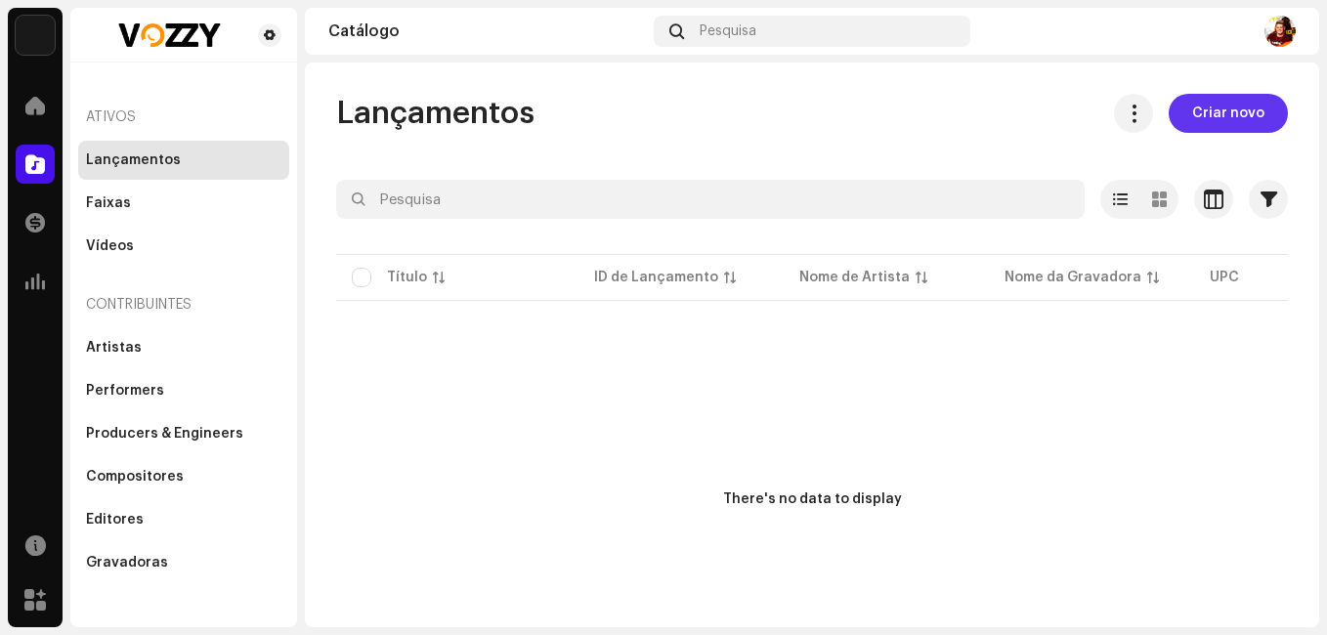
click at [1223, 112] on span "Criar novo" at bounding box center [1228, 113] width 72 height 39
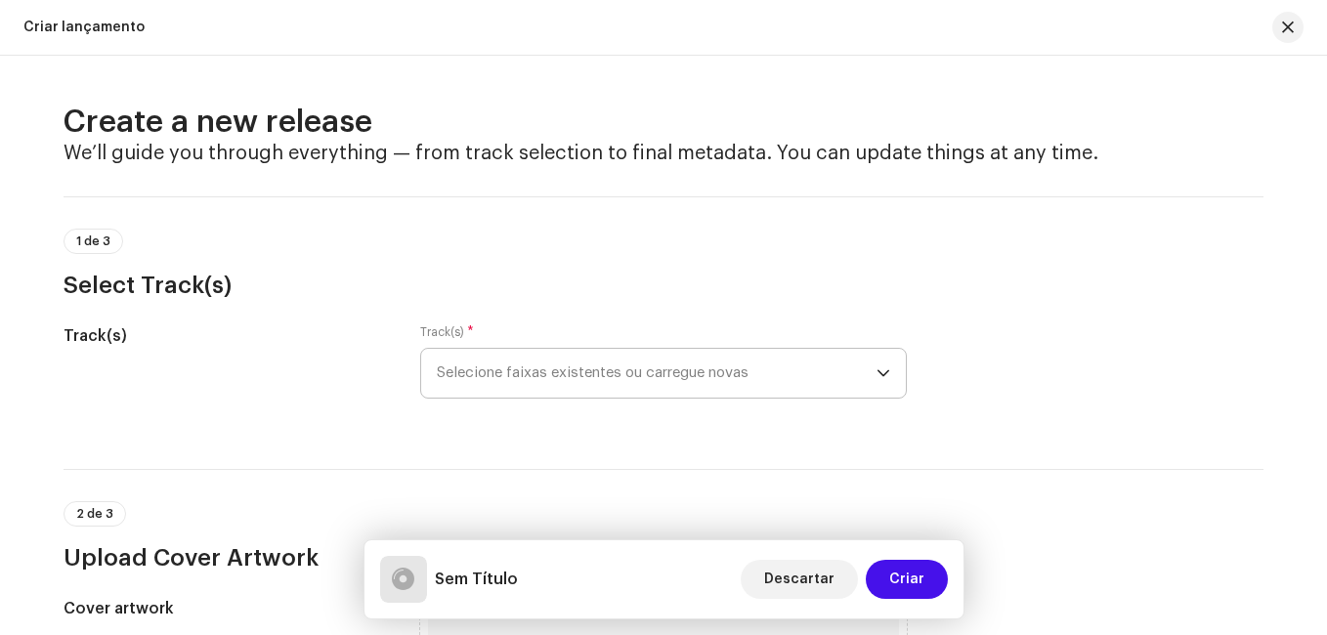
click at [878, 369] on icon "dropdown trigger" at bounding box center [884, 373] width 14 height 14
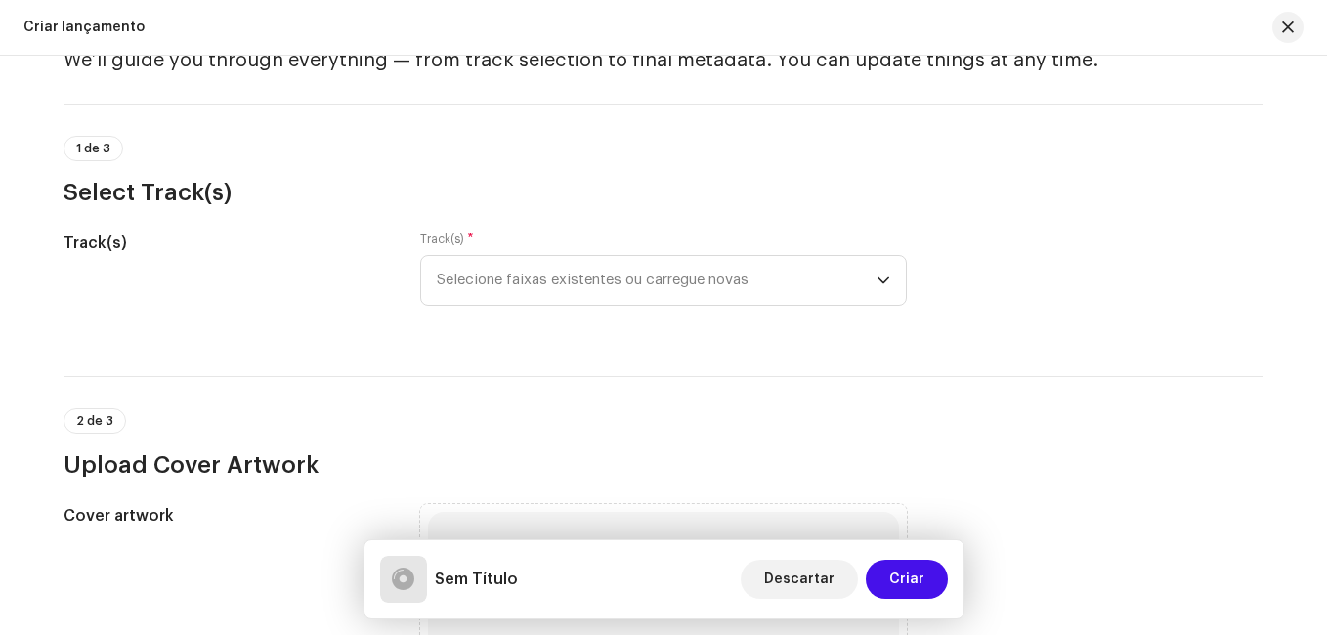
scroll to position [195, 0]
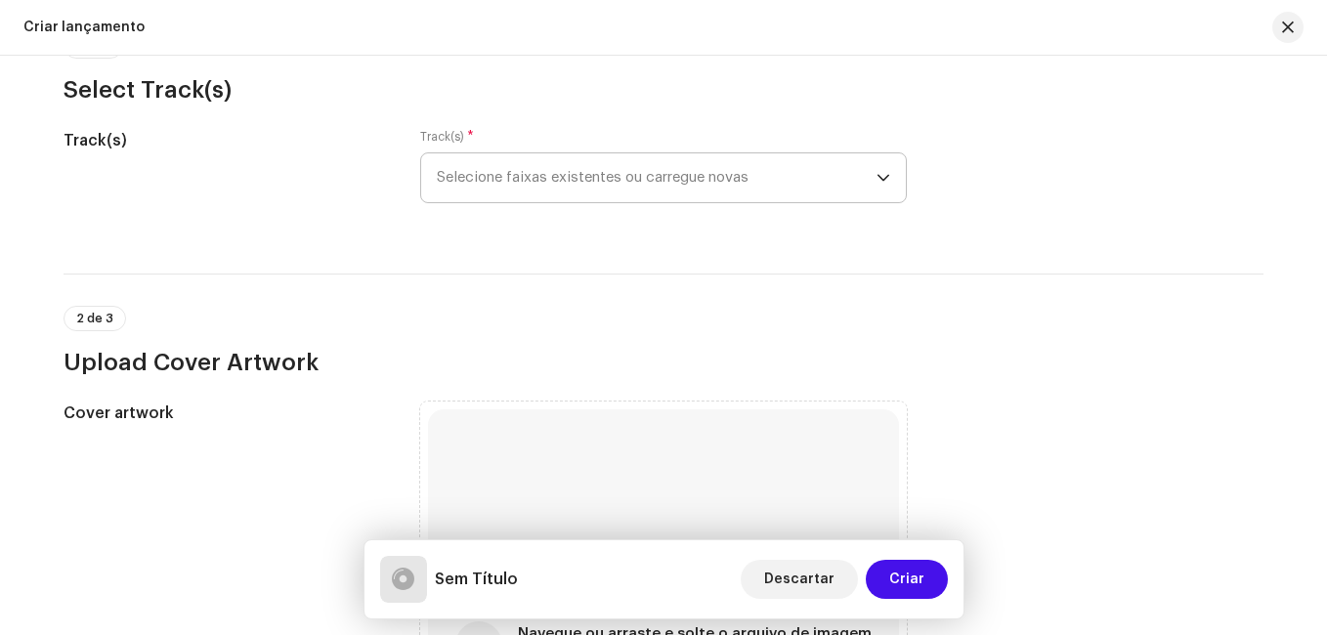
click at [883, 174] on icon "dropdown trigger" at bounding box center [884, 178] width 14 height 14
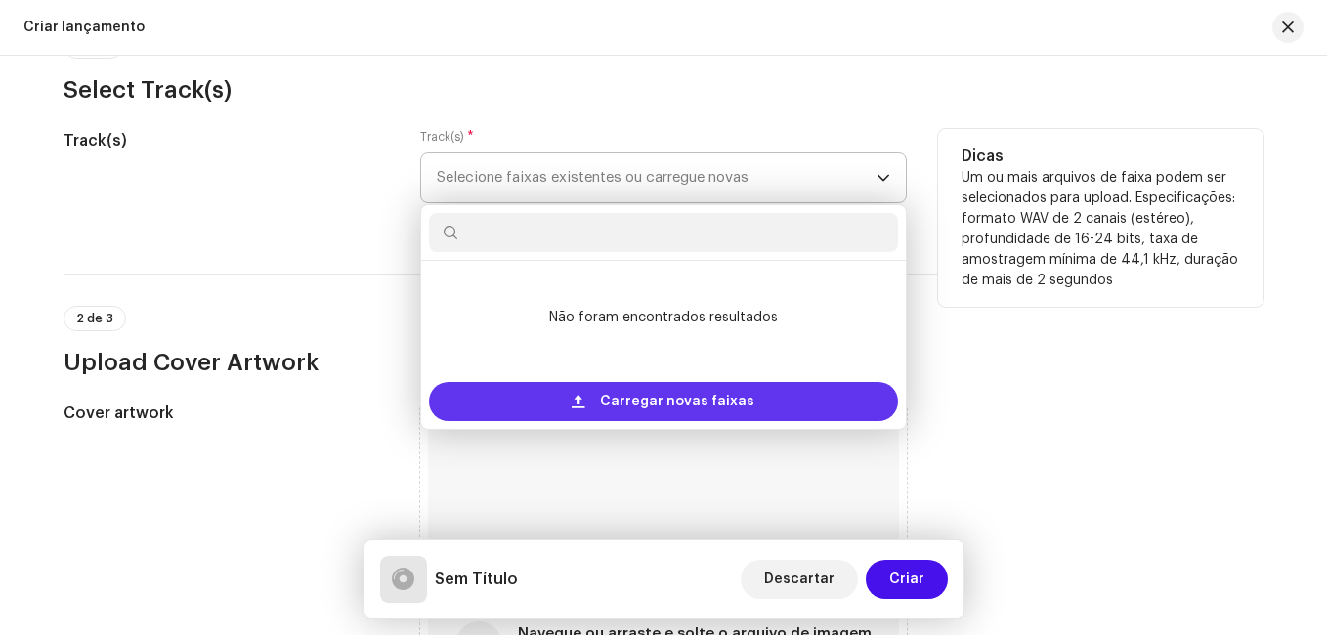
click at [664, 404] on span "Carregar novas faixas" at bounding box center [677, 401] width 154 height 39
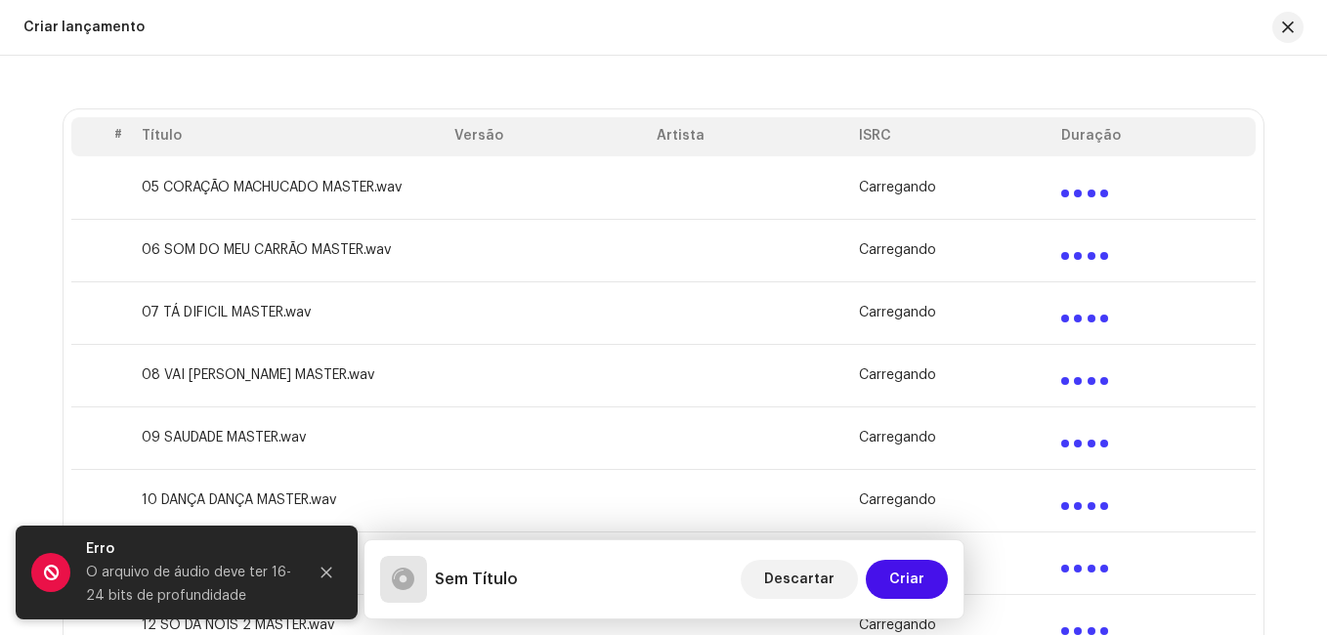
scroll to position [328, 0]
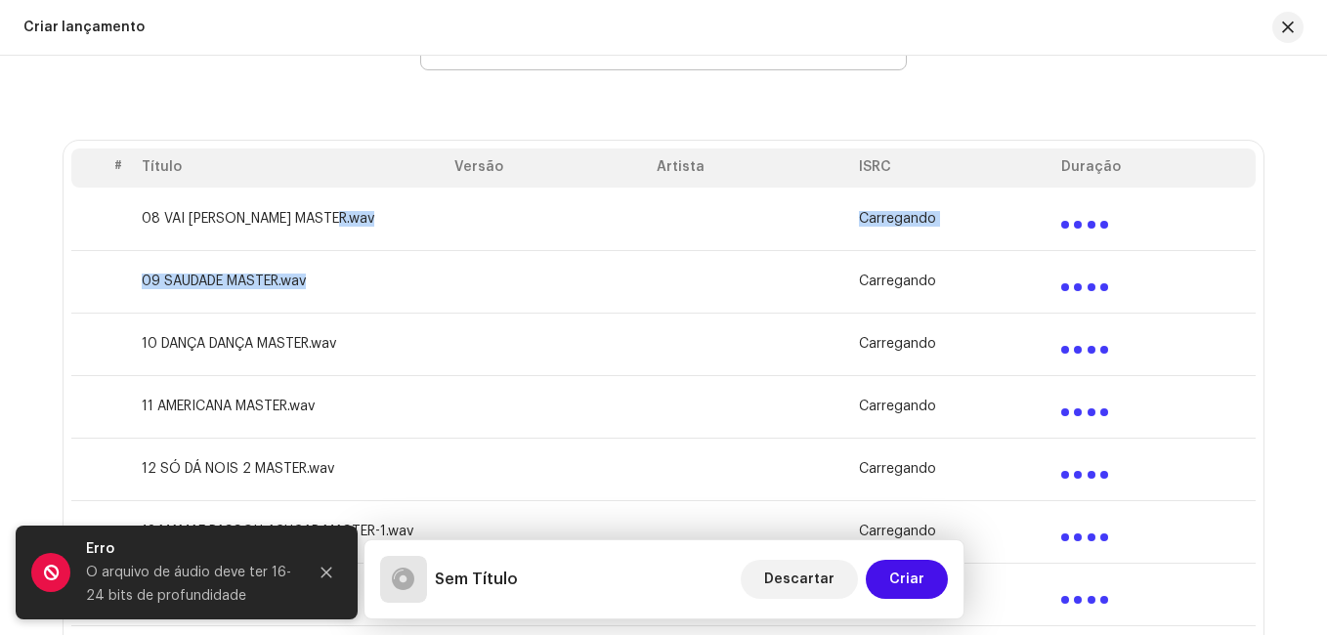
drag, startPoint x: 342, startPoint y: 236, endPoint x: 329, endPoint y: 285, distance: 50.5
click at [329, 285] on tfoot "08 VAI [PERSON_NAME] MASTER.wav Carregando 09 SAUDADE MASTER.wav Carregando 10 …" at bounding box center [663, 563] width 1184 height 751
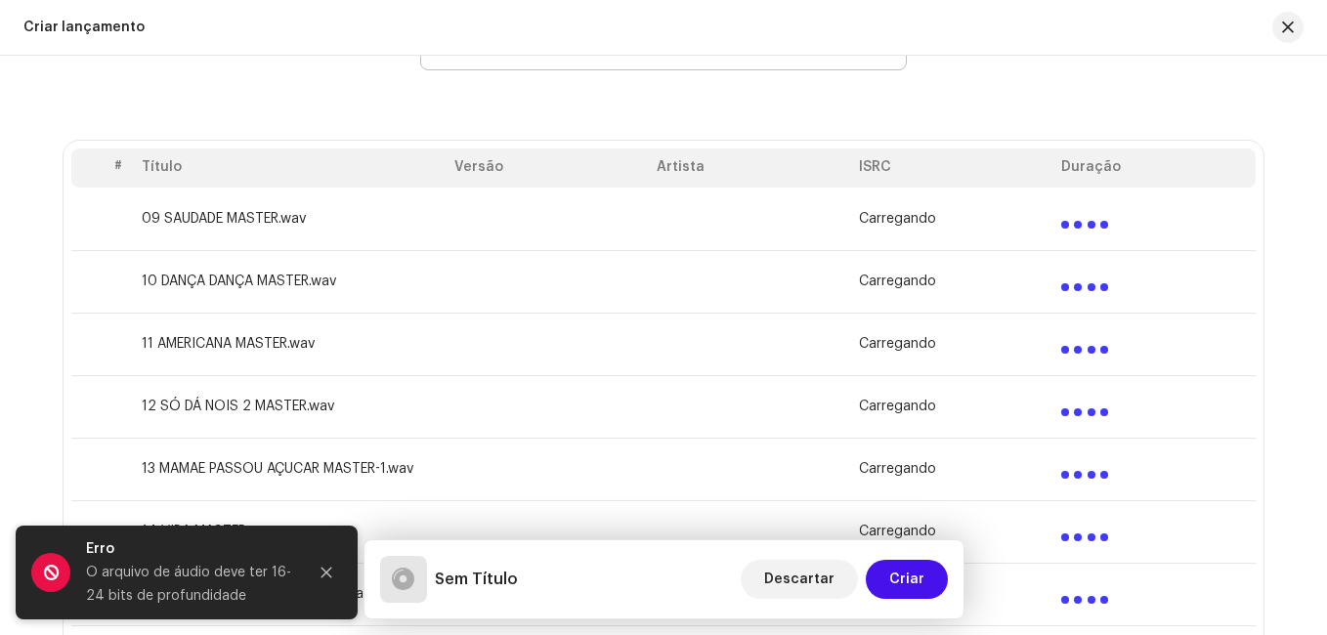
click at [89, 271] on td at bounding box center [86, 281] width 31 height 63
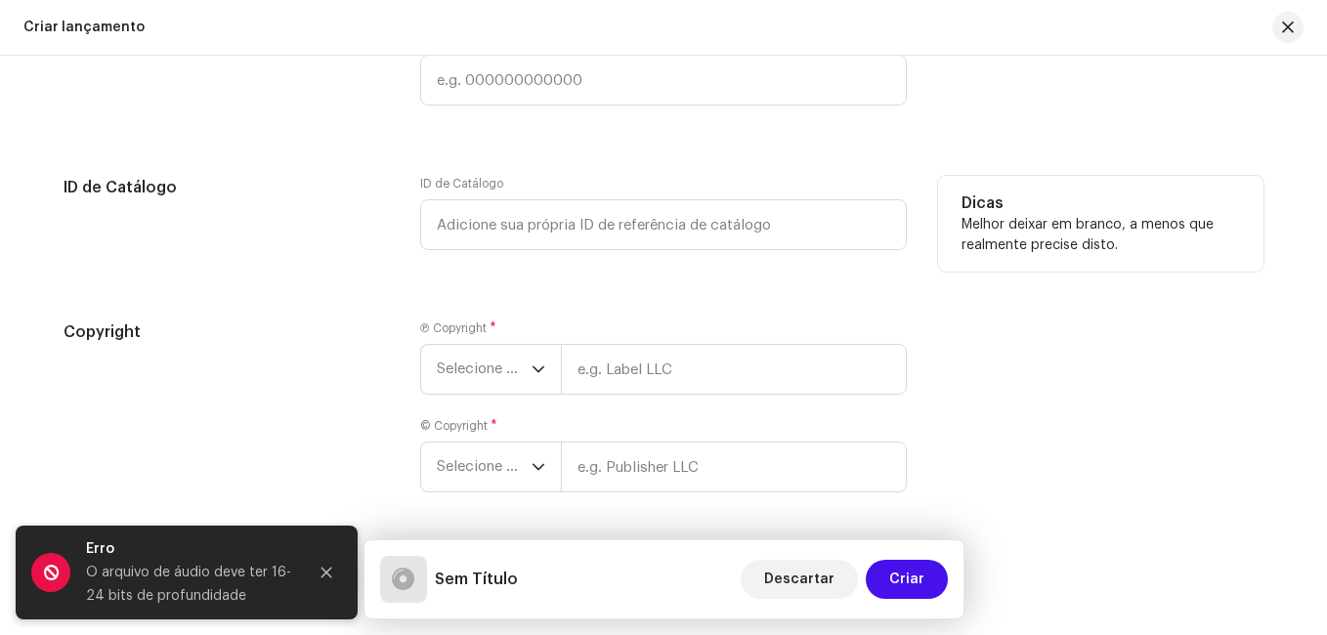
scroll to position [2902, 0]
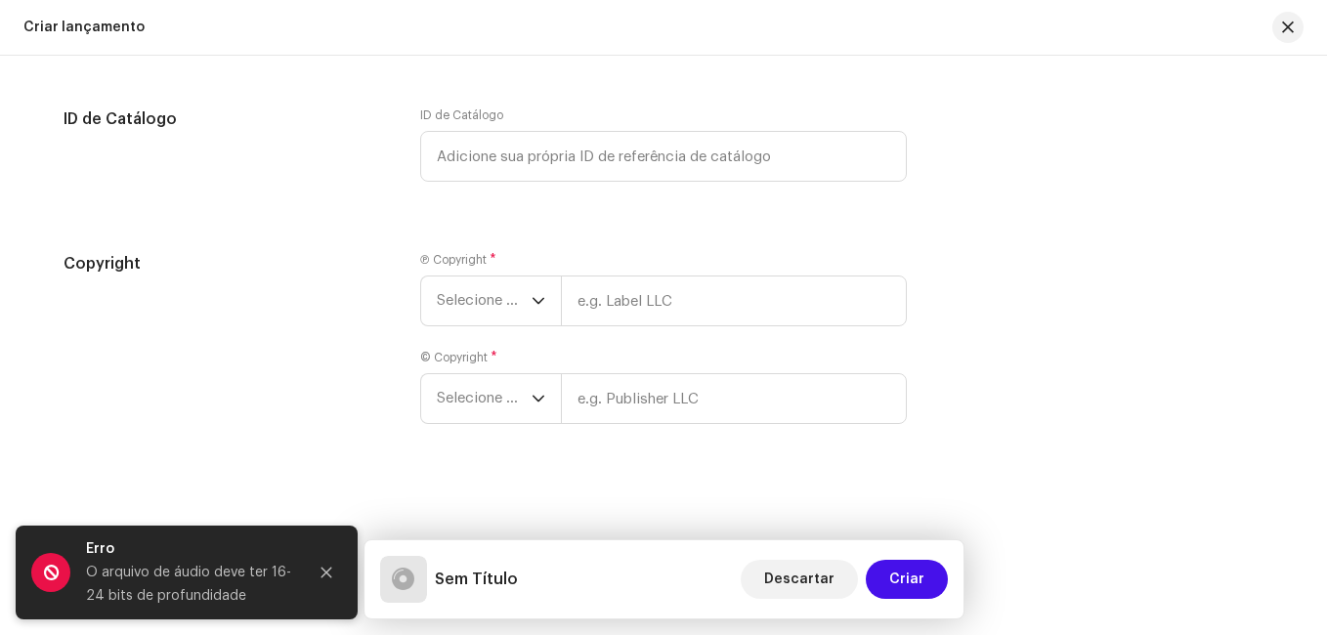
click at [195, 399] on div "Copyright" at bounding box center [226, 349] width 325 height 195
click at [331, 569] on icon "Close" at bounding box center [327, 573] width 11 height 11
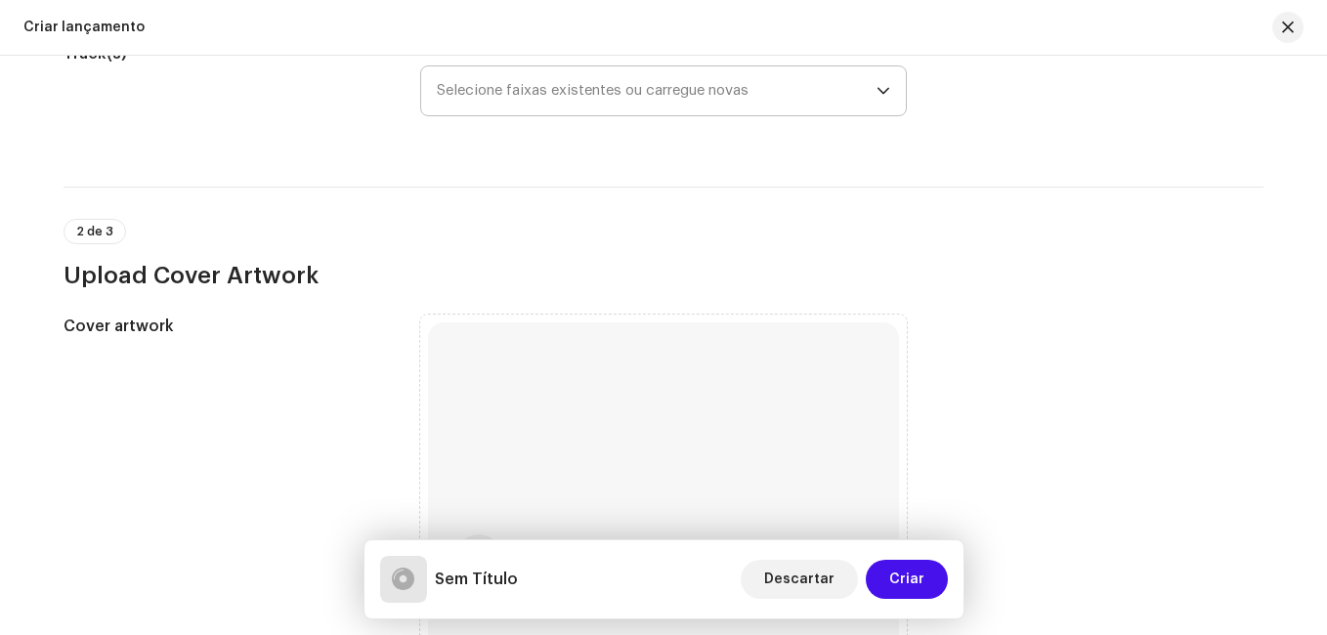
scroll to position [0, 0]
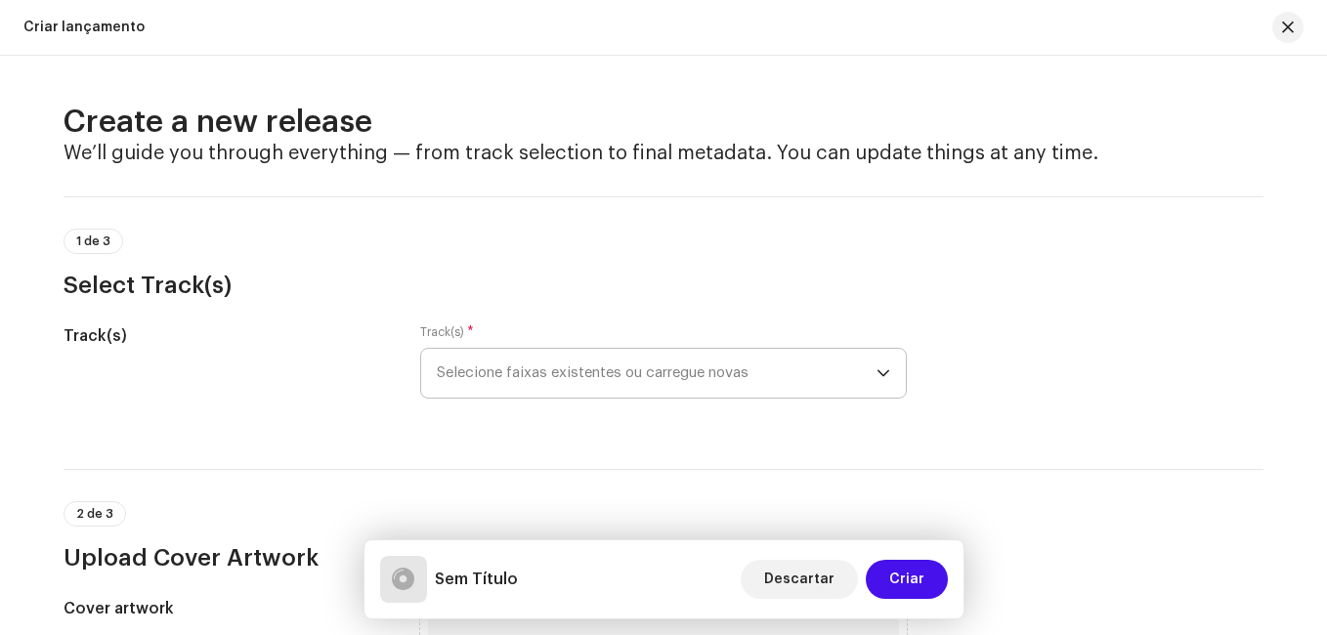
click at [877, 375] on icon "dropdown trigger" at bounding box center [884, 373] width 14 height 14
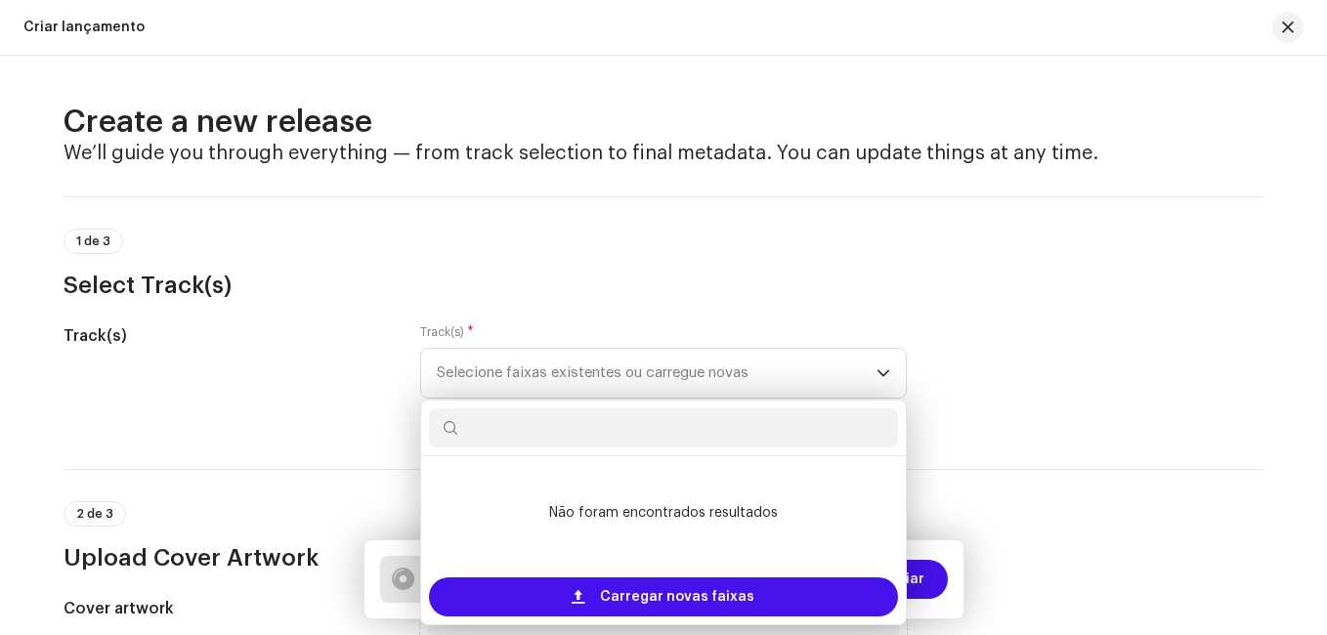
drag, startPoint x: 1033, startPoint y: 301, endPoint x: 1057, endPoint y: 284, distance: 29.5
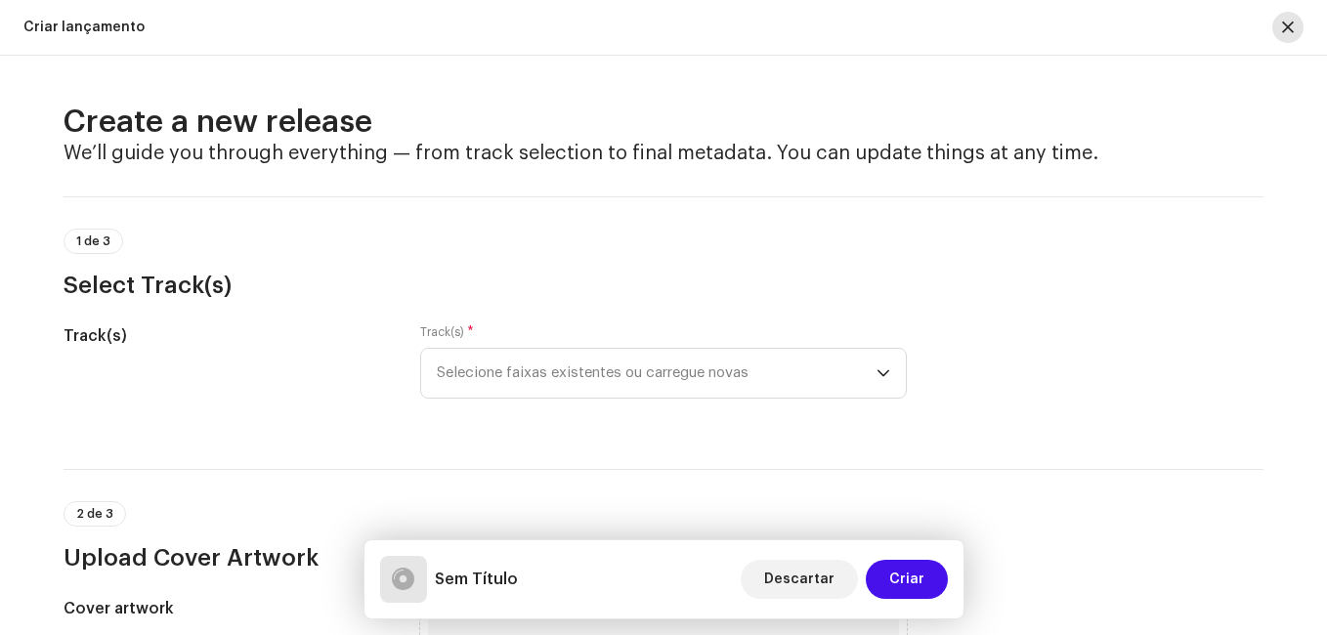
click at [1288, 24] on span "button" at bounding box center [1288, 28] width 12 height 16
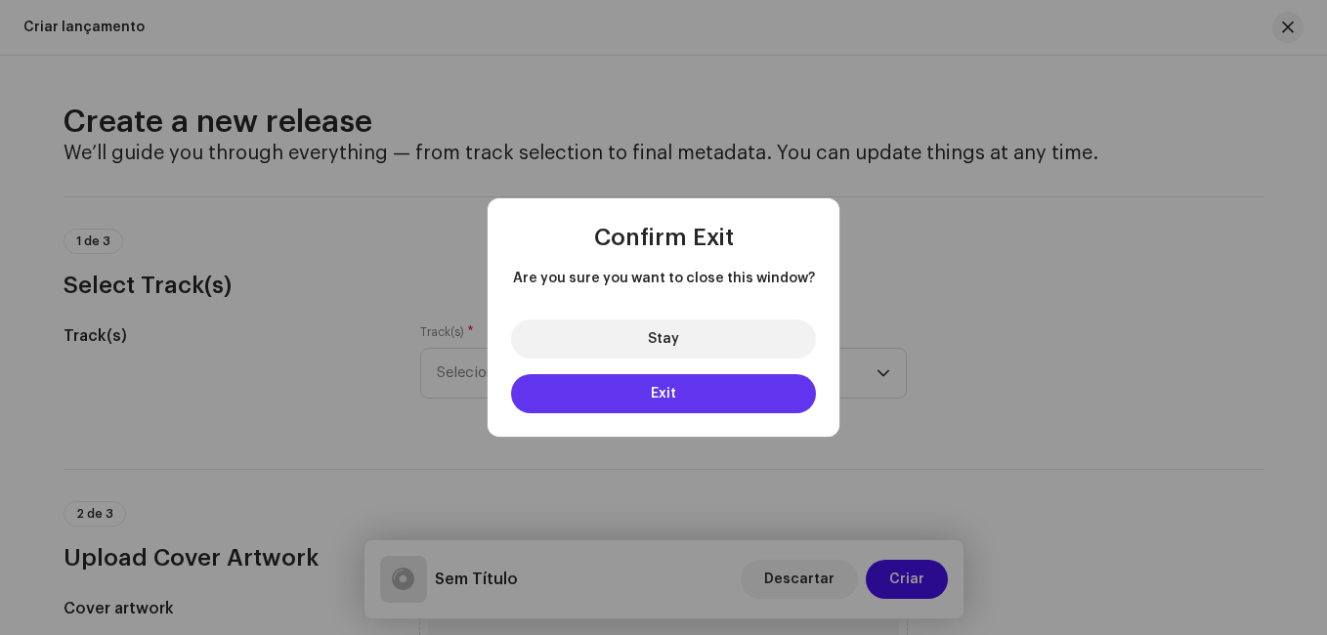
click at [708, 391] on button "Exit" at bounding box center [663, 393] width 305 height 39
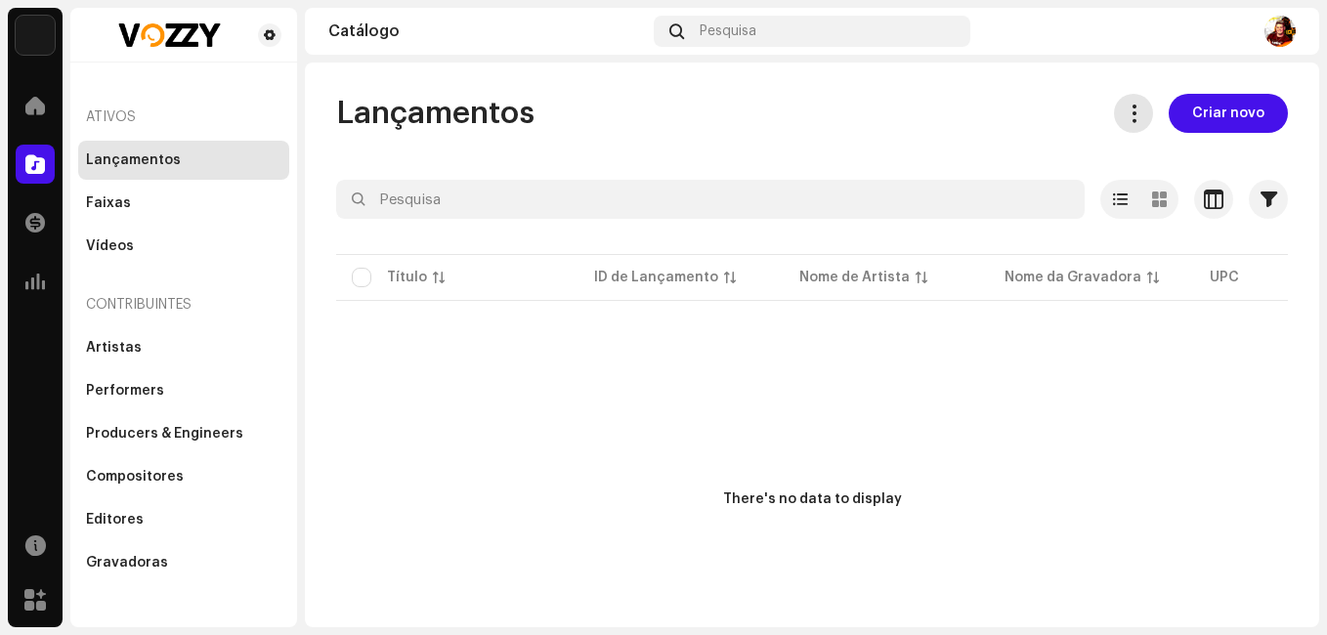
click at [1133, 118] on span at bounding box center [1134, 114] width 19 height 16
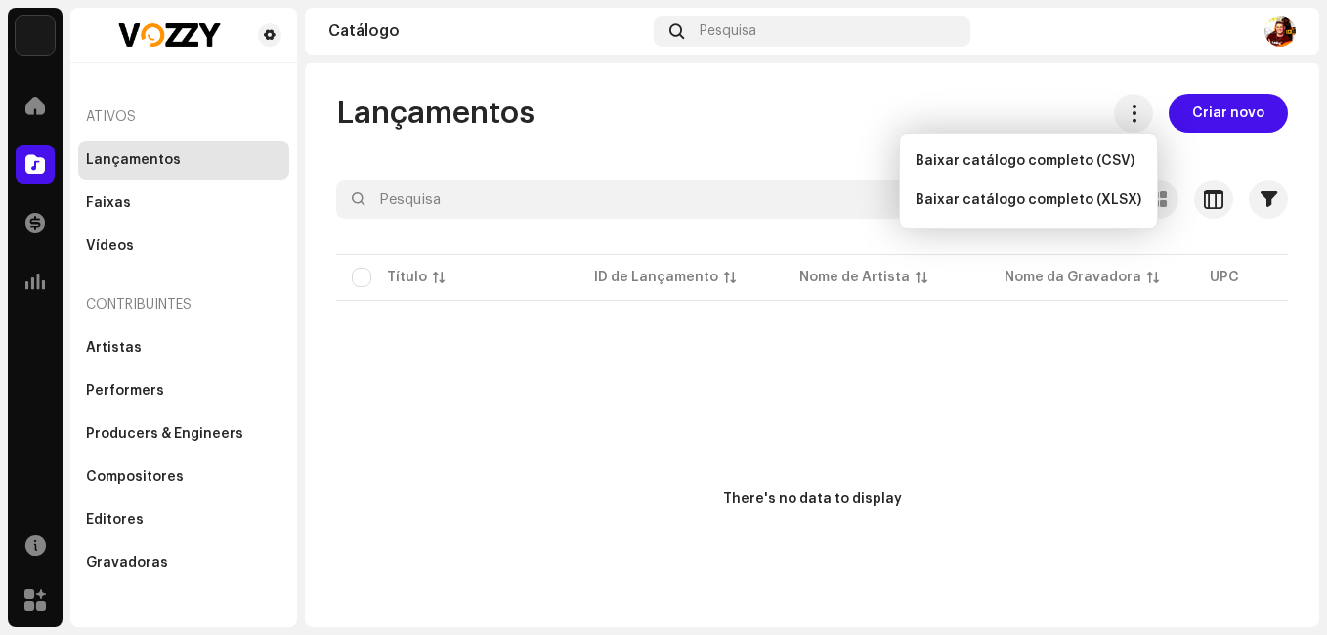
click at [829, 143] on div "Lançamentos Criar novo Selecionado 0 Deselecionar todos 0 Opções Filtros Status…" at bounding box center [812, 395] width 1014 height 602
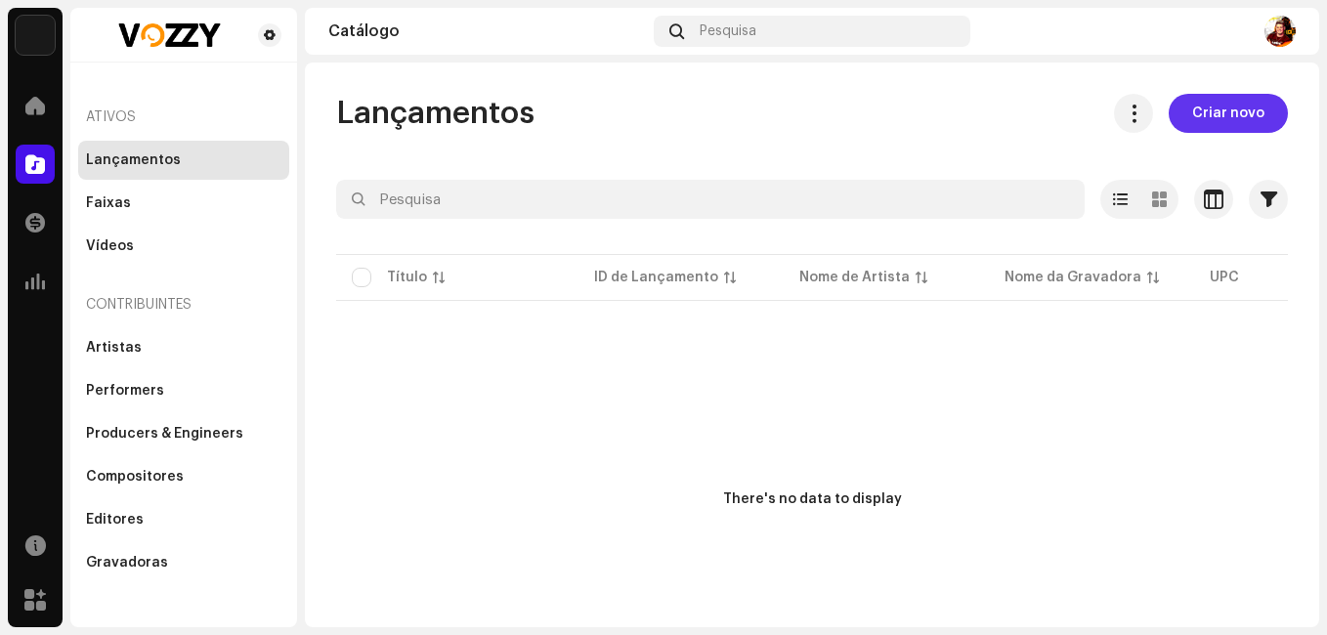
click at [1192, 109] on span "Criar novo" at bounding box center [1228, 113] width 72 height 39
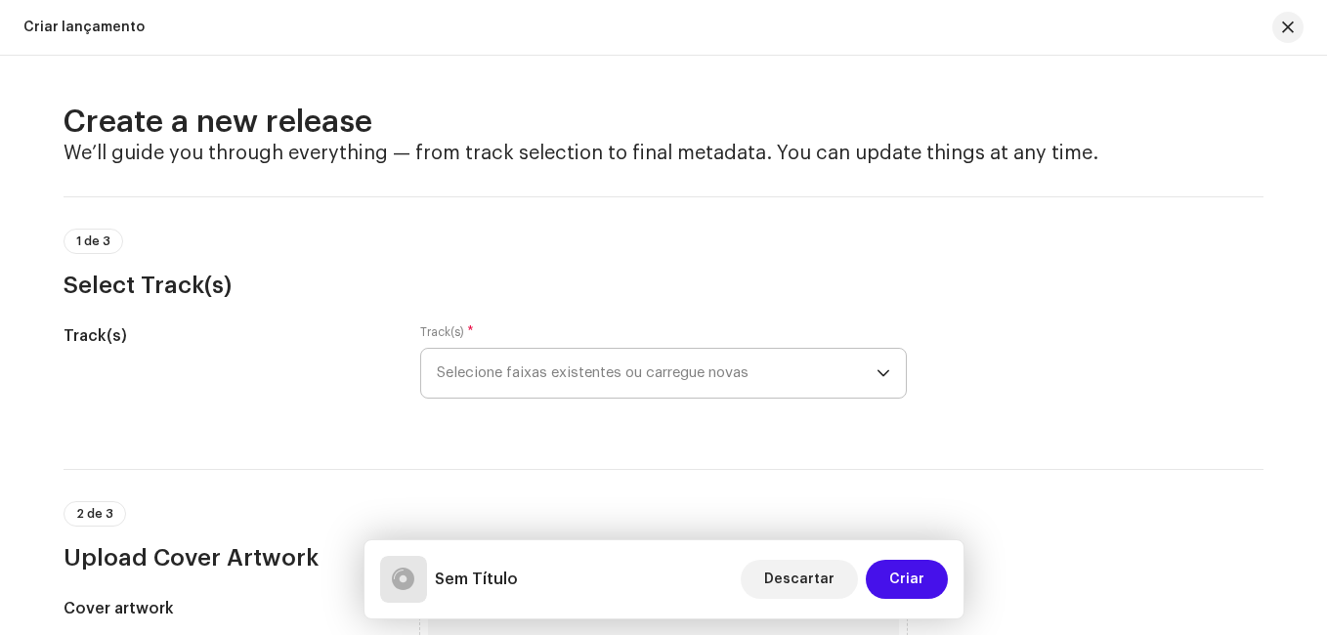
click at [877, 382] on div "dropdown trigger" at bounding box center [884, 373] width 14 height 49
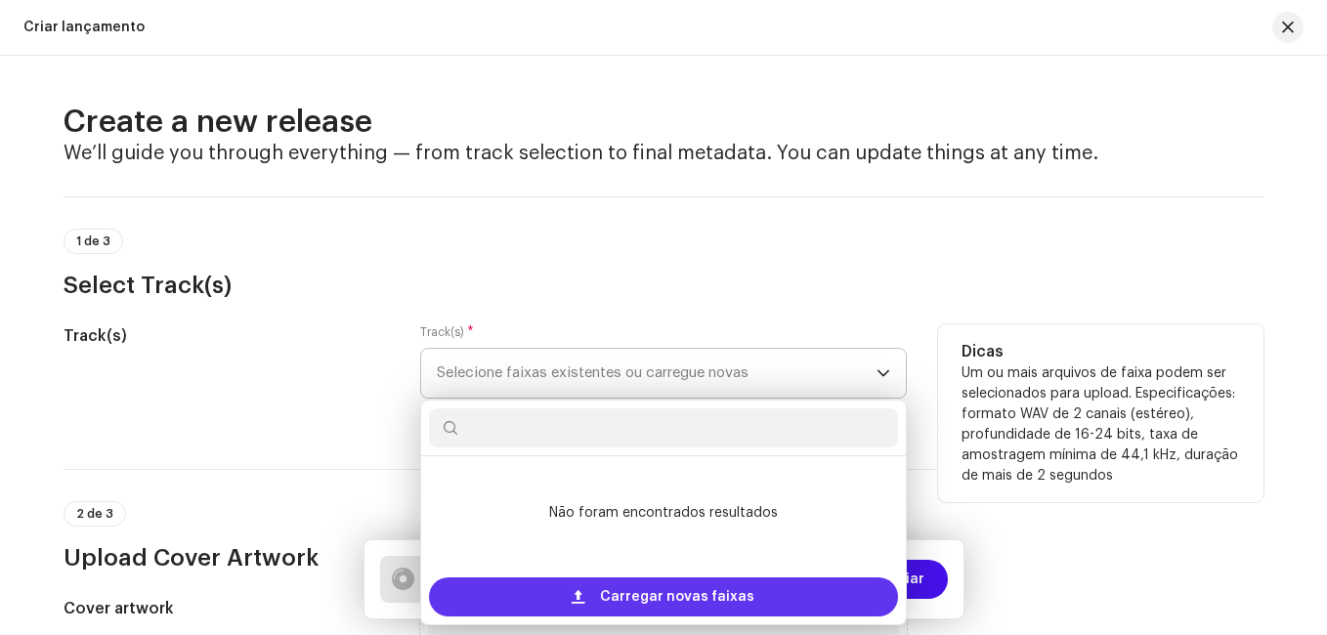
click at [670, 597] on span "Carregar novas faixas" at bounding box center [677, 597] width 154 height 39
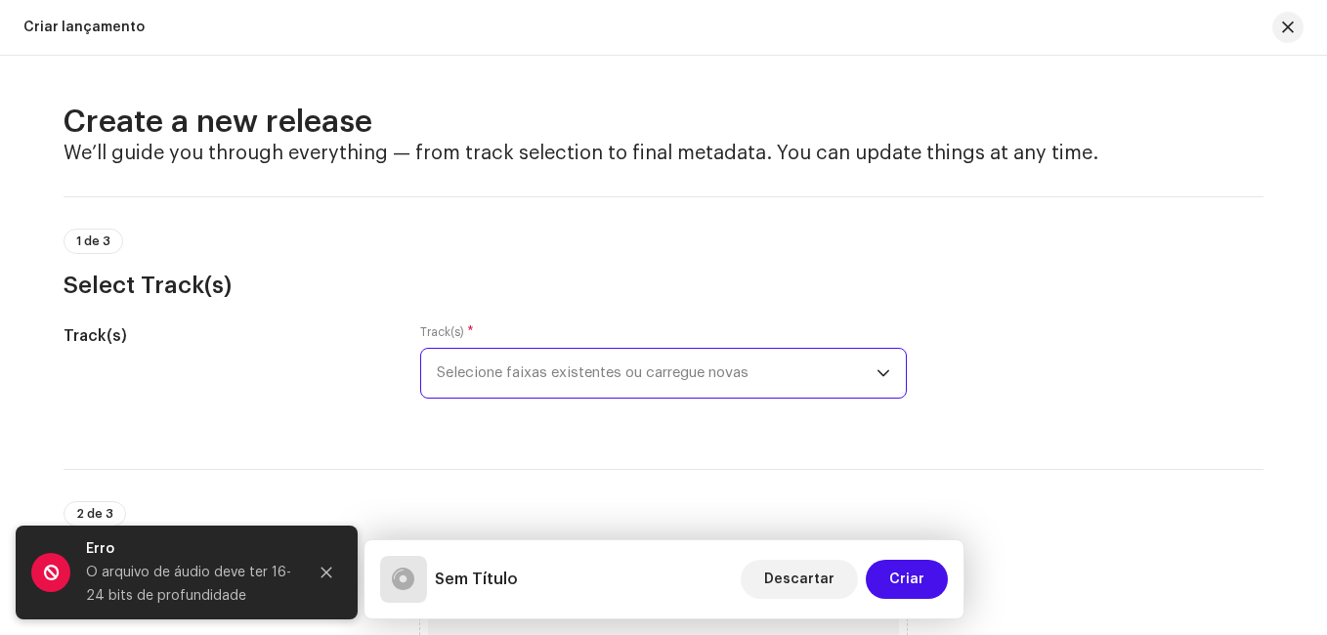
click at [699, 366] on span "Selecione faixas existentes ou carregue novas" at bounding box center [657, 373] width 440 height 49
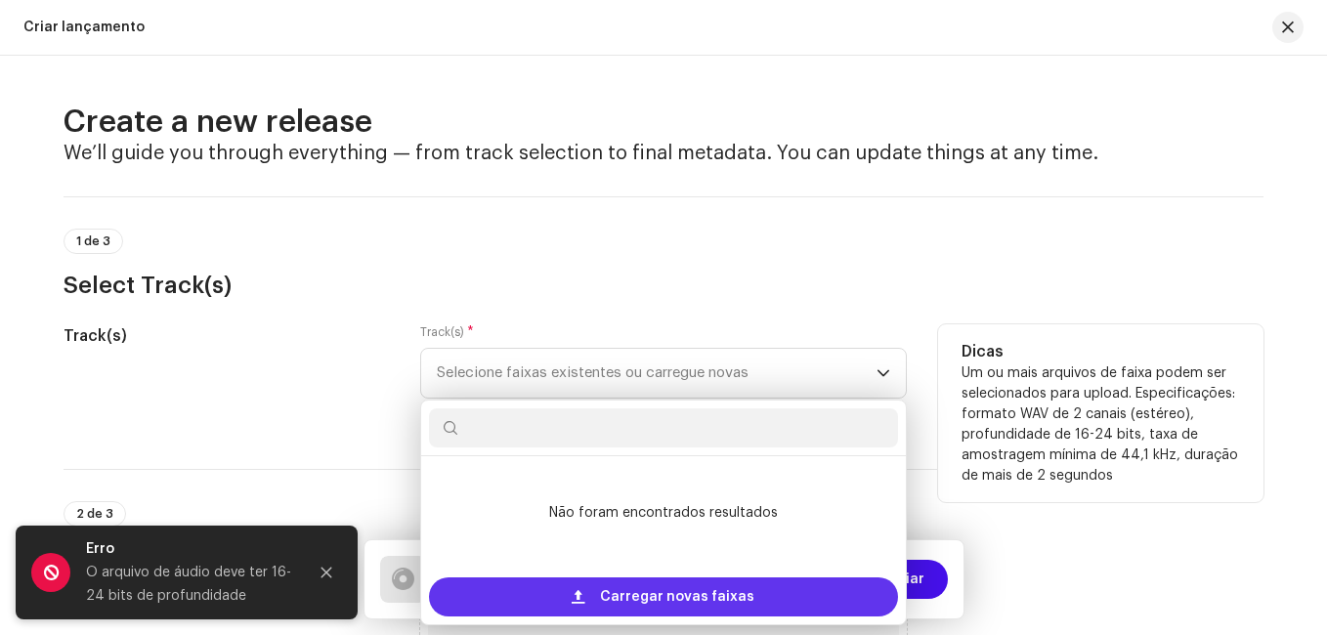
click at [676, 591] on span "Carregar novas faixas" at bounding box center [677, 597] width 154 height 39
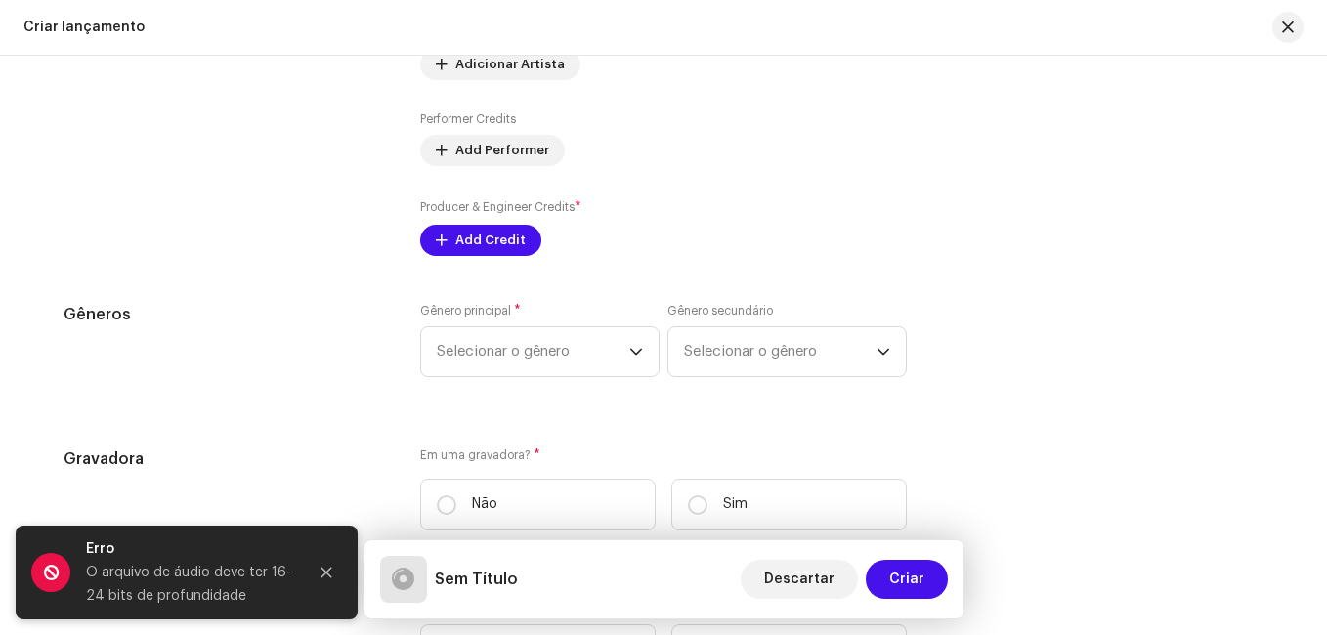
scroll to position [1730, 0]
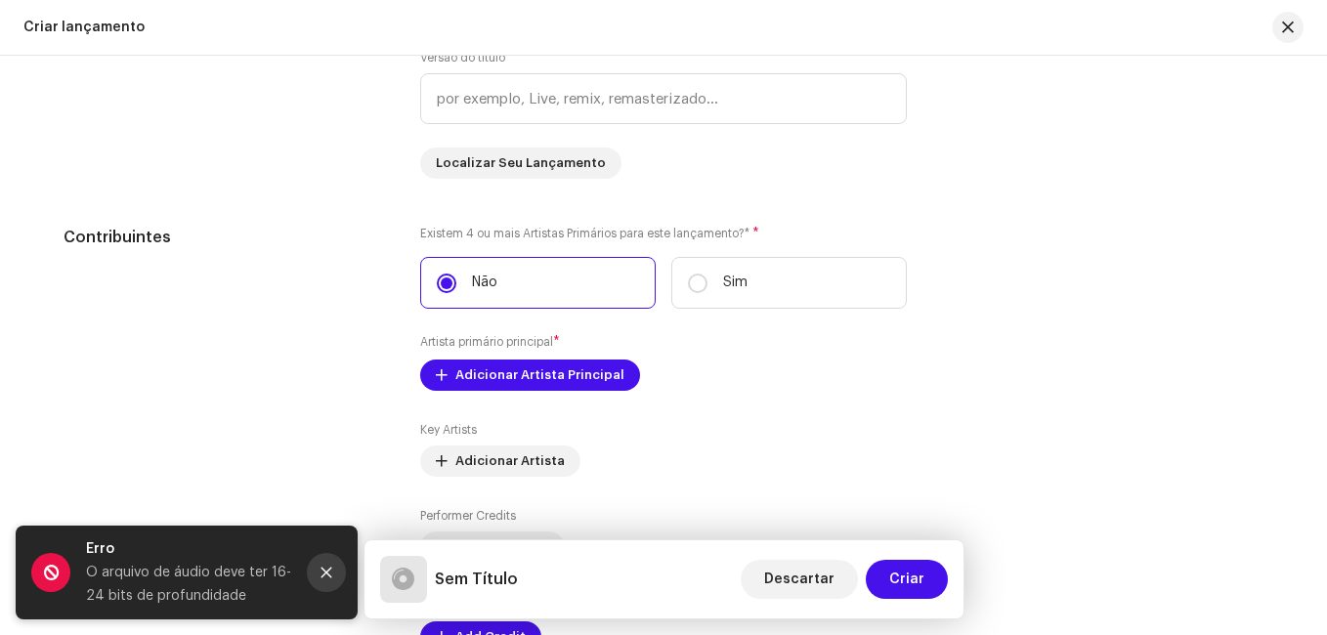
click at [322, 572] on icon "Close" at bounding box center [327, 573] width 14 height 14
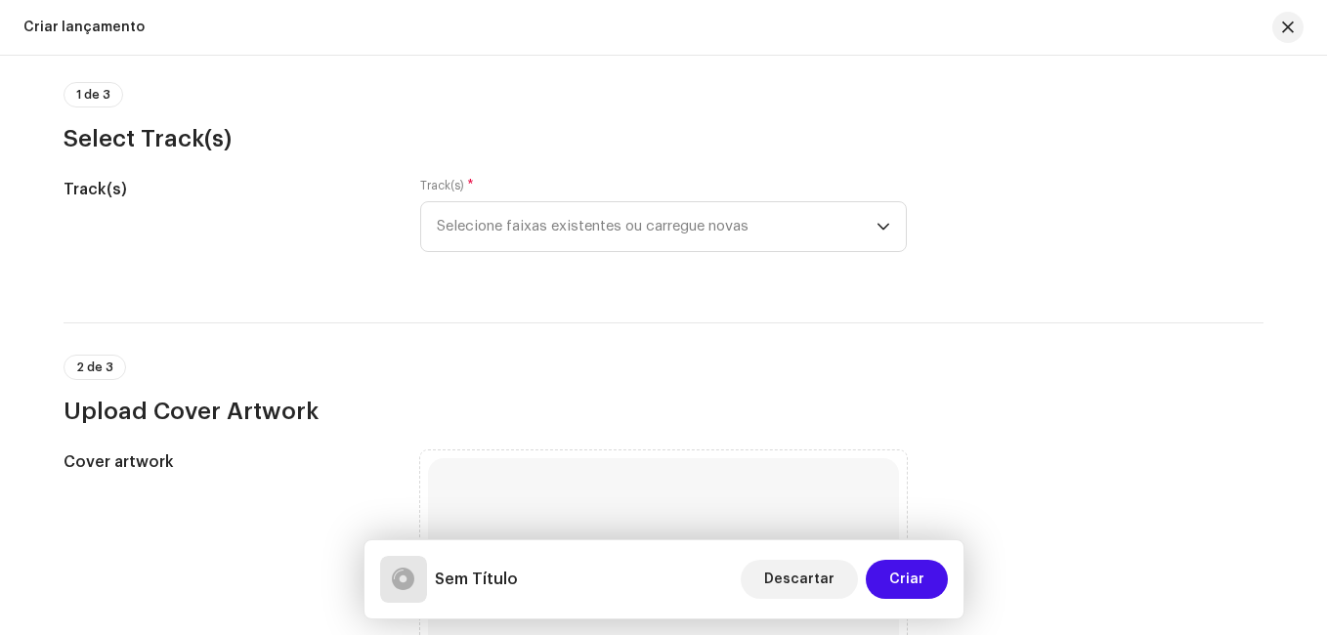
scroll to position [0, 0]
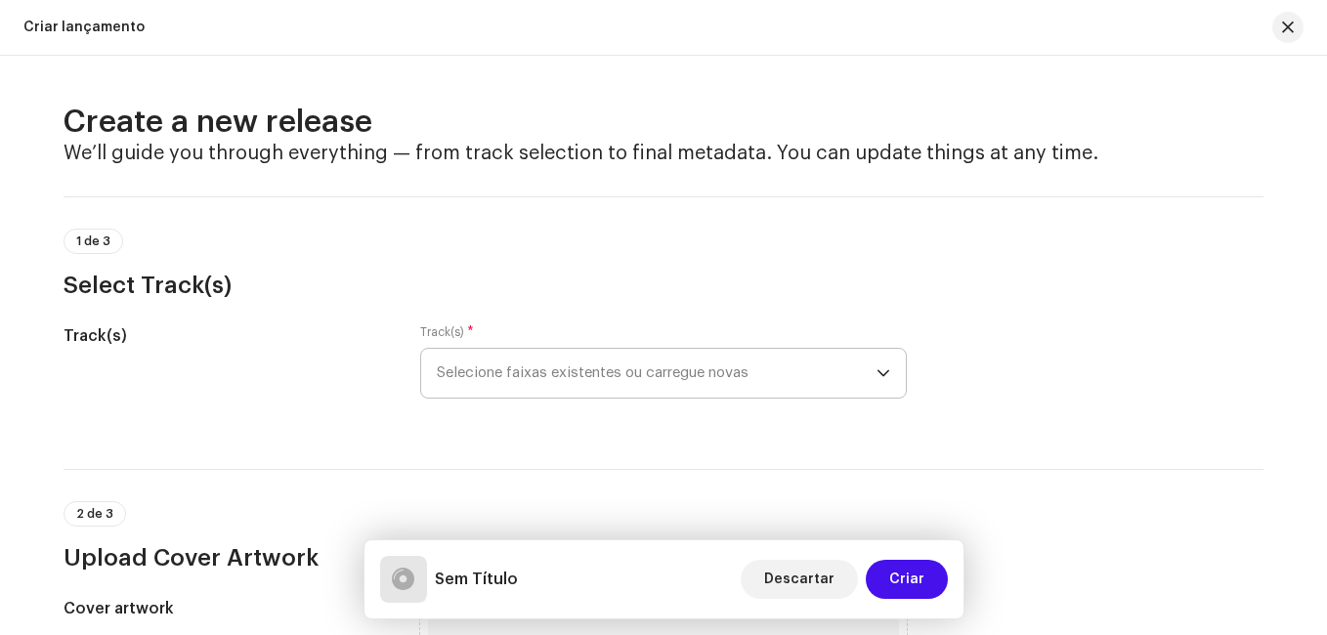
click at [631, 368] on span "Selecione faixas existentes ou carregue novas" at bounding box center [657, 373] width 440 height 49
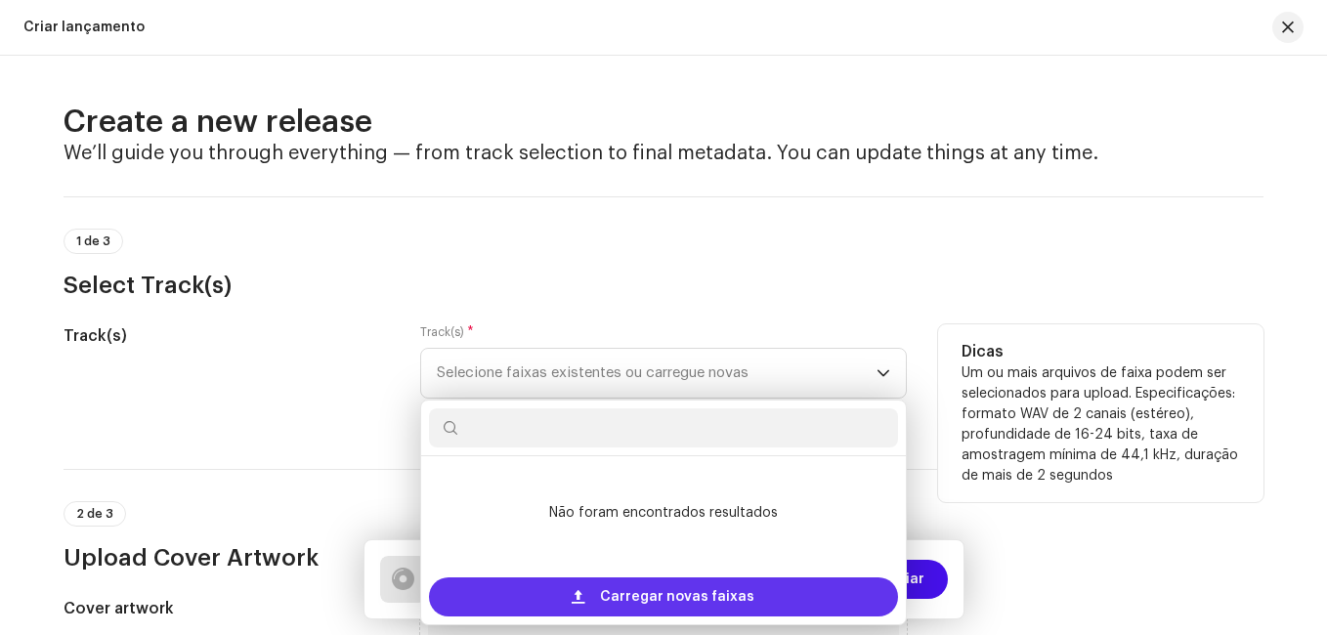
click at [619, 598] on span "Carregar novas faixas" at bounding box center [677, 597] width 154 height 39
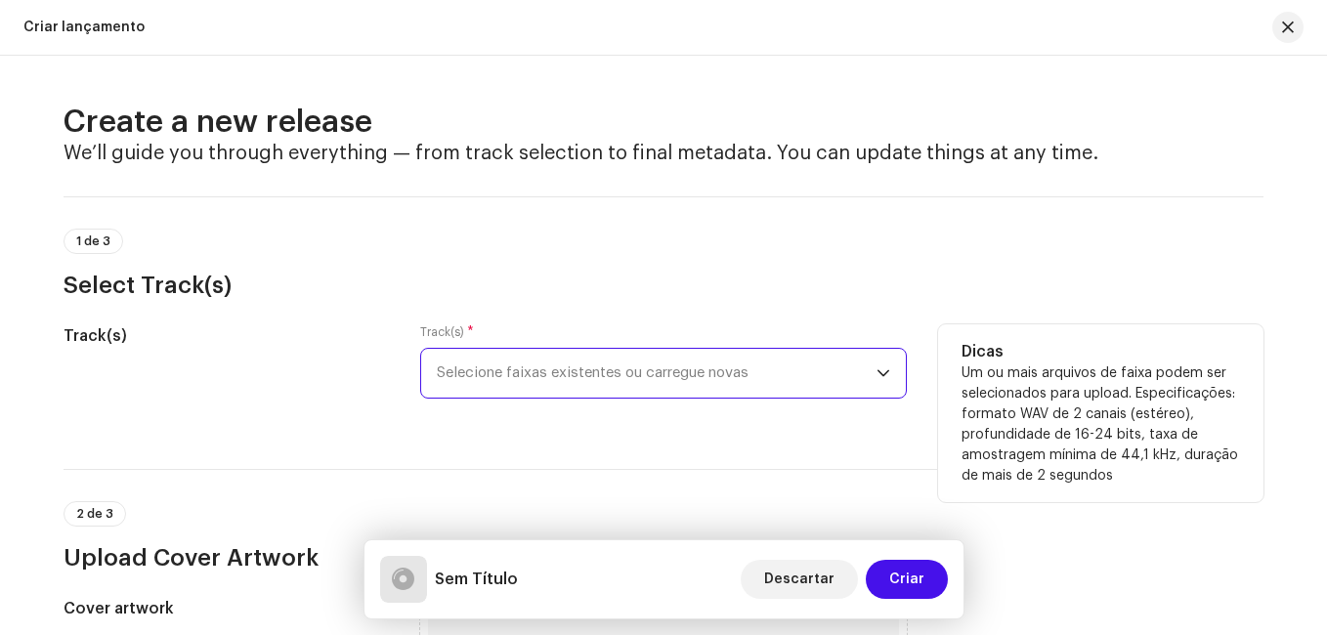
click at [837, 381] on span "Selecione faixas existentes ou carregue novas" at bounding box center [657, 373] width 440 height 49
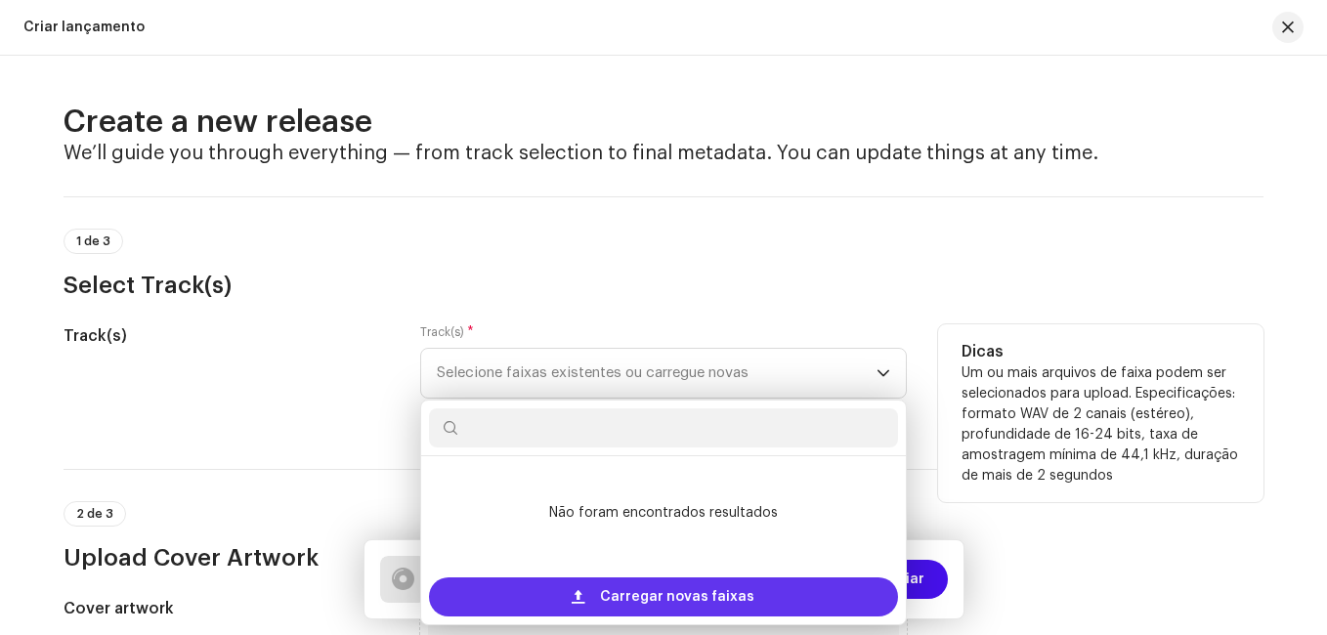
click at [571, 590] on div "Carregar novas faixas" at bounding box center [663, 597] width 469 height 39
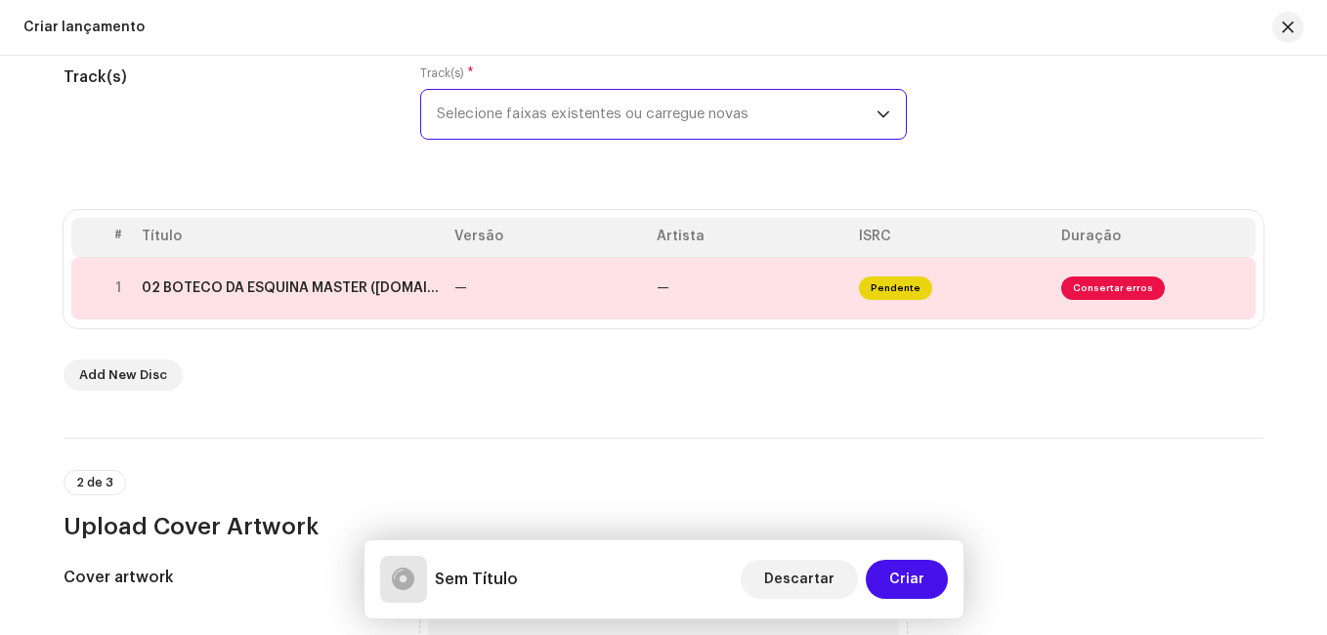
scroll to position [293, 0]
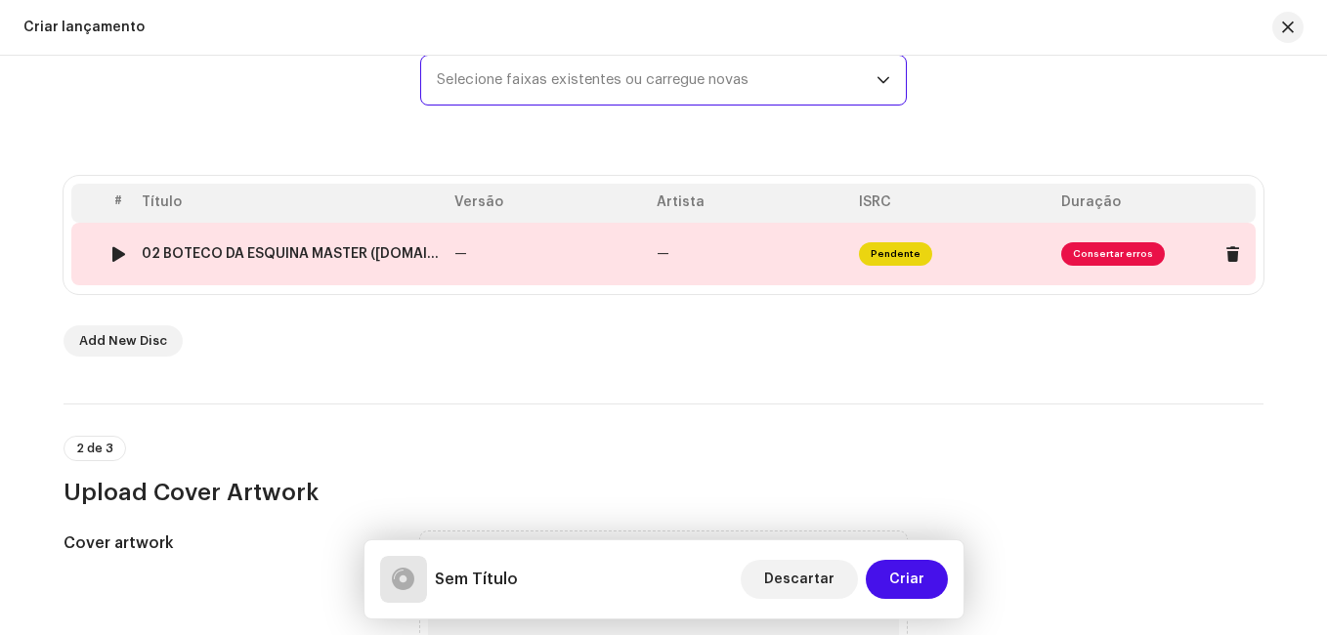
click at [1104, 249] on span "Consertar erros" at bounding box center [1113, 253] width 104 height 23
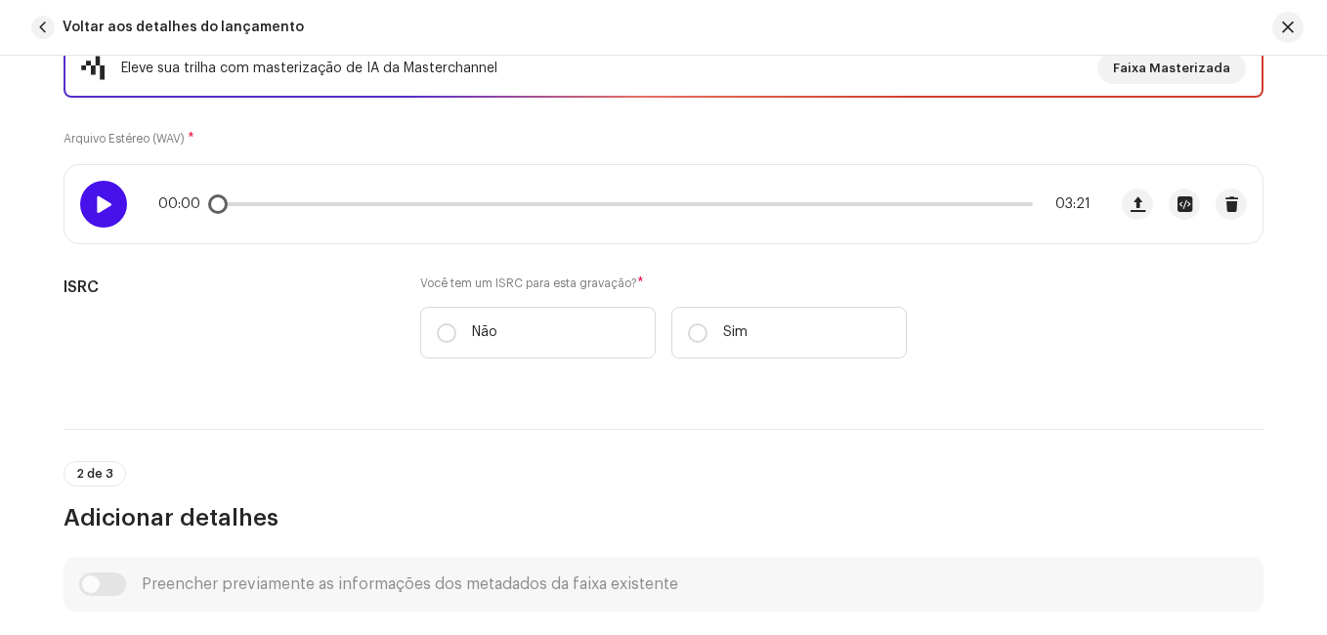
click at [101, 203] on span at bounding box center [103, 204] width 17 height 16
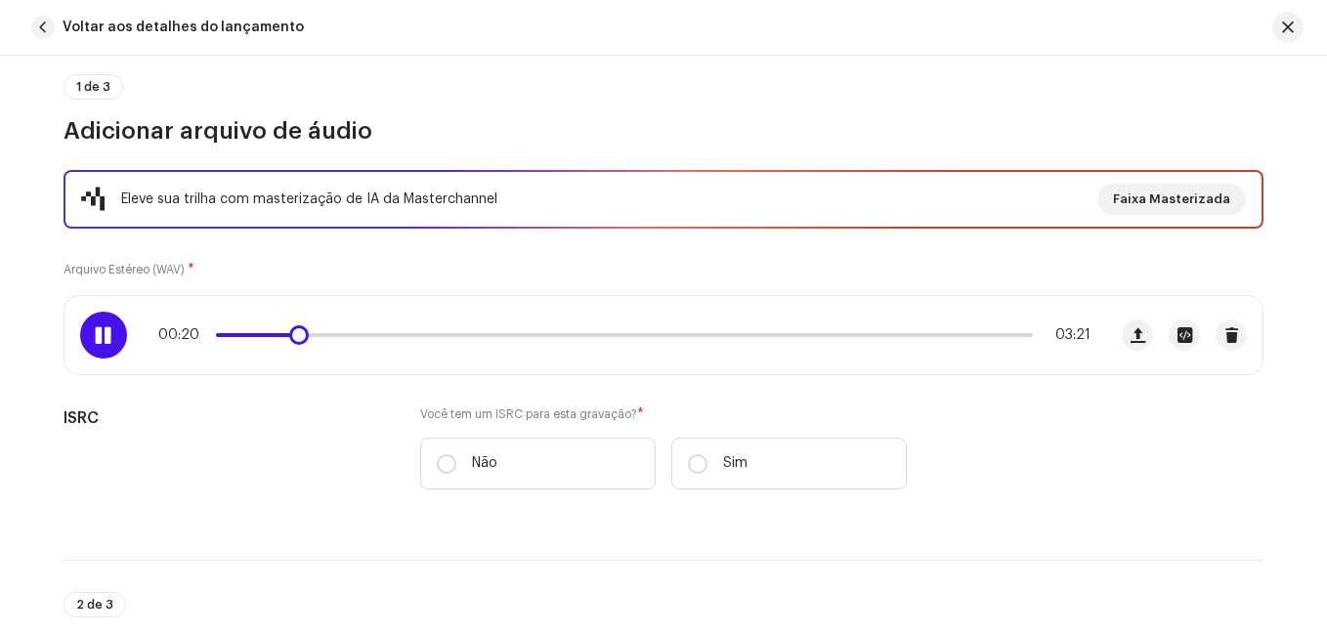
scroll to position [195, 0]
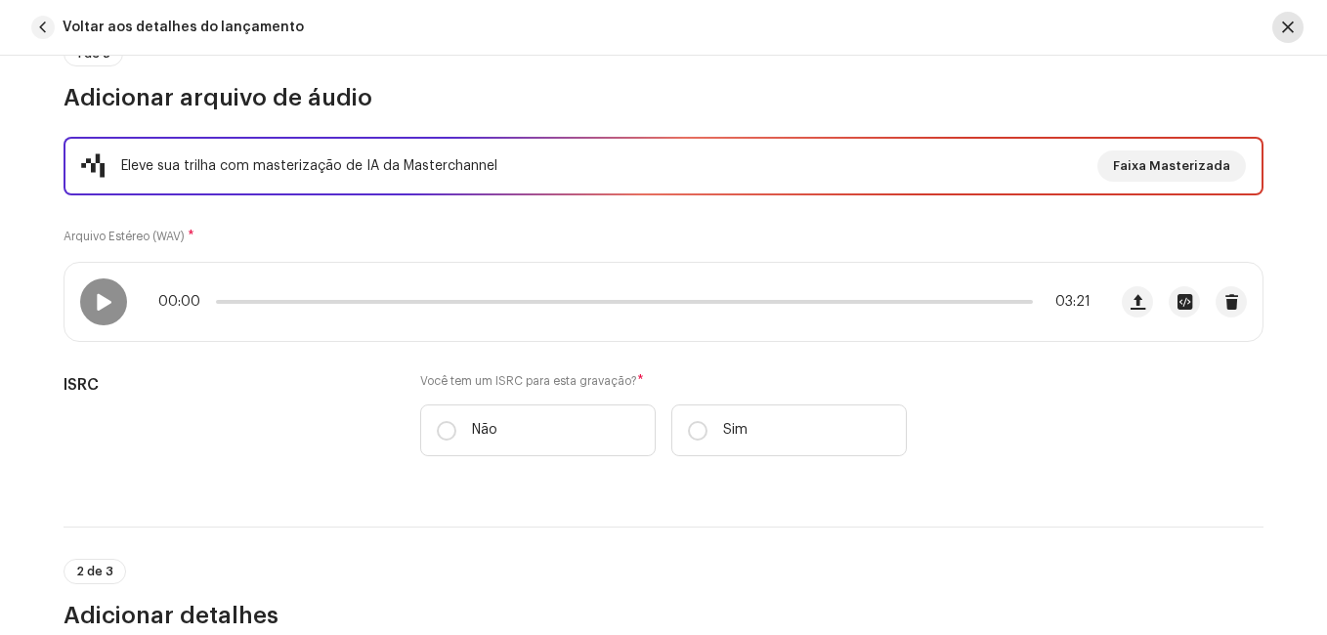
click at [1295, 25] on button "button" at bounding box center [1287, 27] width 31 height 31
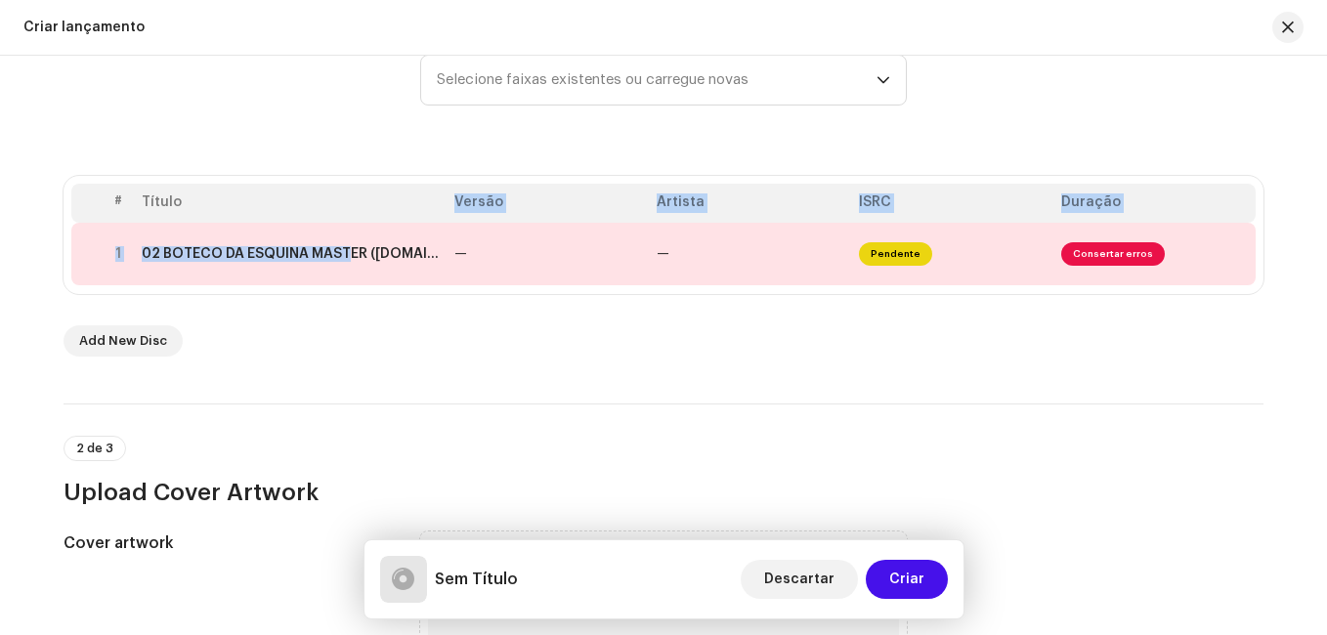
drag, startPoint x: 332, startPoint y: 235, endPoint x: 334, endPoint y: 205, distance: 29.4
click at [334, 205] on table "# Título Versão Artista ISRC Duração 1 02 BOTECO DA ESQUINA MASTER ([DOMAIN_NAM…" at bounding box center [663, 235] width 1184 height 103
drag, startPoint x: 334, startPoint y: 205, endPoint x: 464, endPoint y: 302, distance: 162.0
click at [464, 302] on div "# Título Versão Artista ISRC Duração 1 02 BOTECO DA ESQUINA MASTER ([DOMAIN_NAM…" at bounding box center [664, 266] width 1200 height 181
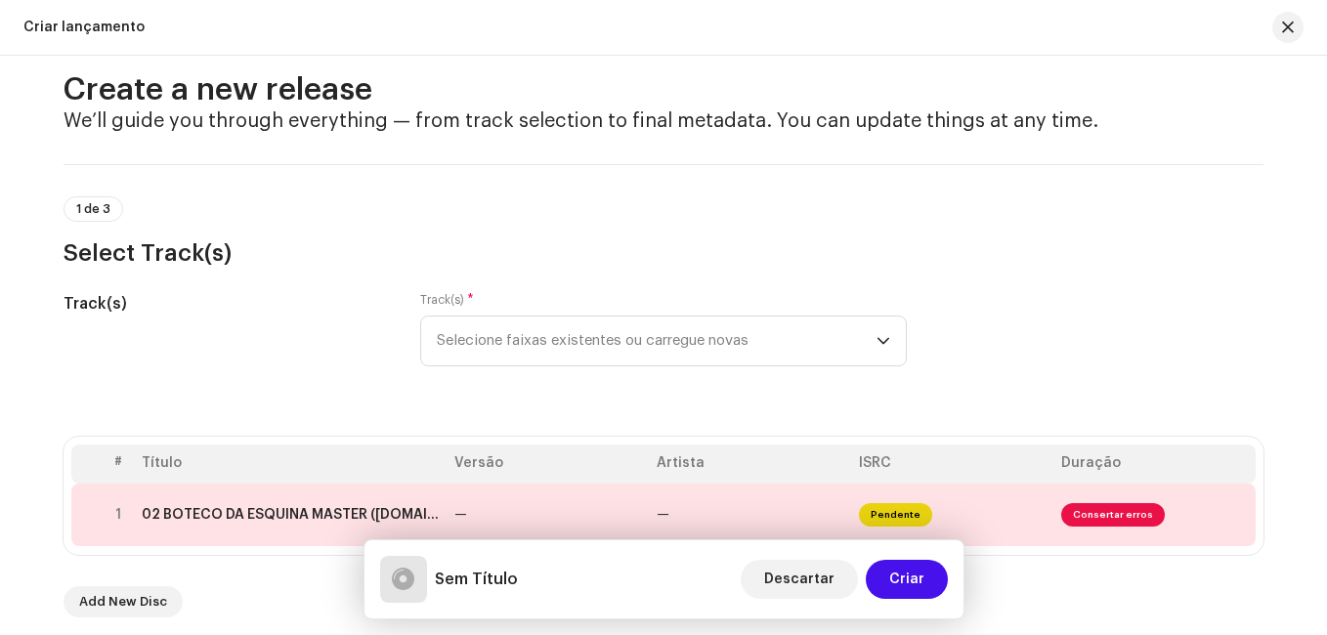
scroll to position [0, 0]
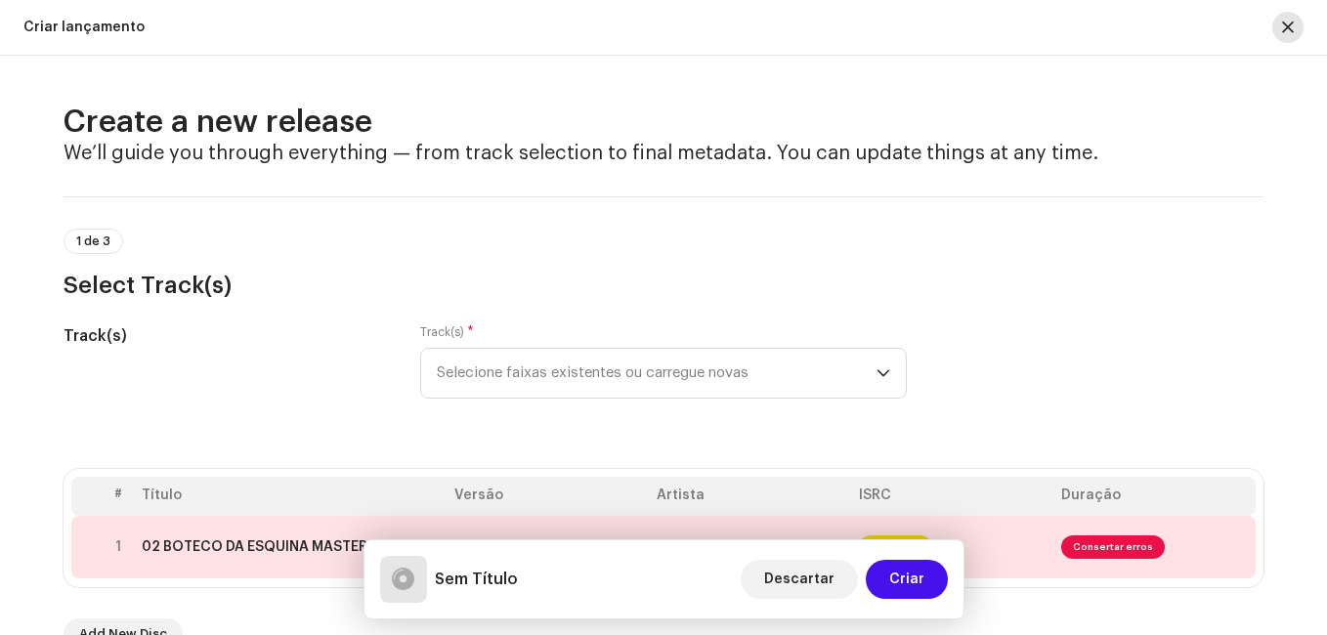
click at [1293, 28] on span "button" at bounding box center [1288, 28] width 12 height 16
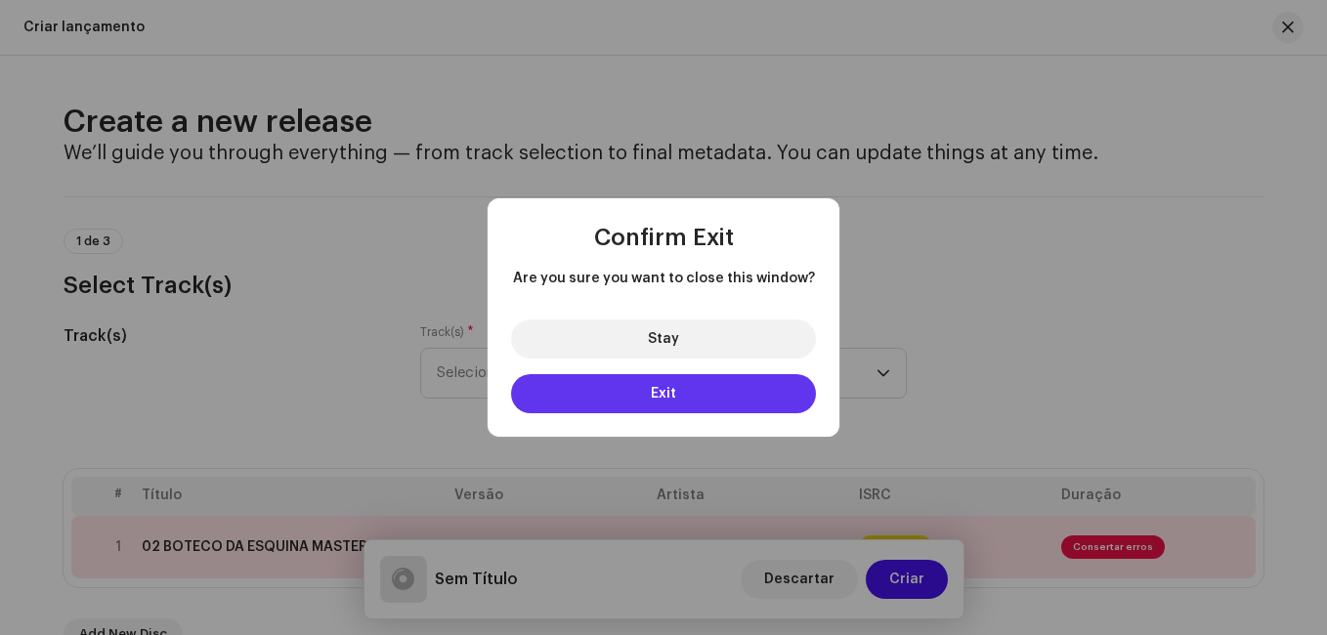
click at [610, 391] on button "Exit" at bounding box center [663, 393] width 305 height 39
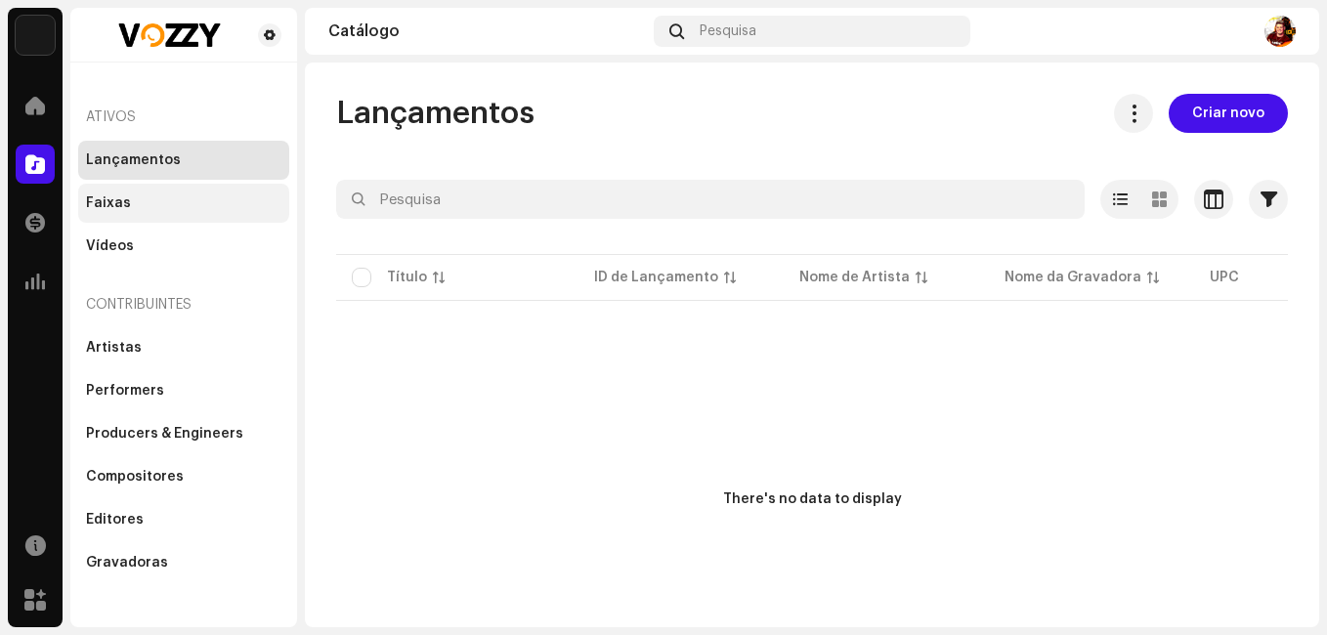
click at [148, 203] on div "Faixas" at bounding box center [183, 203] width 195 height 16
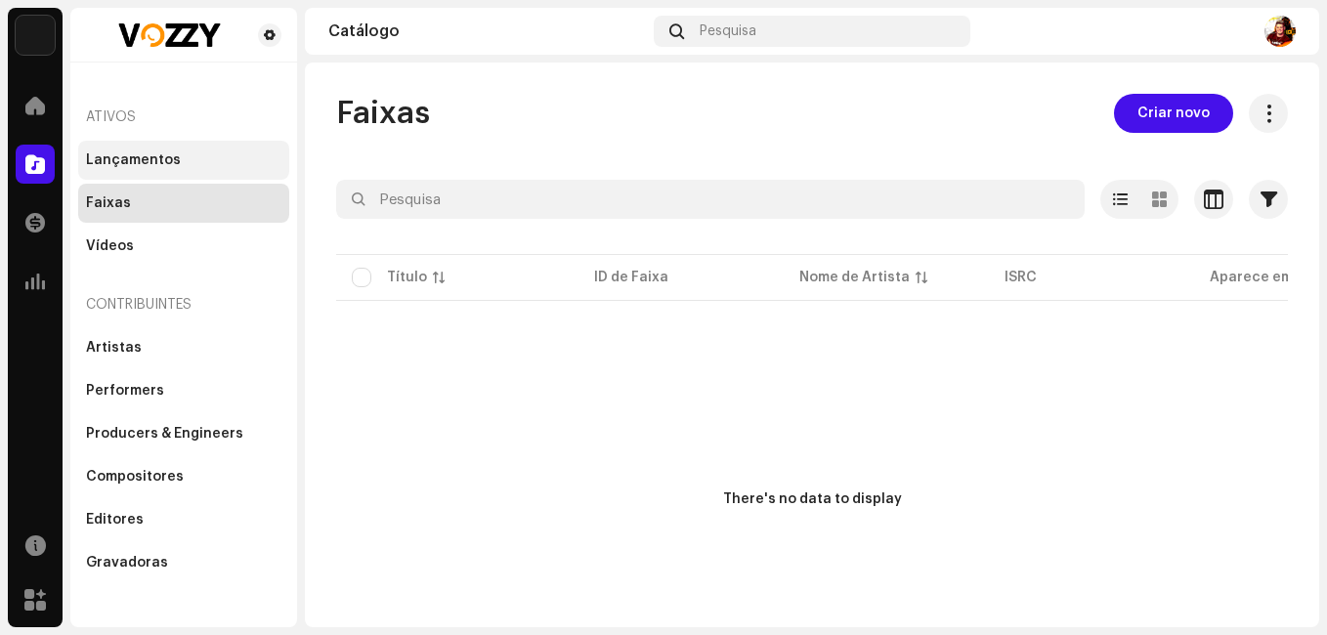
click at [146, 158] on div "Lançamentos" at bounding box center [133, 160] width 95 height 16
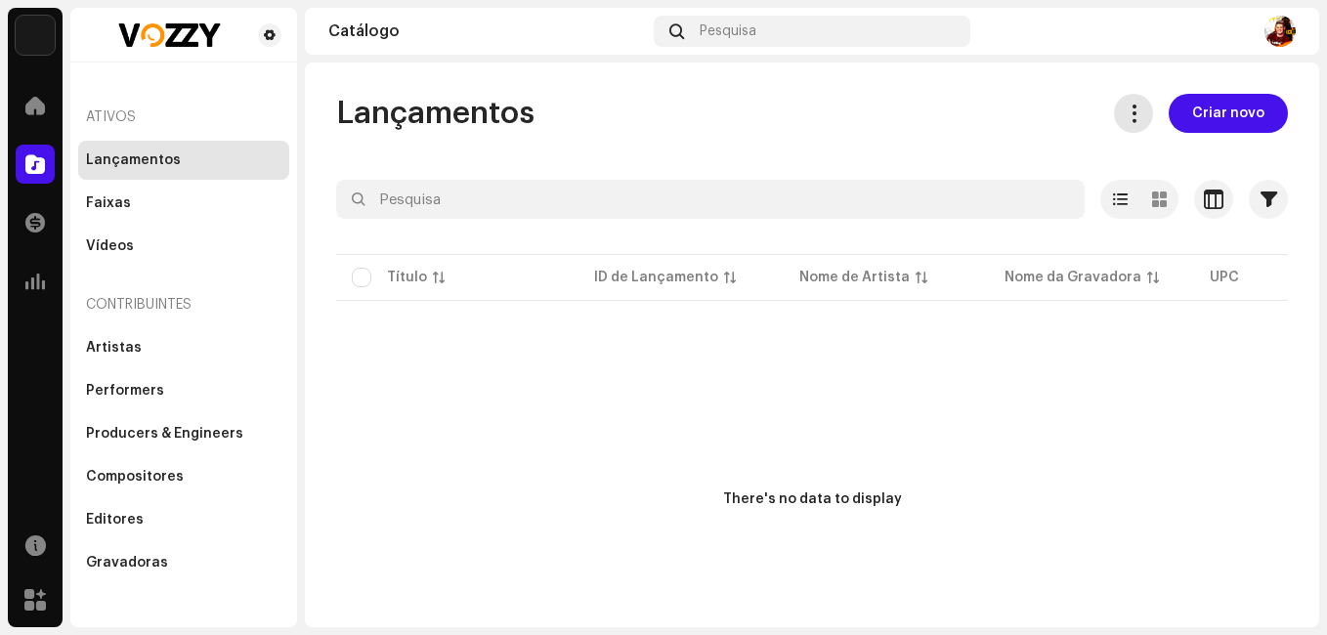
click at [1130, 118] on span at bounding box center [1134, 114] width 19 height 16
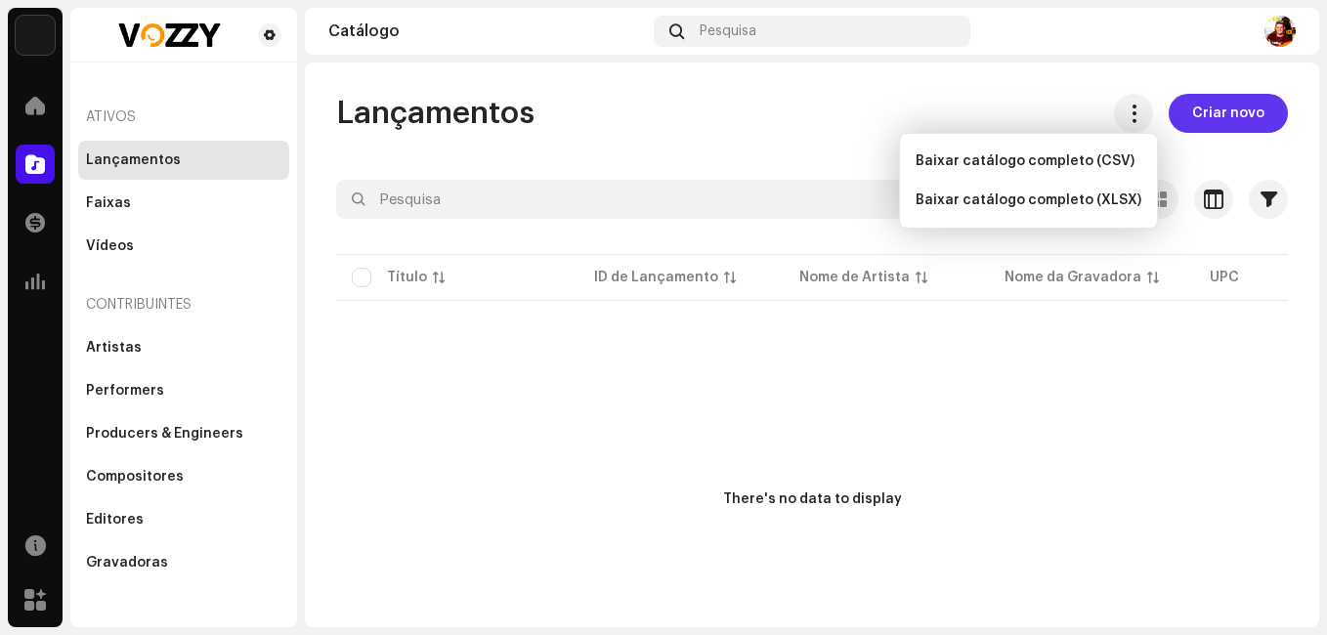
click at [1198, 115] on span "Criar novo" at bounding box center [1228, 113] width 72 height 39
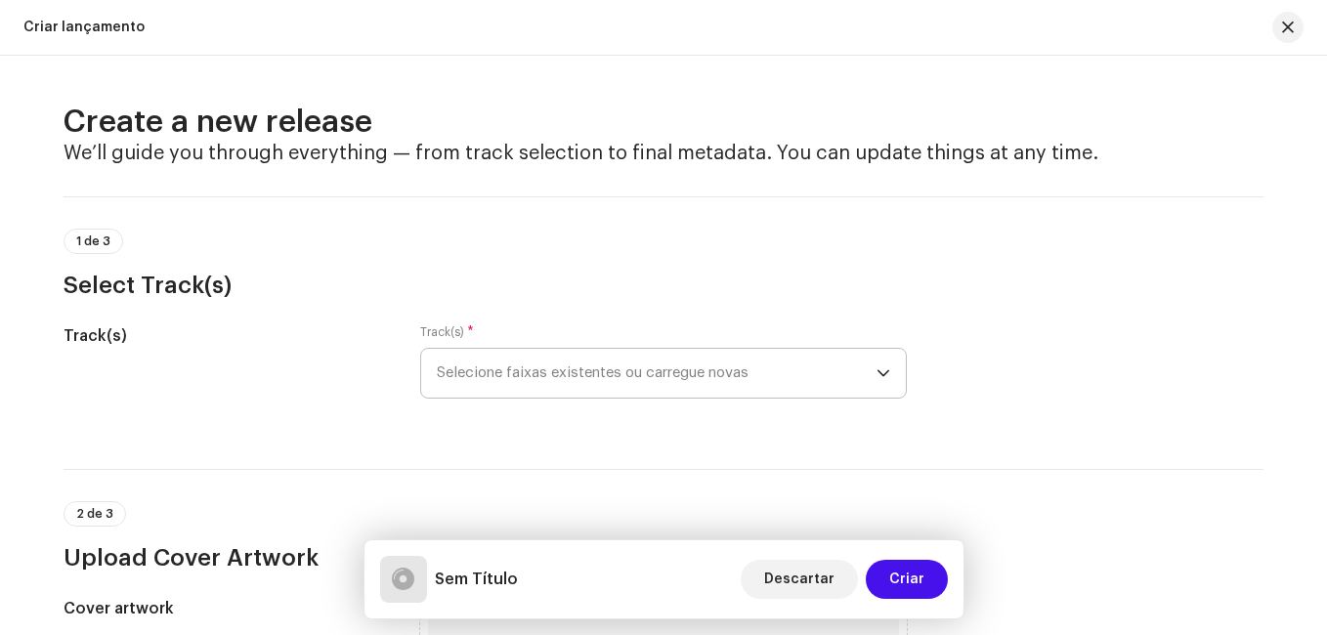
click at [689, 372] on span "Selecione faixas existentes ou carregue novas" at bounding box center [657, 373] width 440 height 49
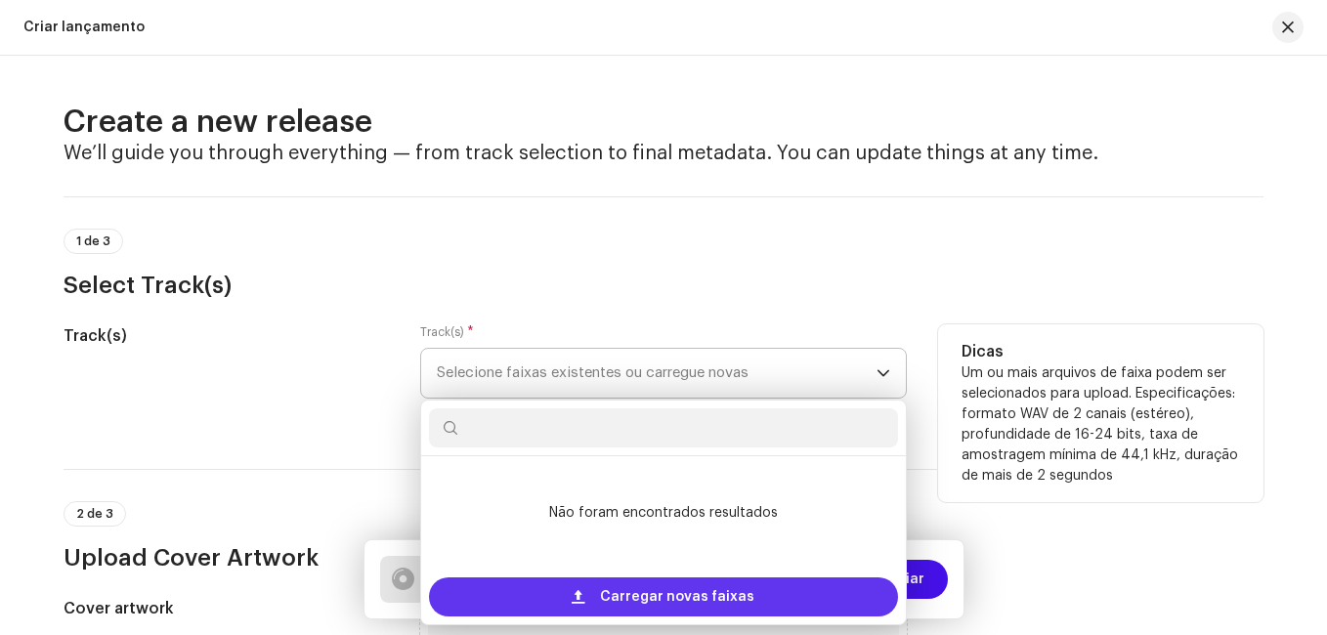
click at [626, 597] on span "Carregar novas faixas" at bounding box center [677, 597] width 154 height 39
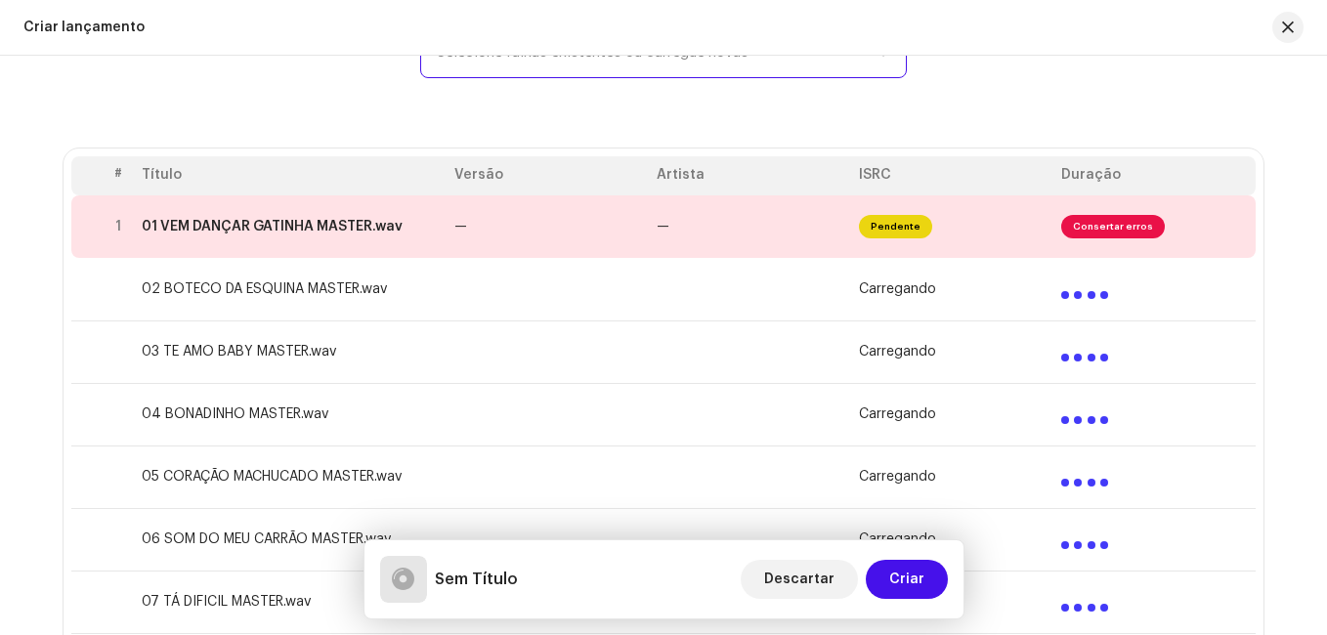
scroll to position [293, 0]
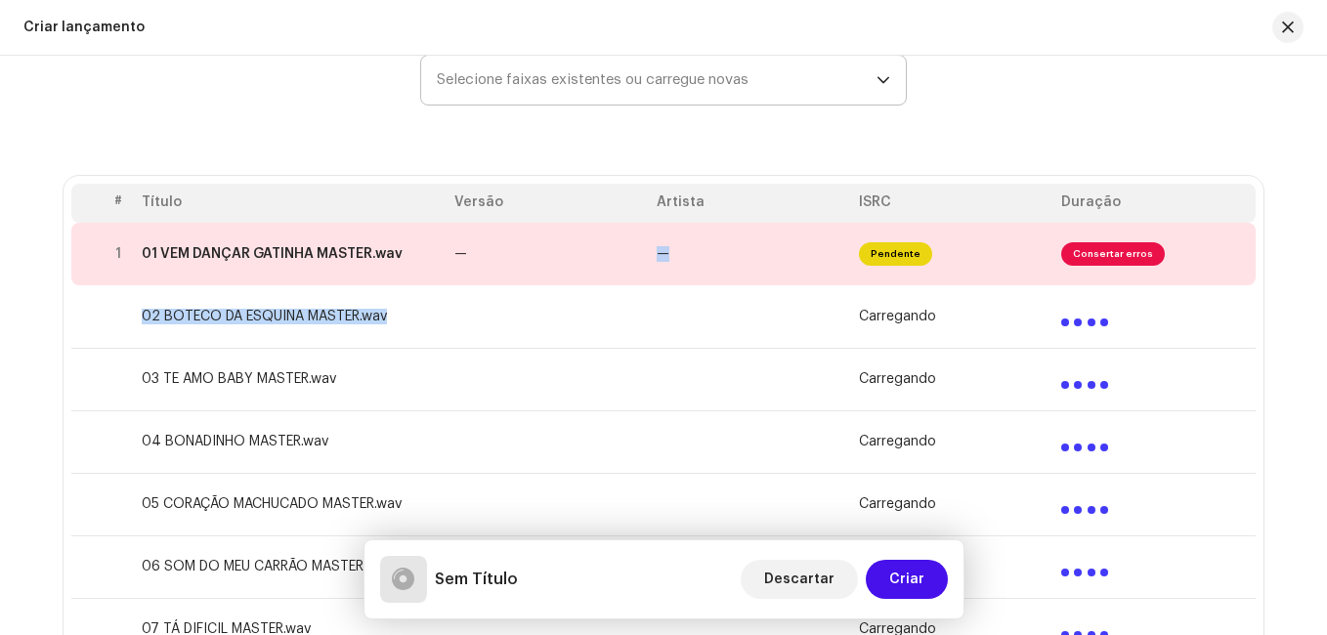
drag, startPoint x: 516, startPoint y: 255, endPoint x: 499, endPoint y: 314, distance: 60.9
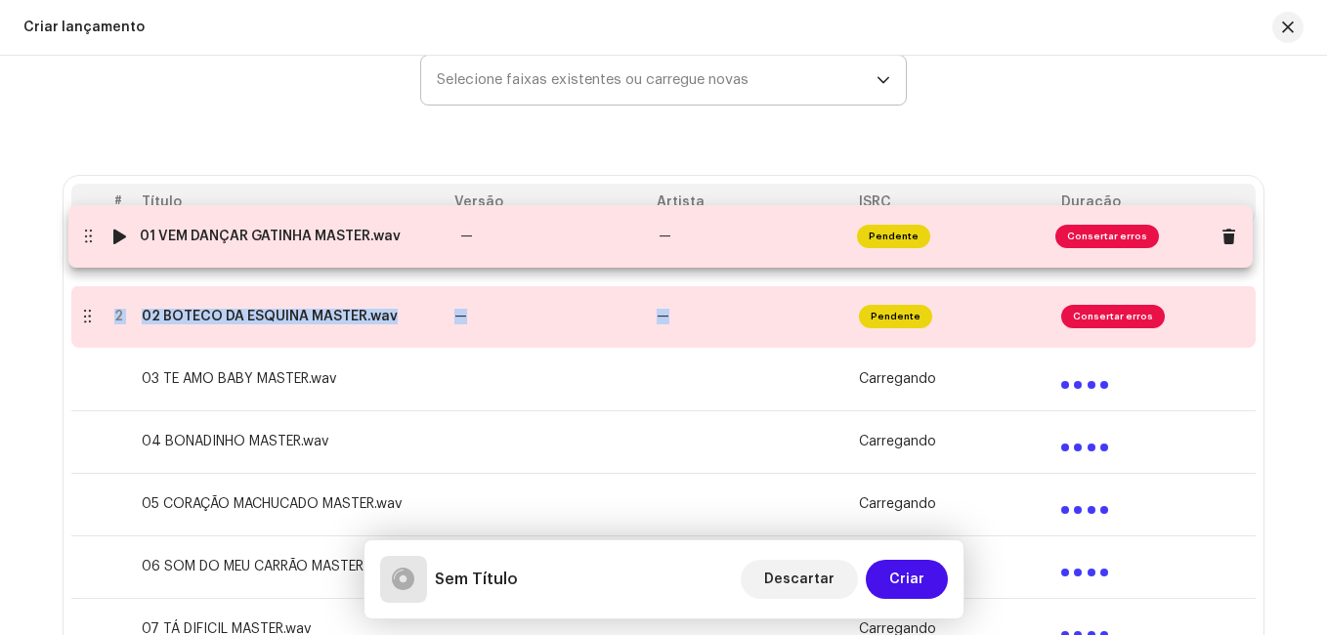
drag, startPoint x: 86, startPoint y: 251, endPoint x: 87, endPoint y: 234, distance: 17.6
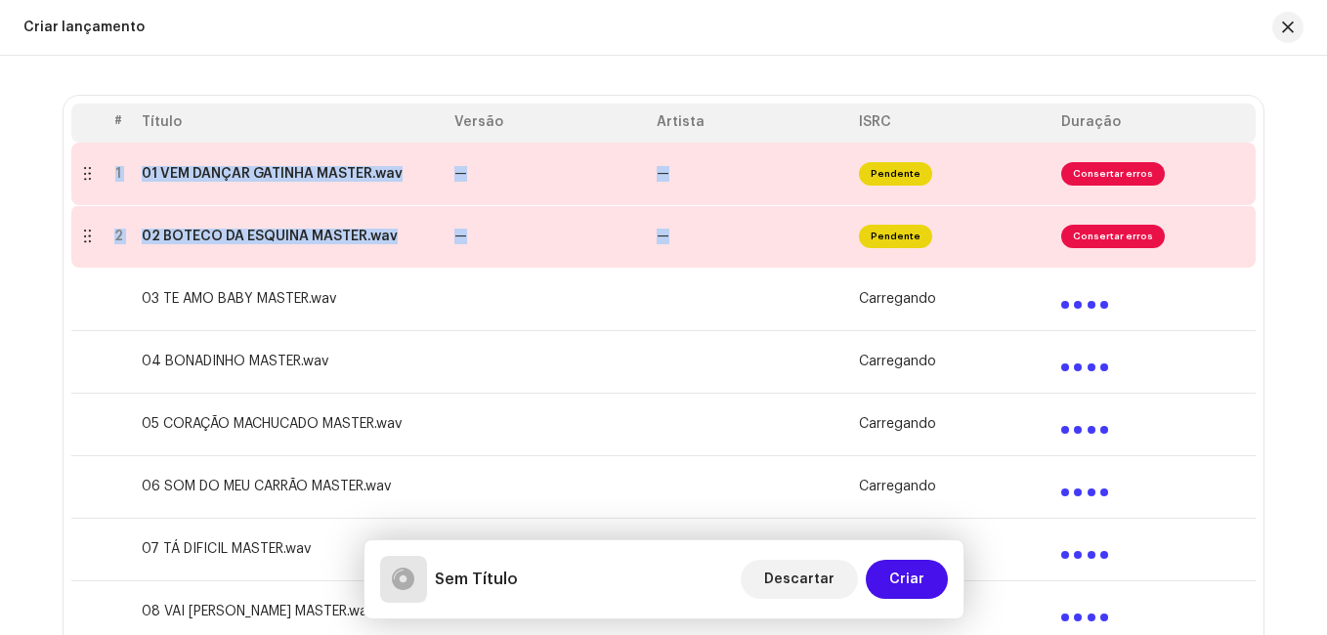
scroll to position [489, 0]
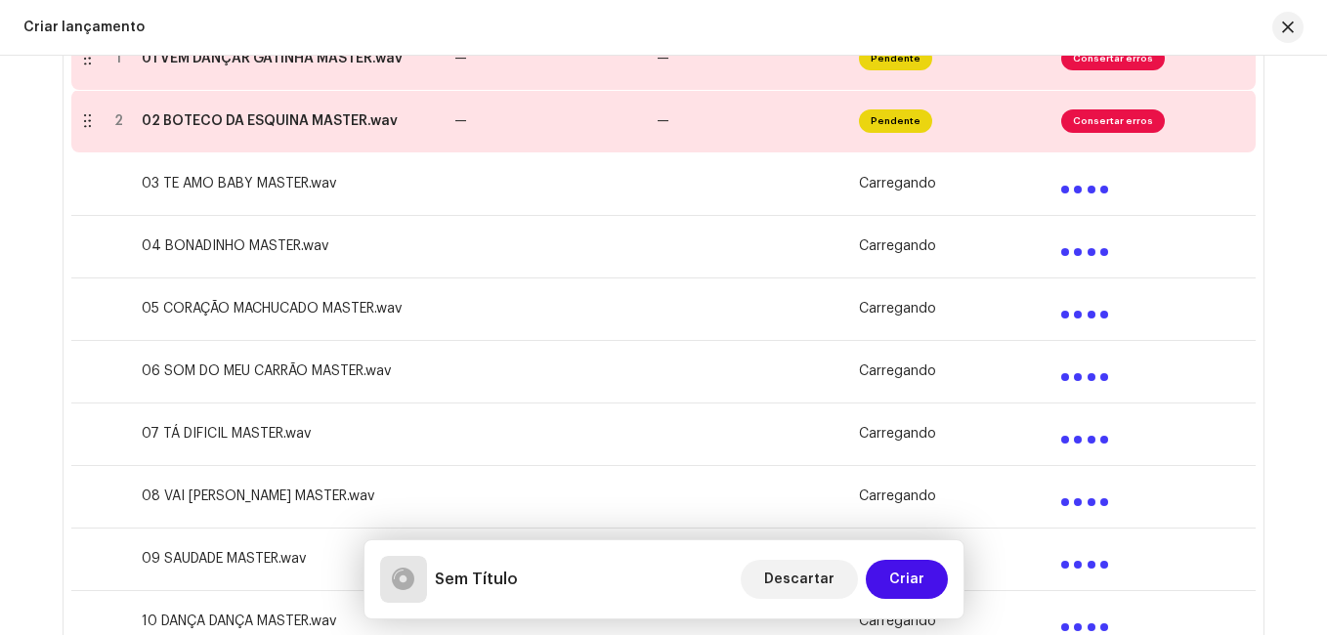
click at [464, 183] on td at bounding box center [548, 183] width 202 height 63
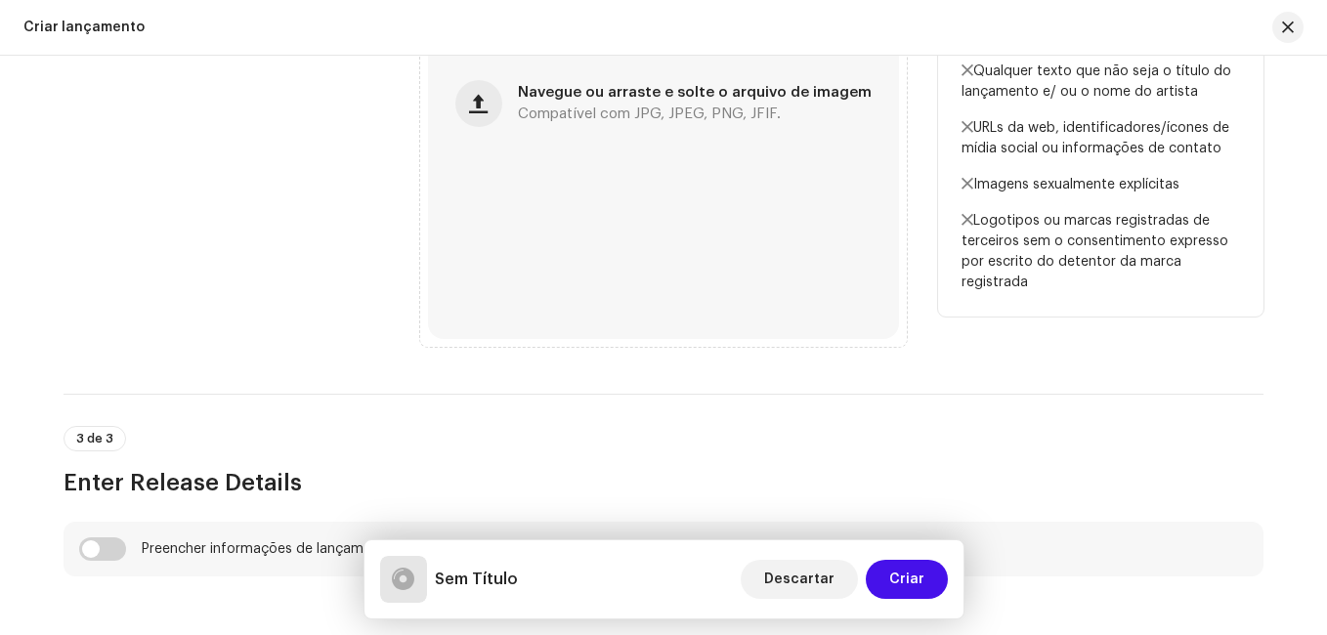
scroll to position [2443, 0]
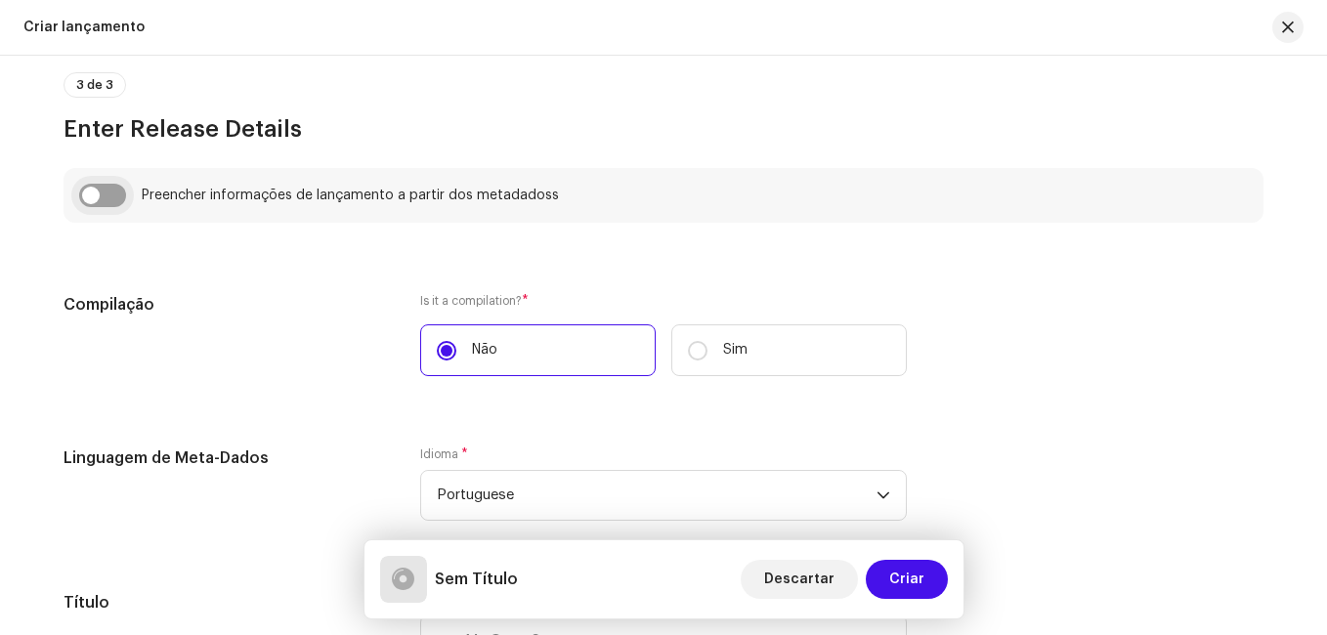
click at [101, 195] on input "checkbox" at bounding box center [102, 195] width 47 height 23
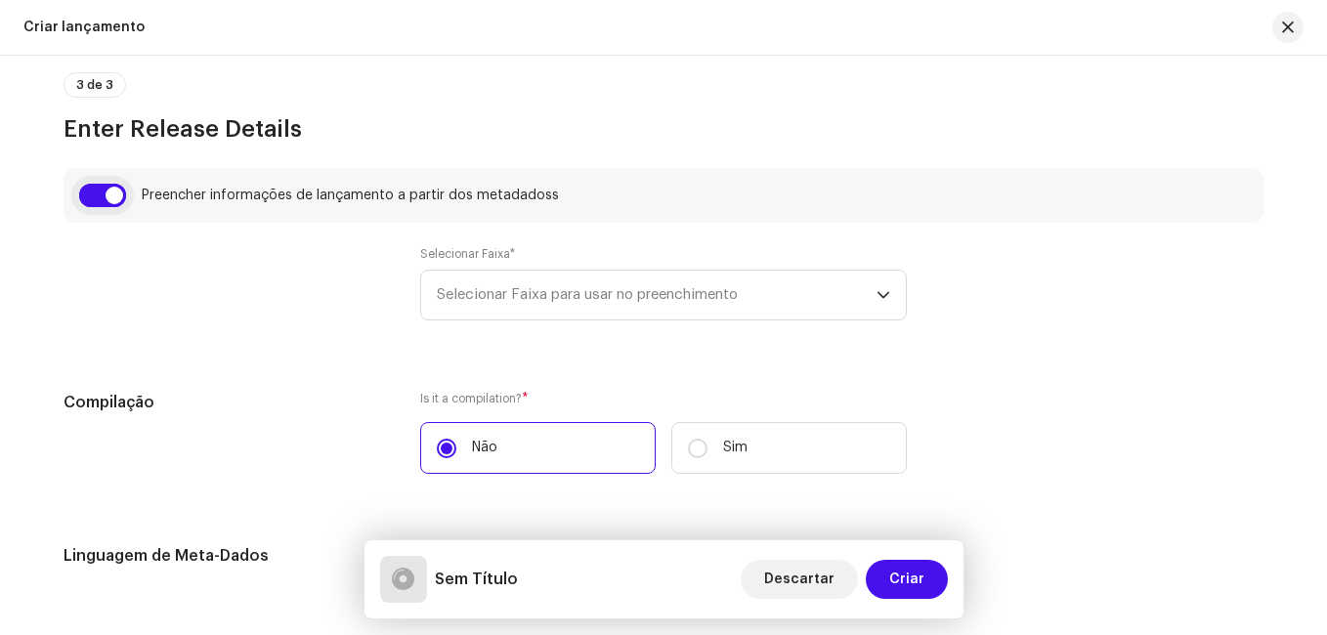
click at [104, 201] on input "checkbox" at bounding box center [102, 195] width 47 height 23
checkbox input "false"
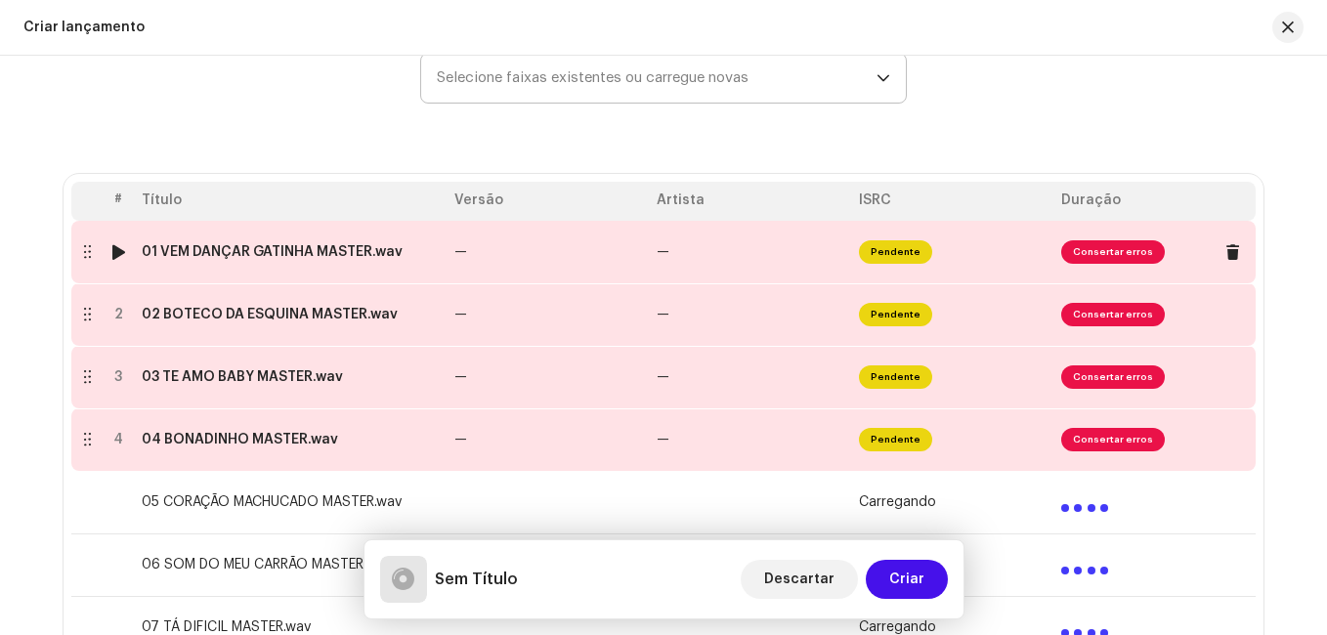
scroll to position [293, 0]
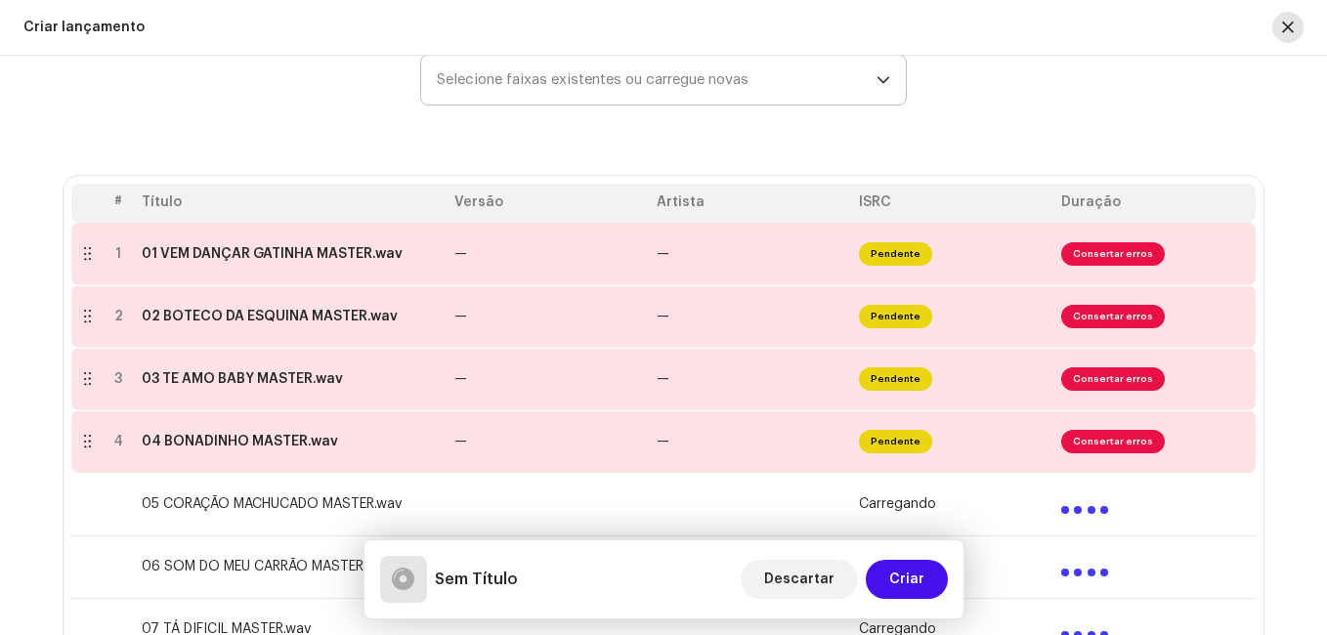
click at [1298, 23] on button "button" at bounding box center [1287, 27] width 31 height 31
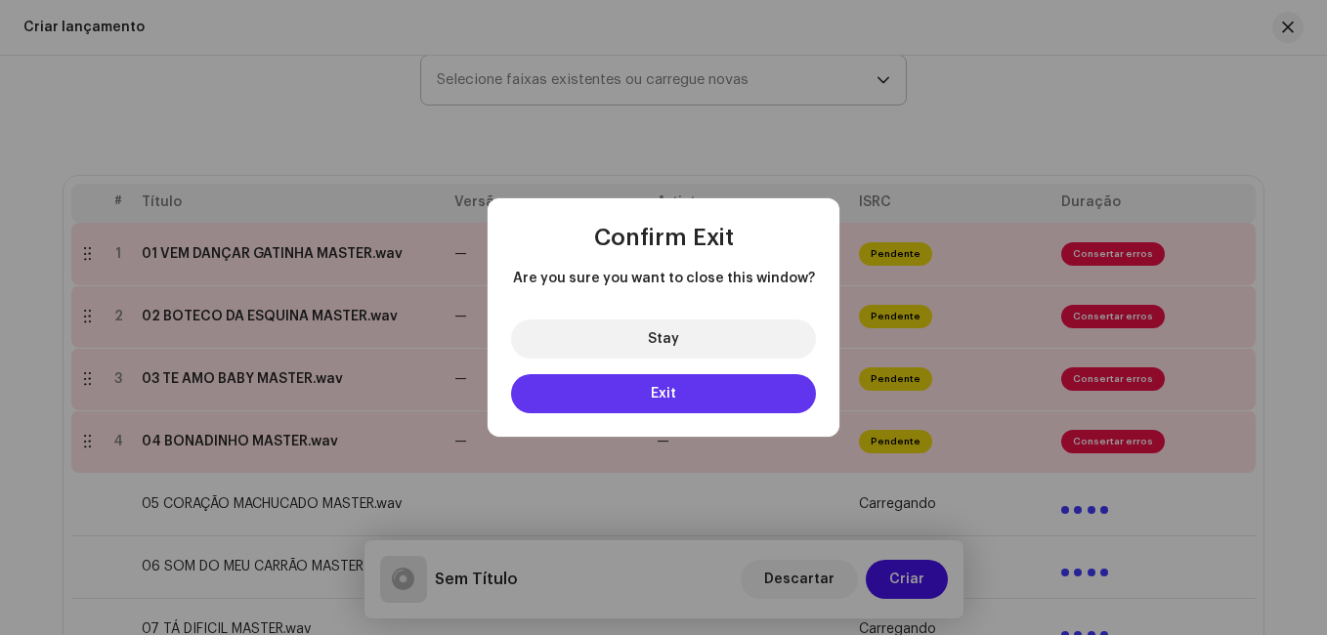
click at [682, 390] on button "Exit" at bounding box center [663, 393] width 305 height 39
